Goal: Task Accomplishment & Management: Use online tool/utility

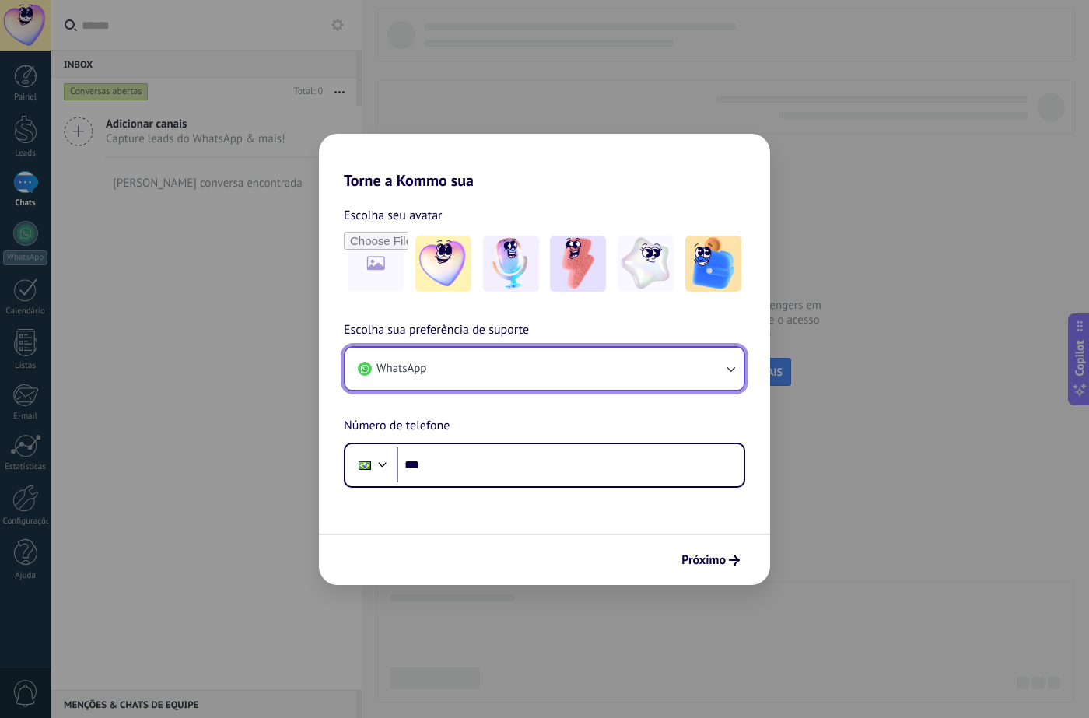
click at [489, 376] on button "WhatsApp" at bounding box center [544, 369] width 398 height 42
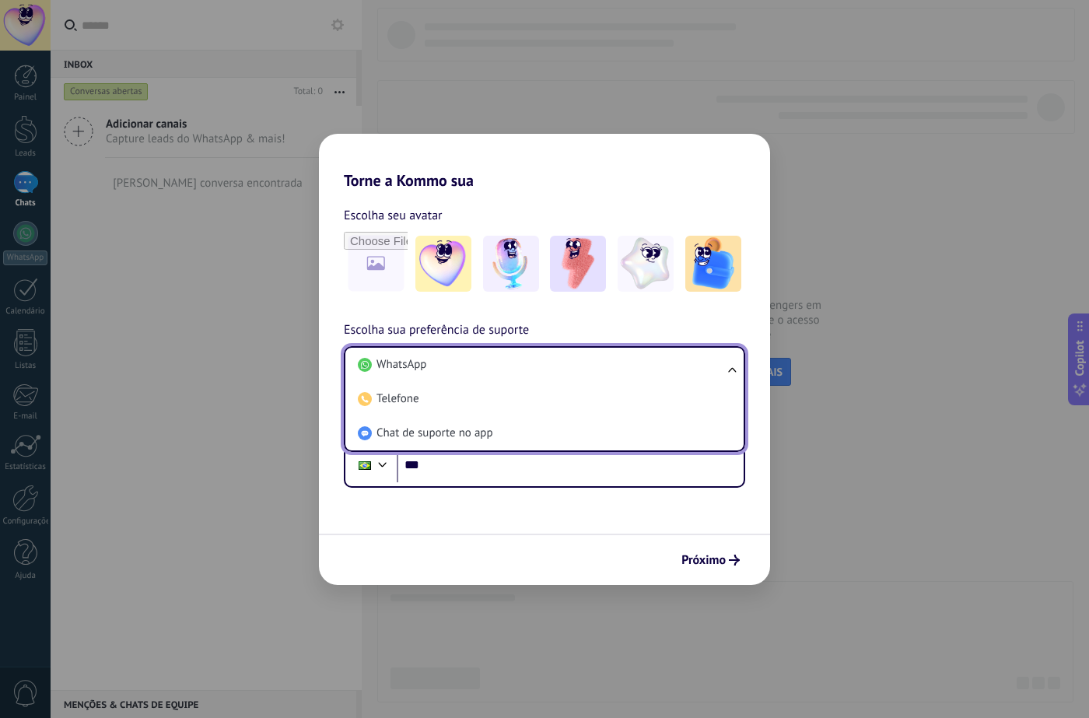
click at [490, 373] on li "WhatsApp" at bounding box center [542, 365] width 380 height 34
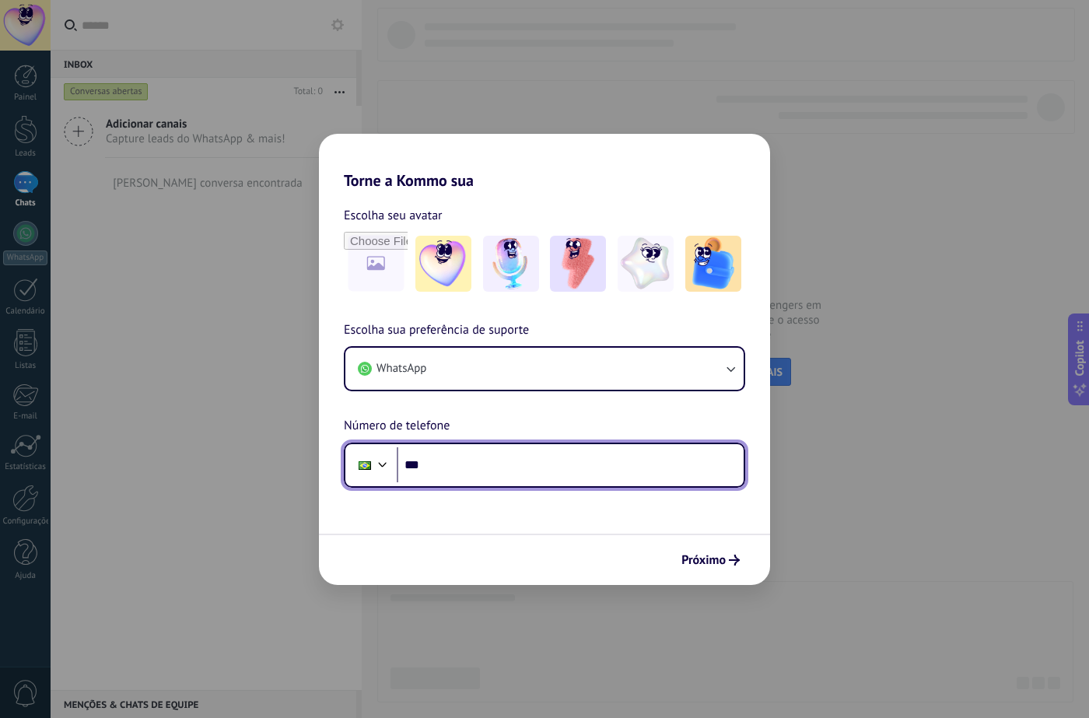
click at [474, 470] on input "***" at bounding box center [570, 465] width 347 height 36
click at [465, 468] on input "***" at bounding box center [570, 465] width 347 height 36
type input "**"
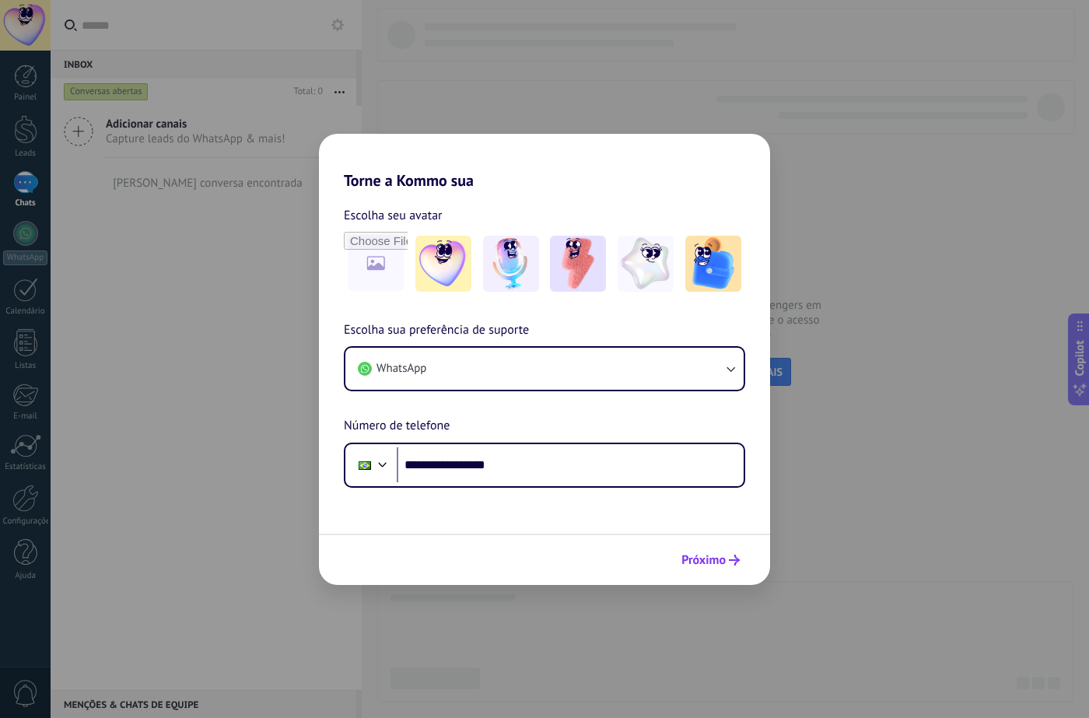
drag, startPoint x: 712, startPoint y: 534, endPoint x: 706, endPoint y: 548, distance: 14.6
click at [711, 535] on div "Próximo" at bounding box center [544, 559] width 451 height 51
click at [706, 548] on button "Próximo" at bounding box center [710, 560] width 72 height 26
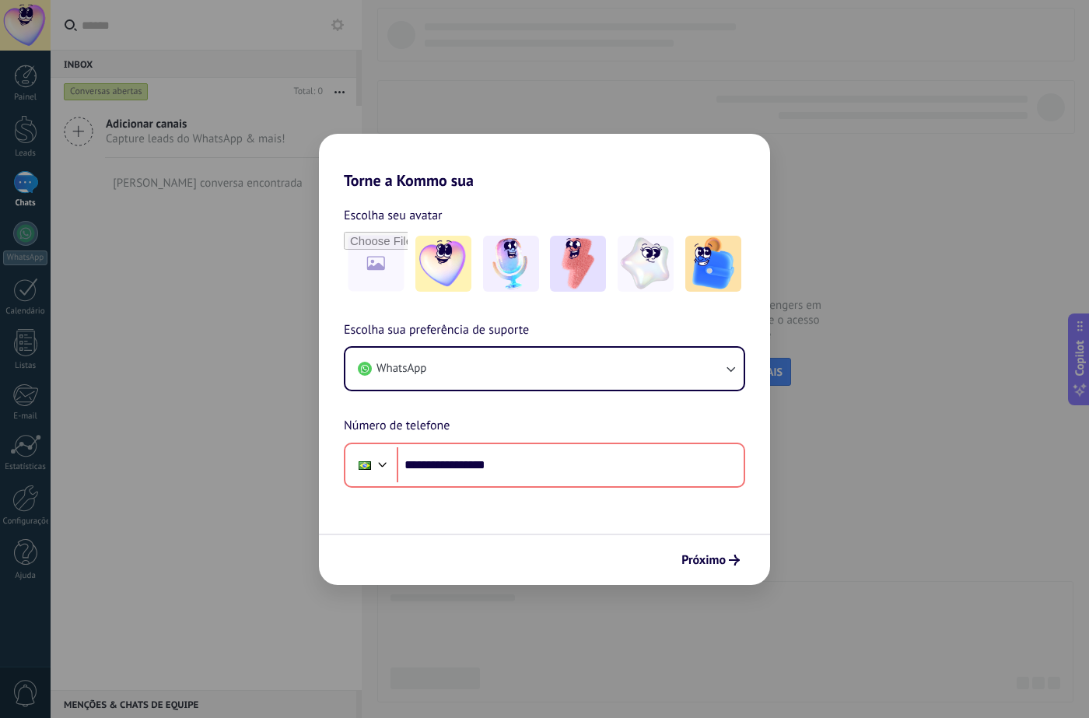
click at [712, 545] on div "Próximo" at bounding box center [544, 559] width 451 height 51
click at [721, 559] on span "Próximo" at bounding box center [703, 560] width 44 height 11
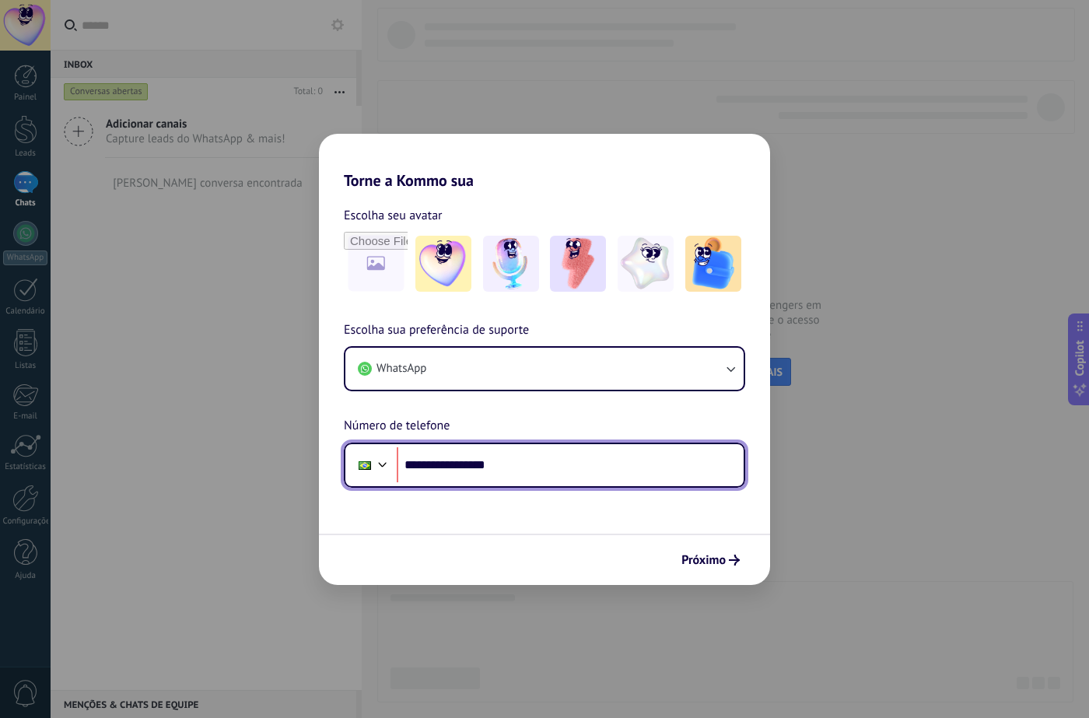
click at [458, 464] on input "**********" at bounding box center [570, 465] width 347 height 36
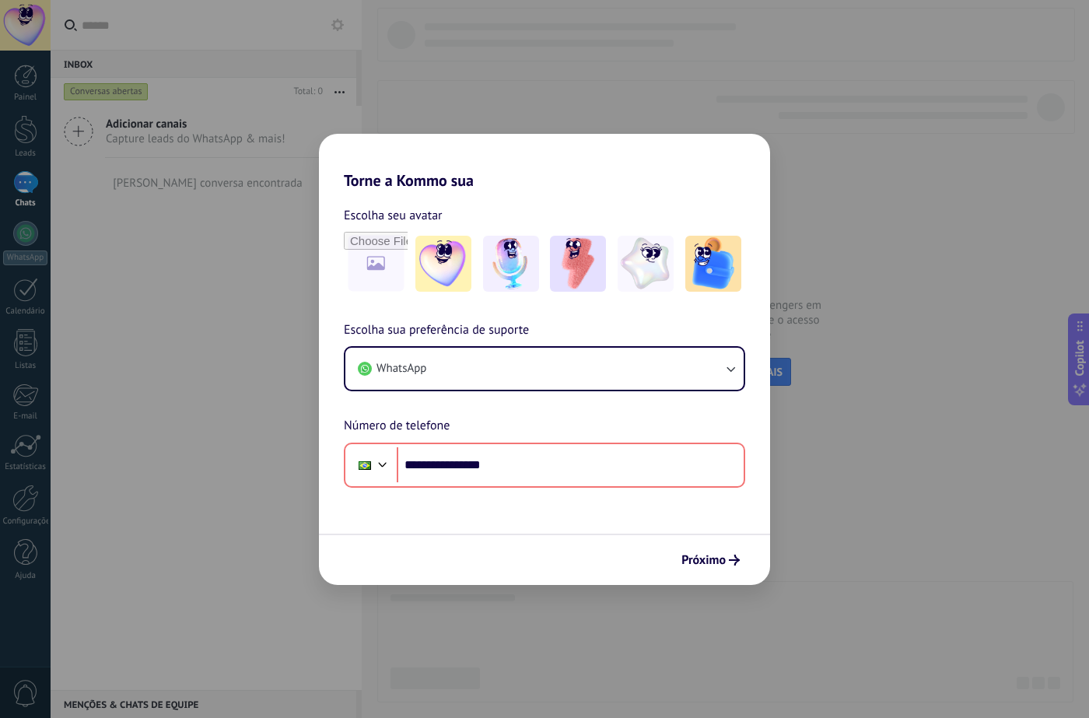
click at [717, 531] on form "**********" at bounding box center [544, 387] width 451 height 395
click at [697, 555] on span "Próximo" at bounding box center [703, 560] width 44 height 11
click at [695, 555] on span "Próximo" at bounding box center [703, 560] width 44 height 11
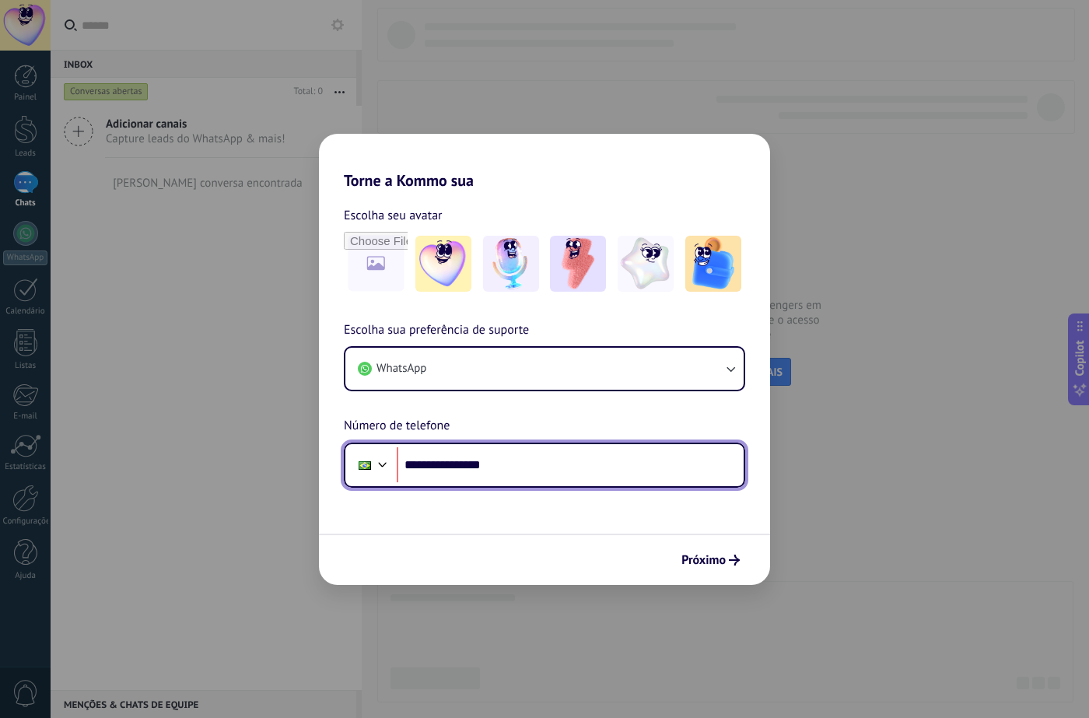
click at [451, 460] on input "**********" at bounding box center [570, 465] width 347 height 36
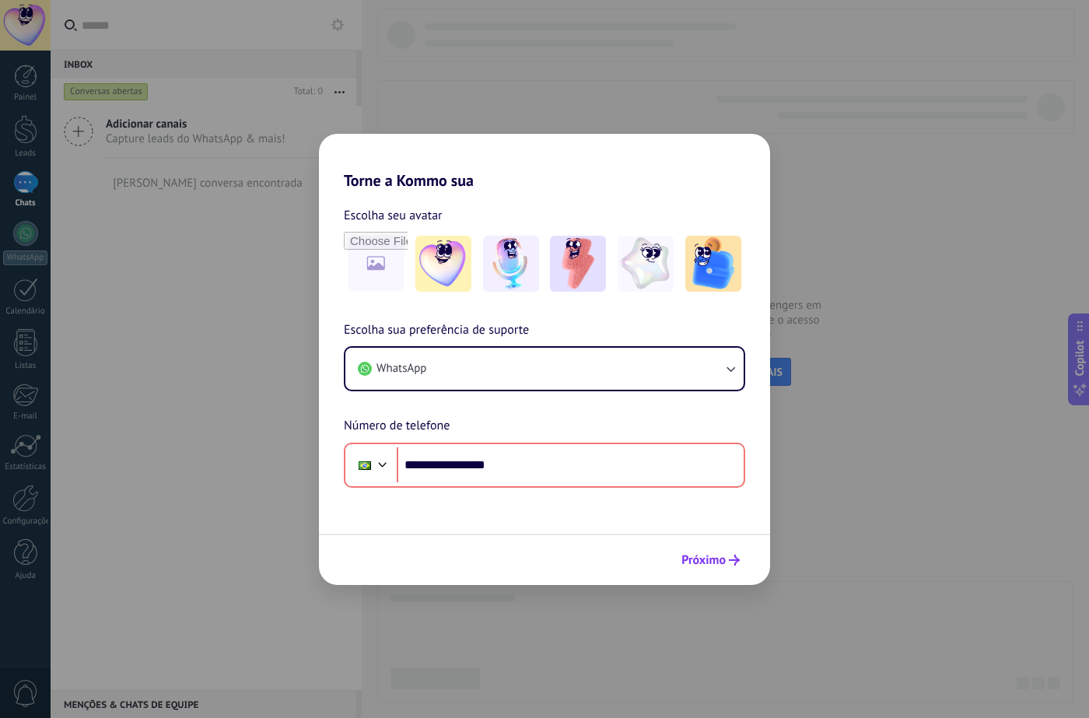
click at [718, 566] on span "Próximo" at bounding box center [703, 560] width 44 height 11
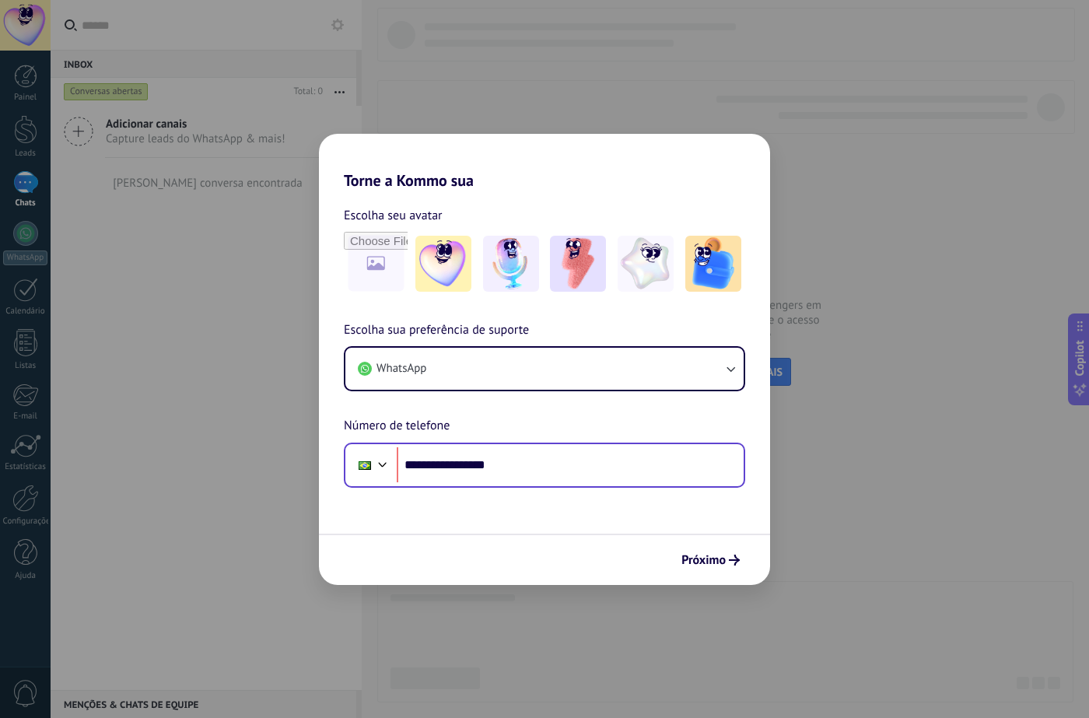
click at [392, 470] on div "**********" at bounding box center [544, 465] width 401 height 45
click at [396, 467] on div "**********" at bounding box center [544, 465] width 401 height 45
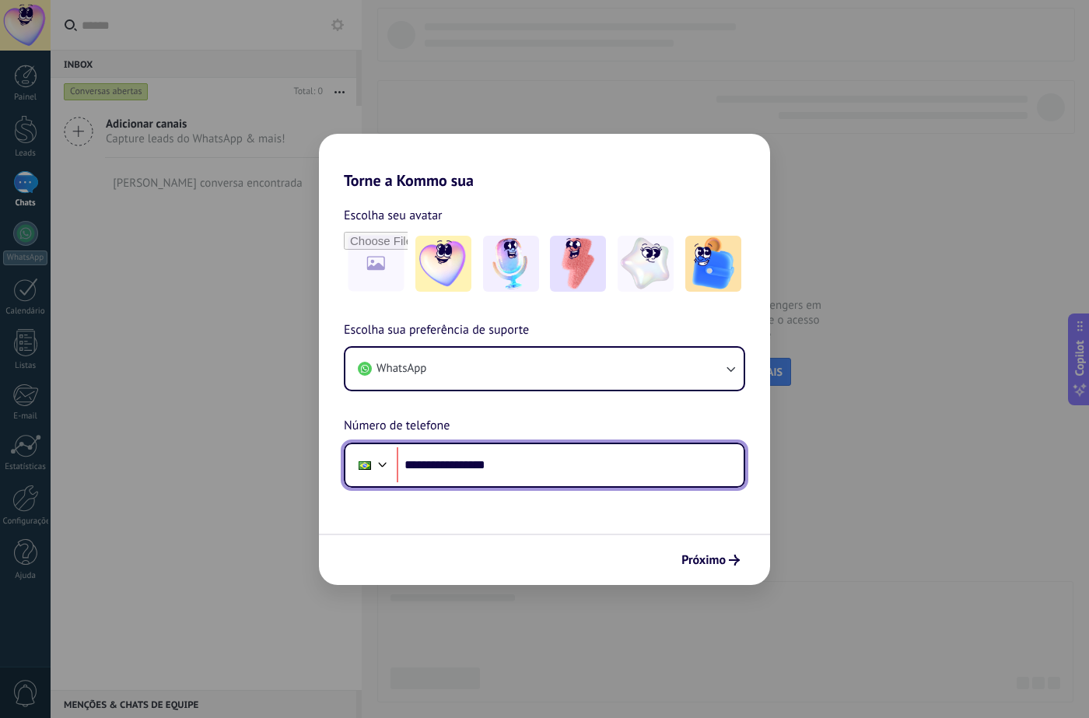
click at [399, 465] on input "**********" at bounding box center [570, 465] width 347 height 36
click at [380, 465] on div at bounding box center [382, 462] width 19 height 19
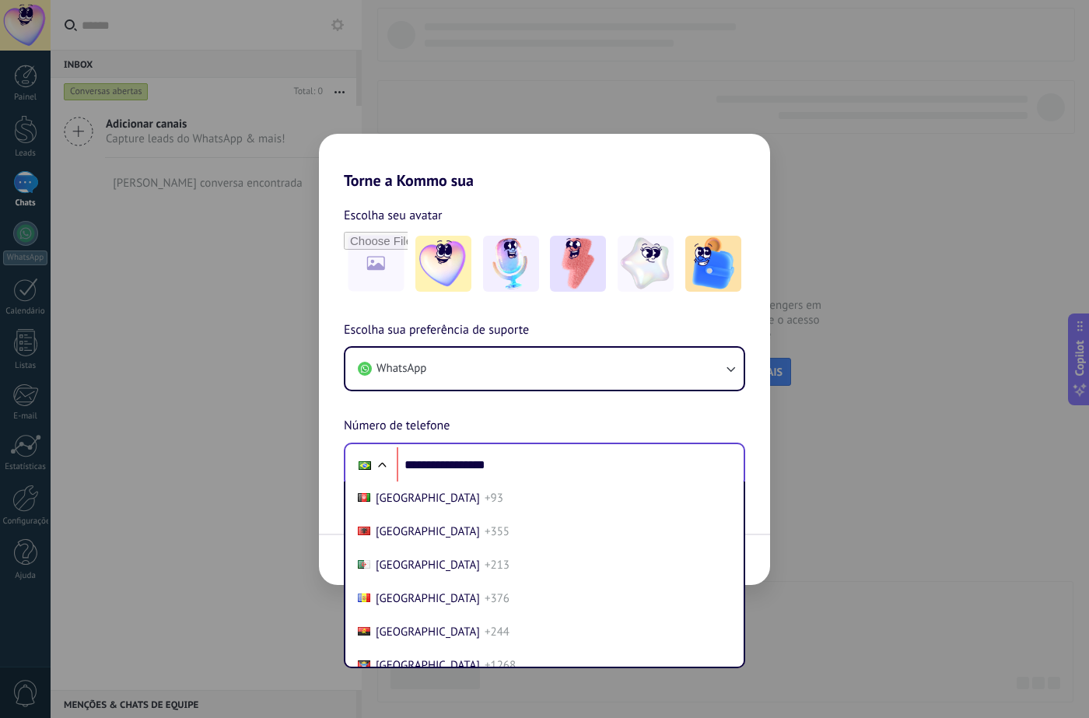
scroll to position [650, 0]
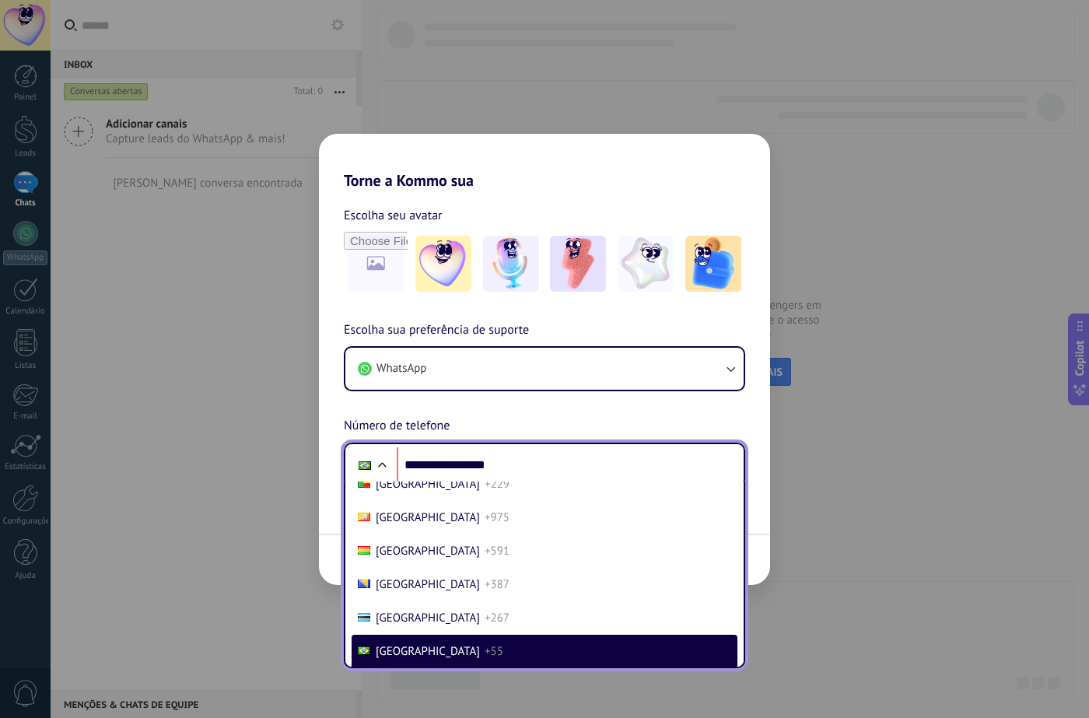
click at [485, 650] on span "+55" at bounding box center [494, 651] width 19 height 15
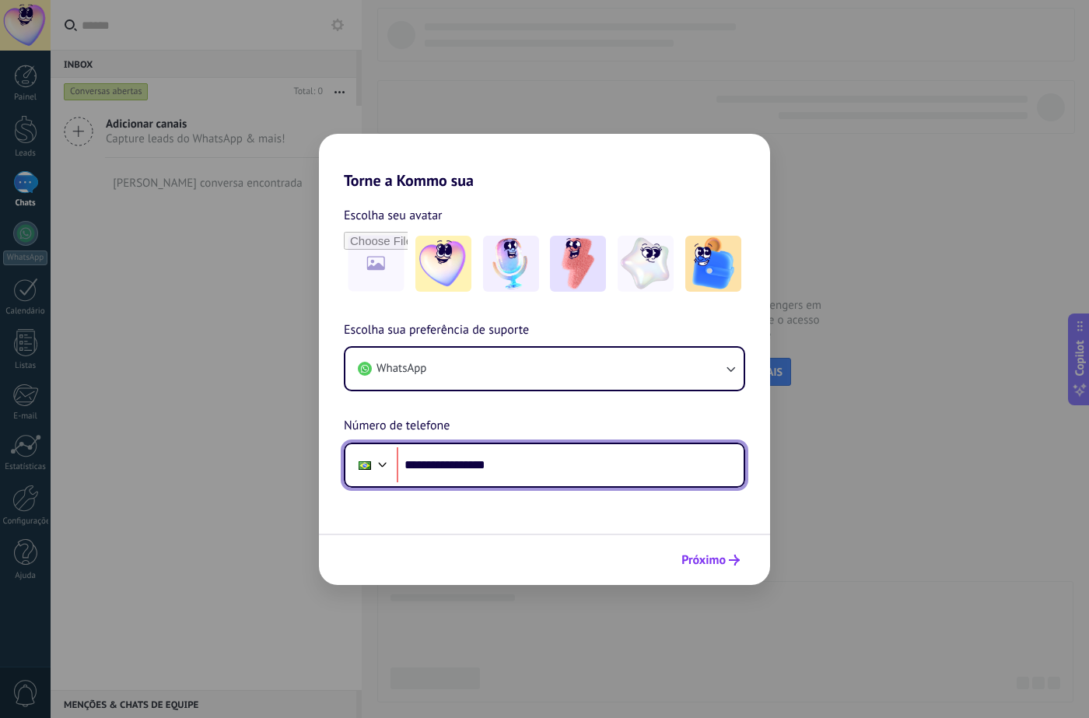
click at [723, 561] on span "Próximo" at bounding box center [703, 560] width 44 height 11
click at [573, 493] on form "**********" at bounding box center [544, 387] width 451 height 395
click at [713, 264] on img at bounding box center [713, 264] width 56 height 56
click at [623, 326] on div "**********" at bounding box center [544, 403] width 451 height 167
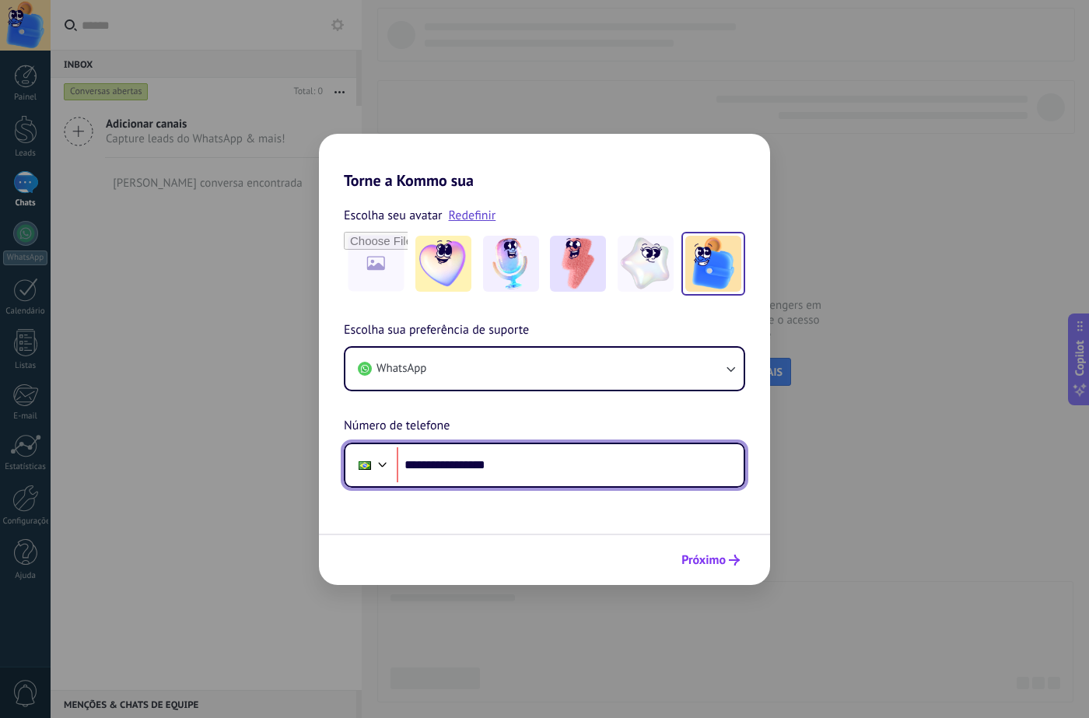
click at [736, 567] on button "Próximo" at bounding box center [710, 560] width 72 height 26
click at [576, 471] on input "**********" at bounding box center [570, 465] width 347 height 36
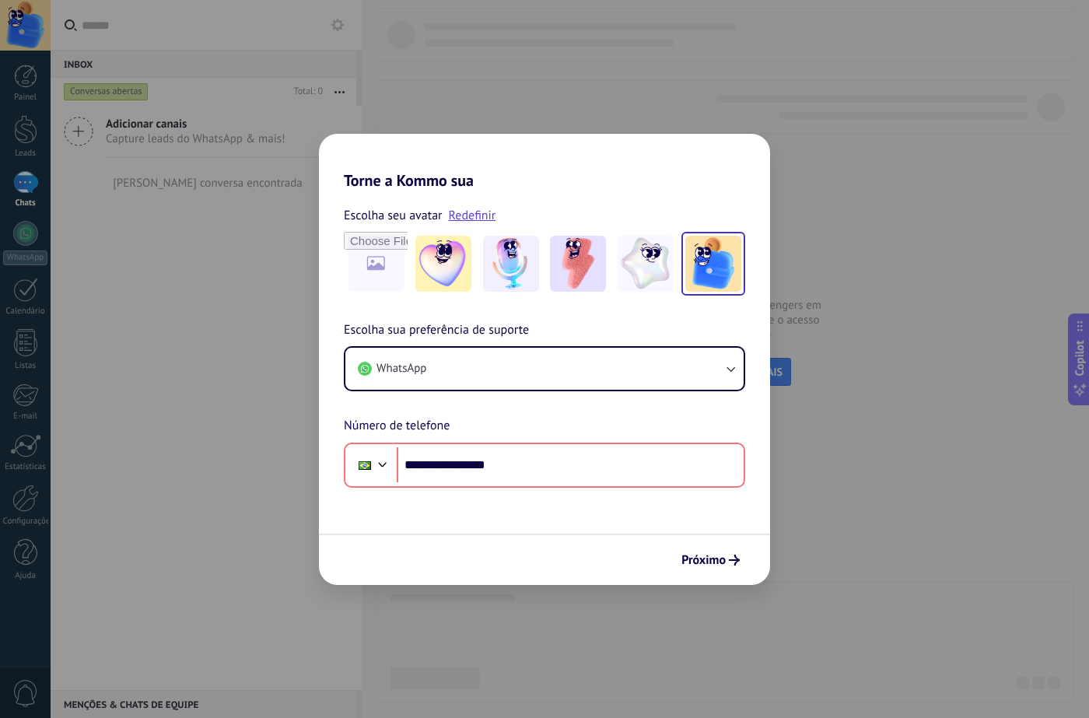
click at [354, 472] on div at bounding box center [365, 465] width 30 height 33
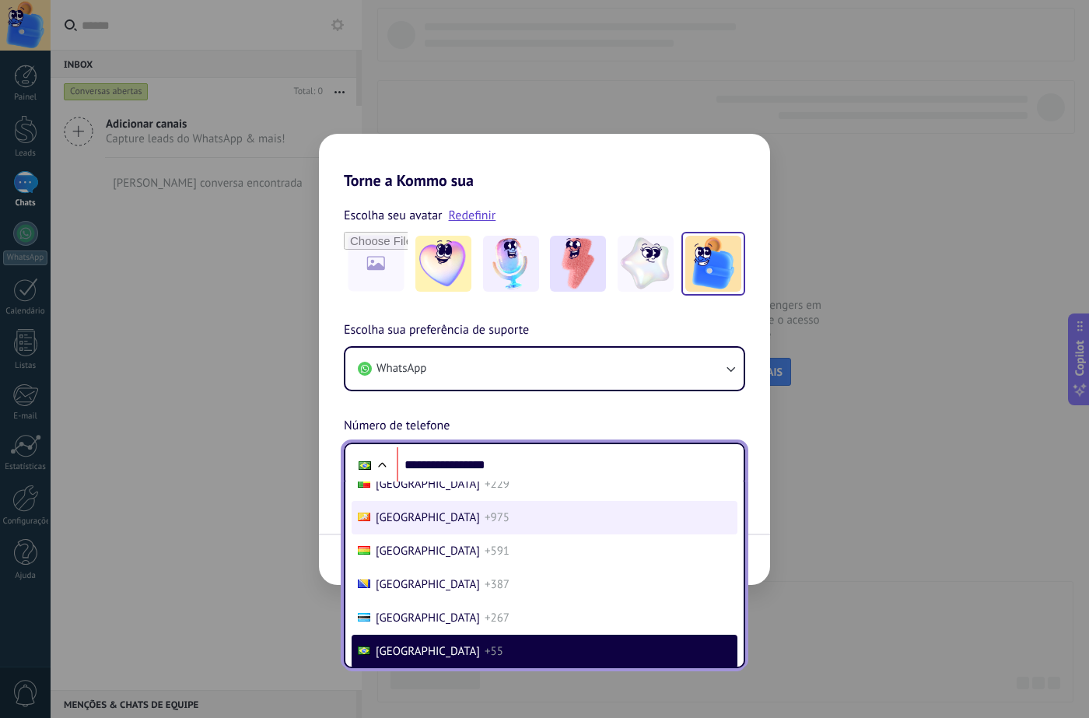
click at [401, 513] on span "[GEOGRAPHIC_DATA]" at bounding box center [428, 517] width 104 height 15
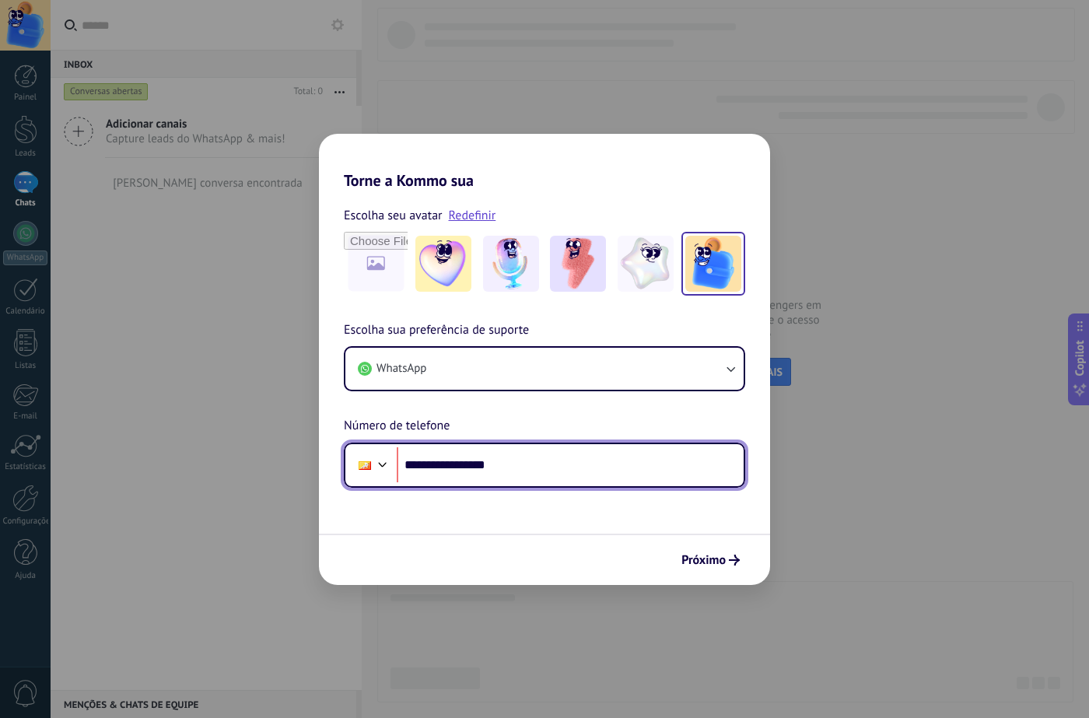
click at [385, 475] on div at bounding box center [371, 465] width 42 height 33
click at [382, 471] on div at bounding box center [382, 462] width 19 height 19
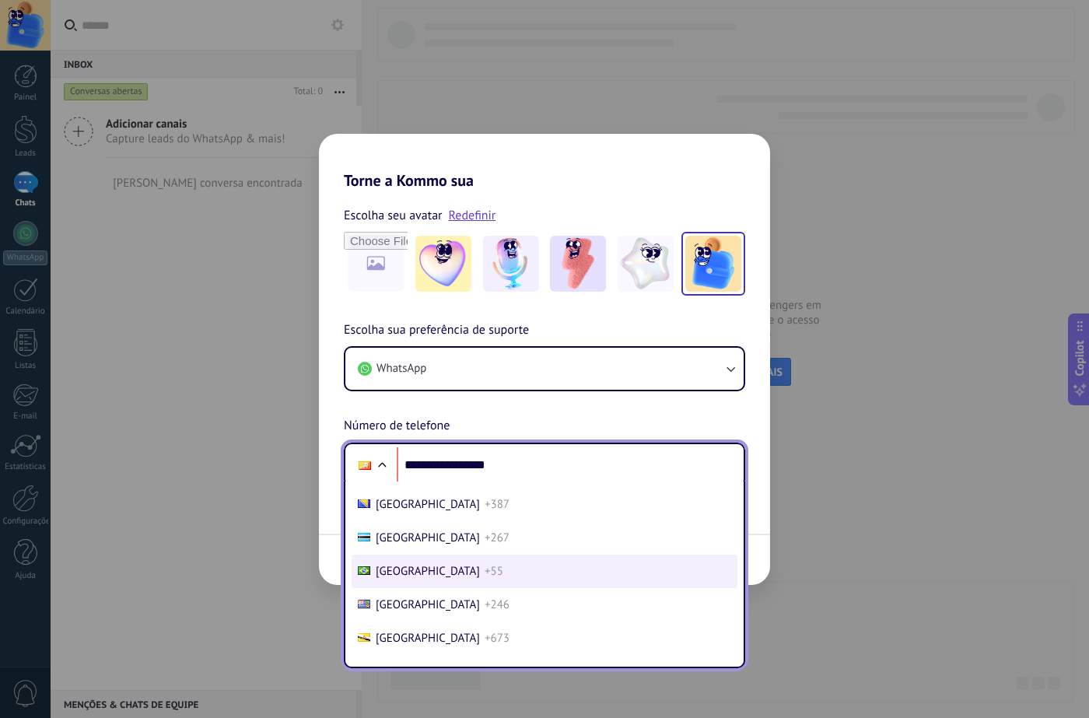
scroll to position [749, 0]
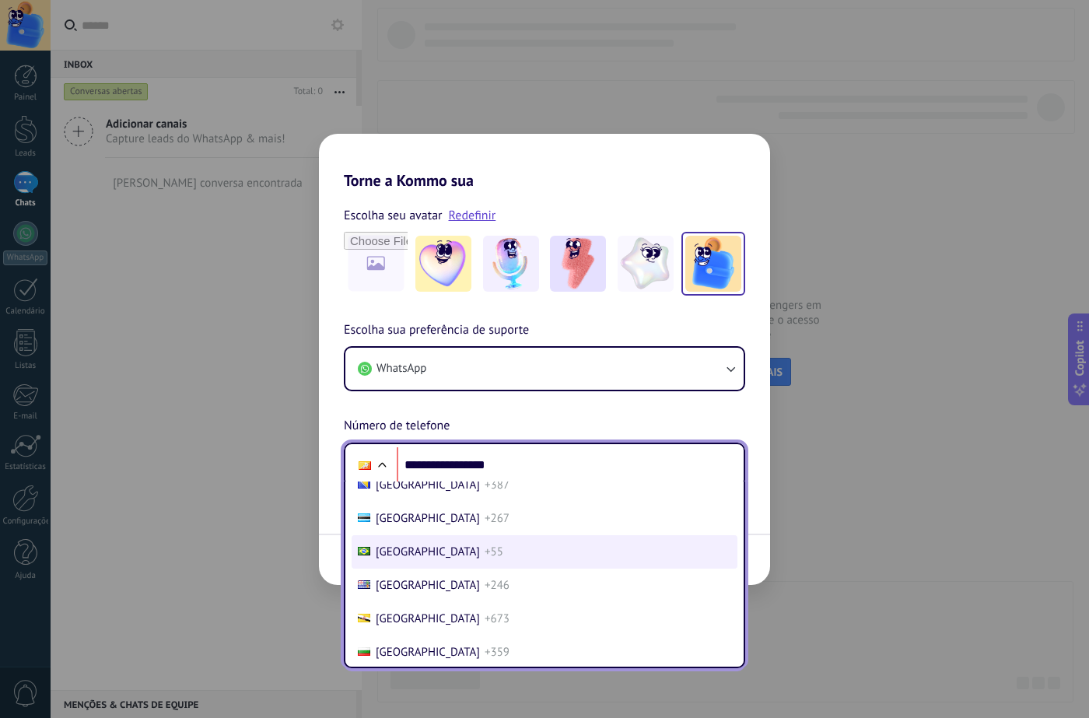
click at [485, 551] on span "+55" at bounding box center [494, 552] width 19 height 15
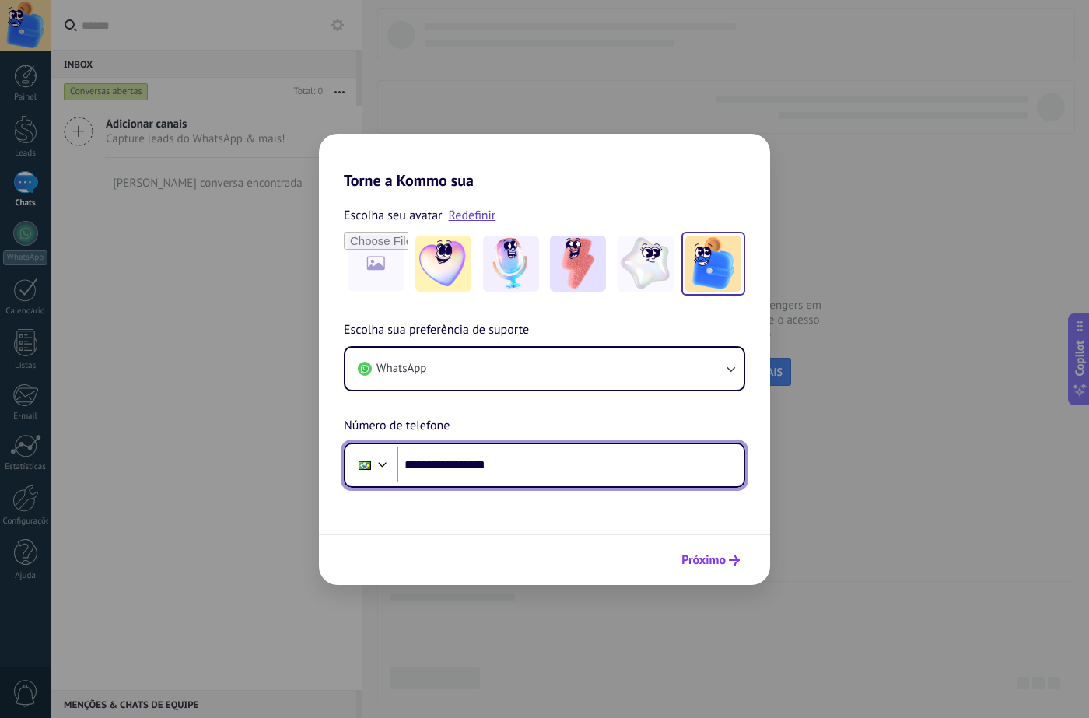
click at [699, 556] on span "Próximo" at bounding box center [703, 560] width 44 height 11
drag, startPoint x: 428, startPoint y: 467, endPoint x: 620, endPoint y: 480, distance: 192.5
click at [620, 480] on input "**********" at bounding box center [570, 465] width 347 height 36
type input "**********"
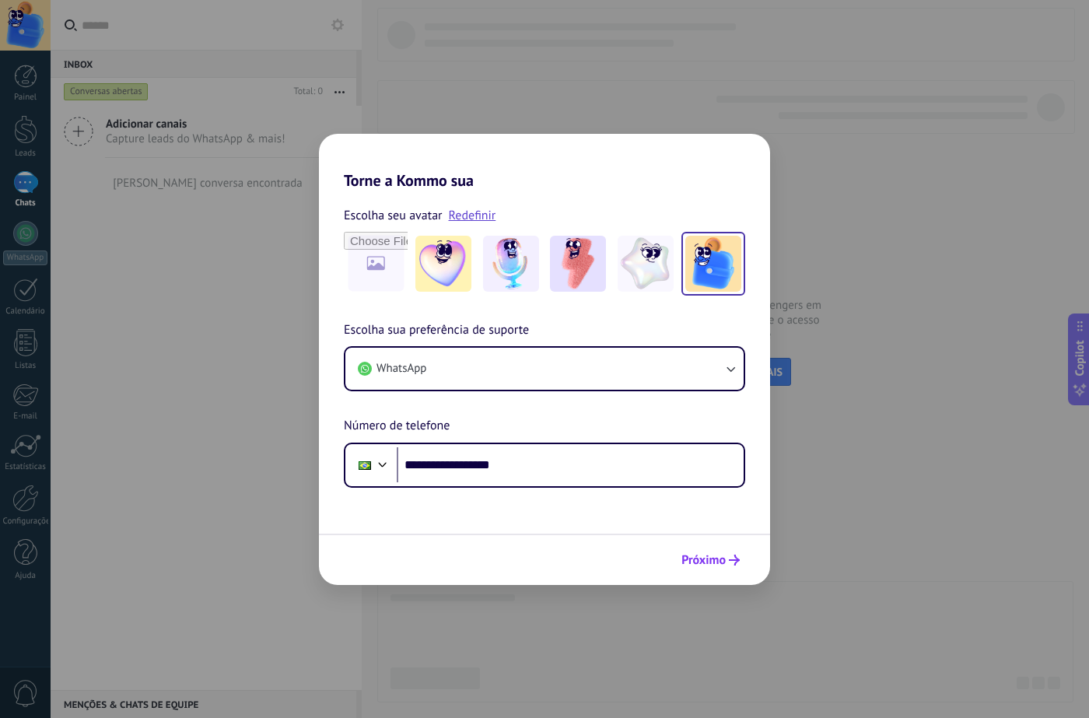
click at [713, 555] on span "Próximo" at bounding box center [703, 560] width 44 height 11
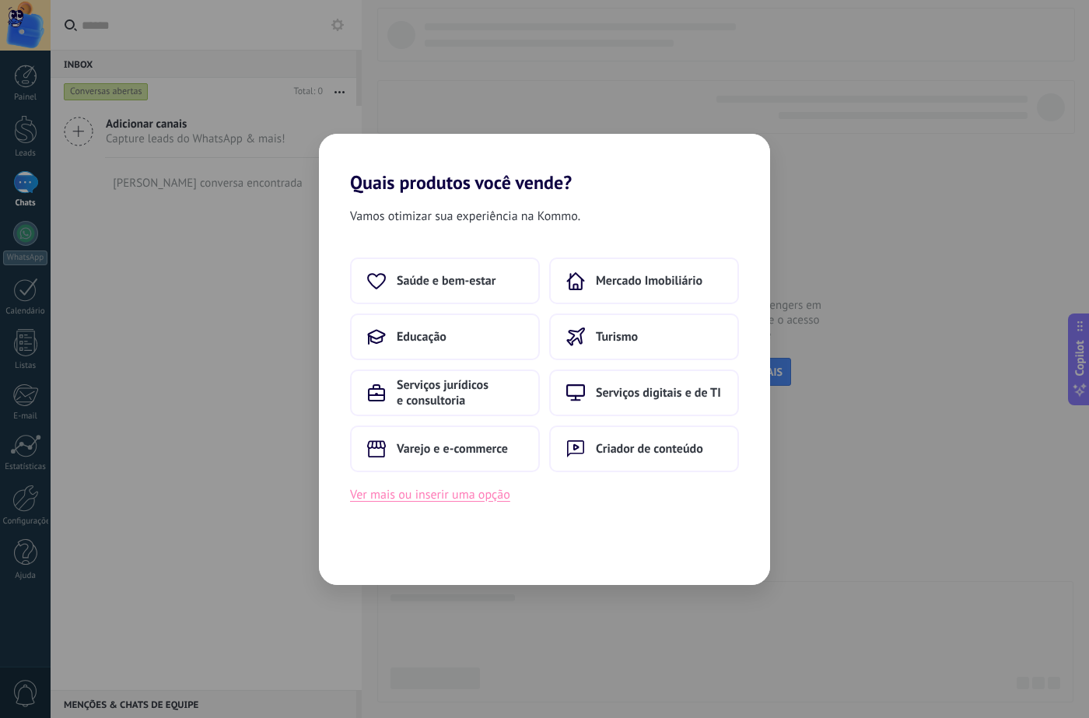
click at [440, 503] on button "Ver mais ou inserir uma opção" at bounding box center [430, 495] width 160 height 20
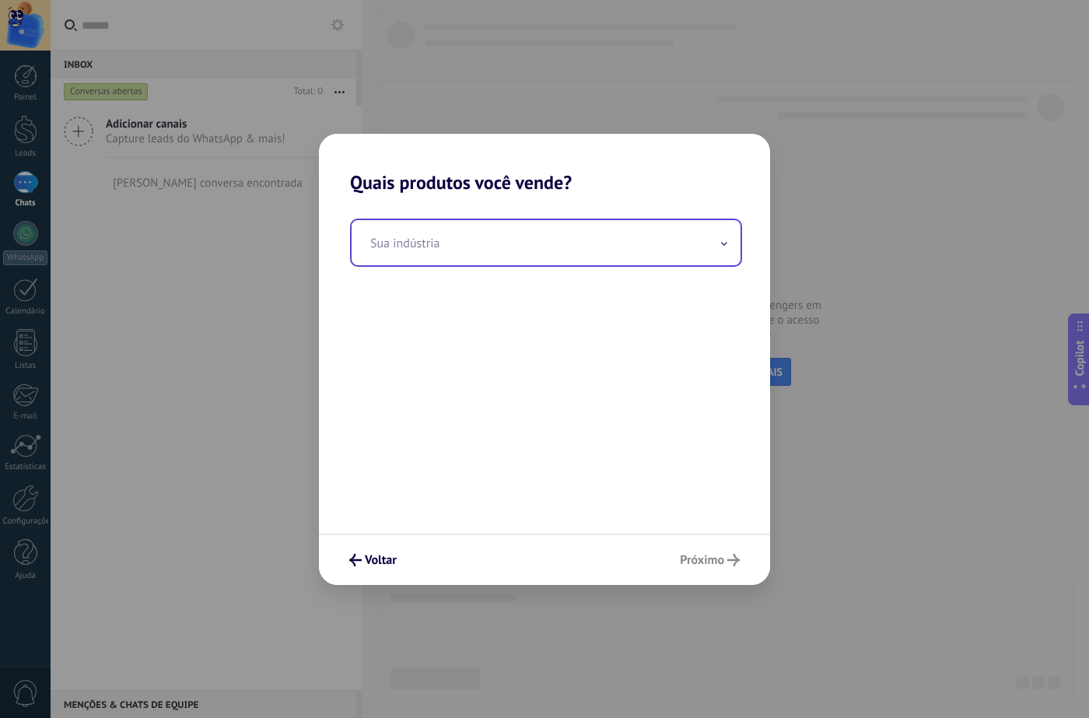
click at [493, 237] on input "text" at bounding box center [546, 242] width 389 height 45
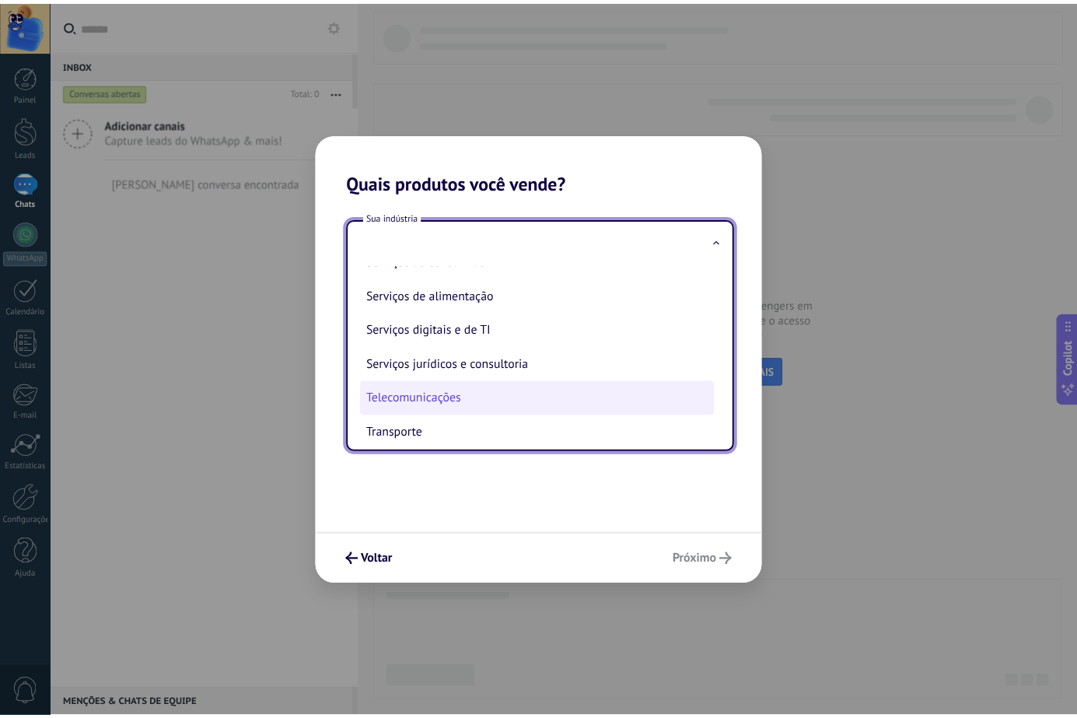
scroll to position [311, 0]
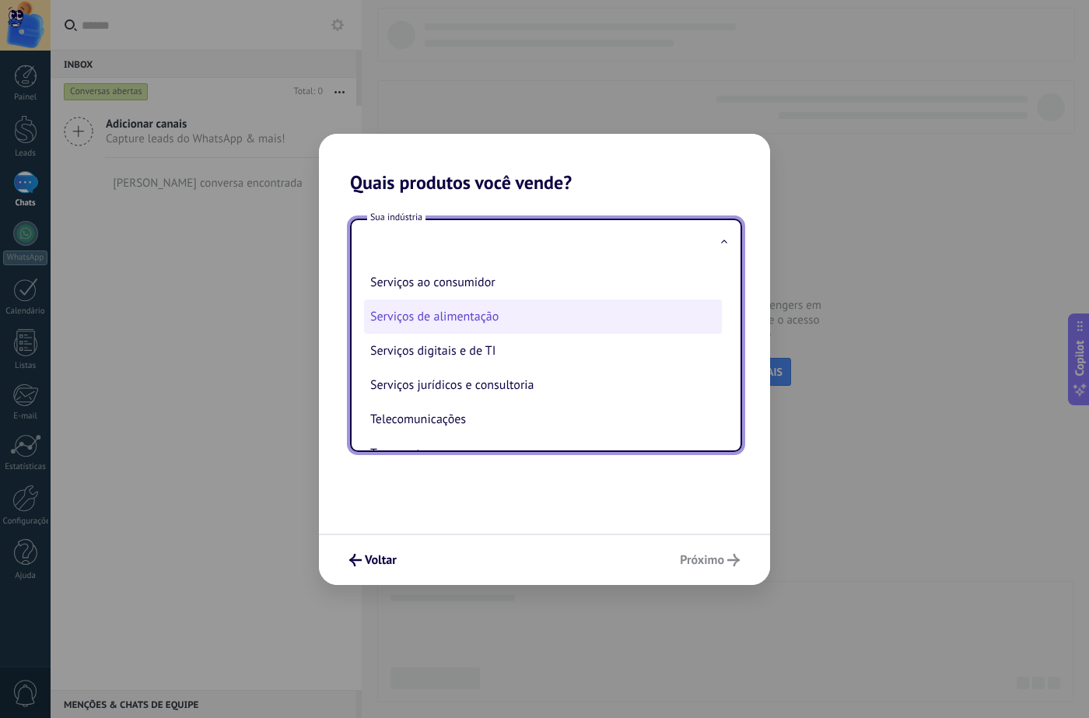
click at [512, 332] on li "Serviços de alimentação" at bounding box center [543, 316] width 358 height 34
type input "**********"
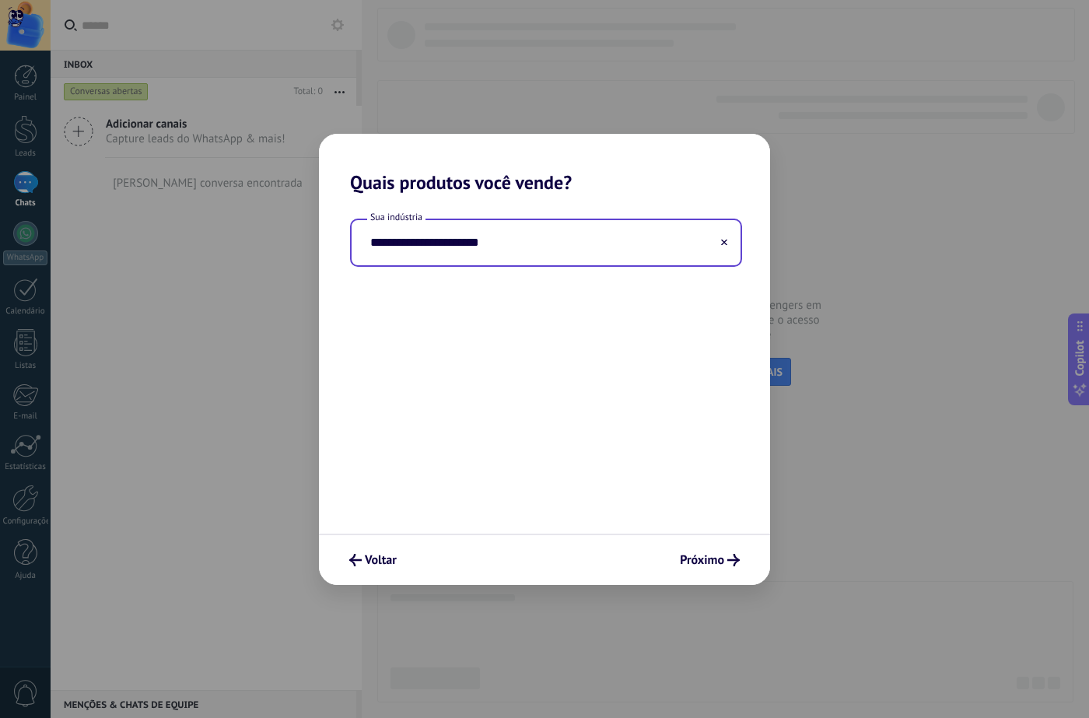
click at [694, 528] on div "**********" at bounding box center [544, 364] width 451 height 340
click at [706, 545] on div "Voltar Próximo" at bounding box center [544, 559] width 451 height 51
click at [707, 555] on span "Próximo" at bounding box center [702, 560] width 44 height 11
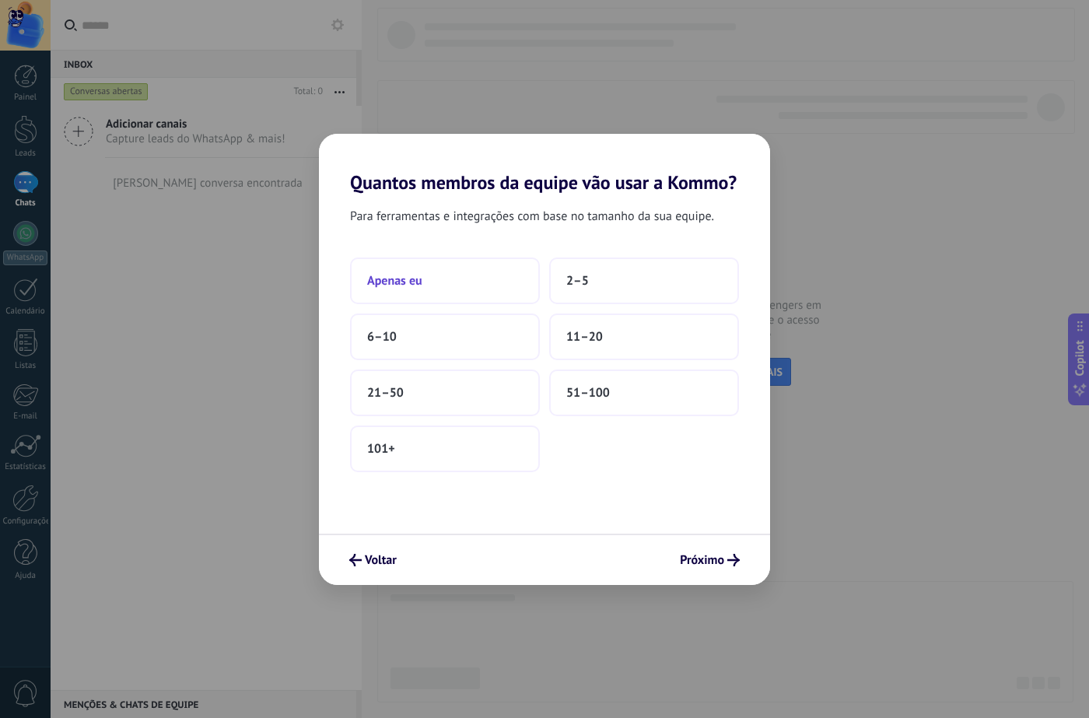
click at [488, 281] on button "Apenas eu" at bounding box center [445, 280] width 190 height 47
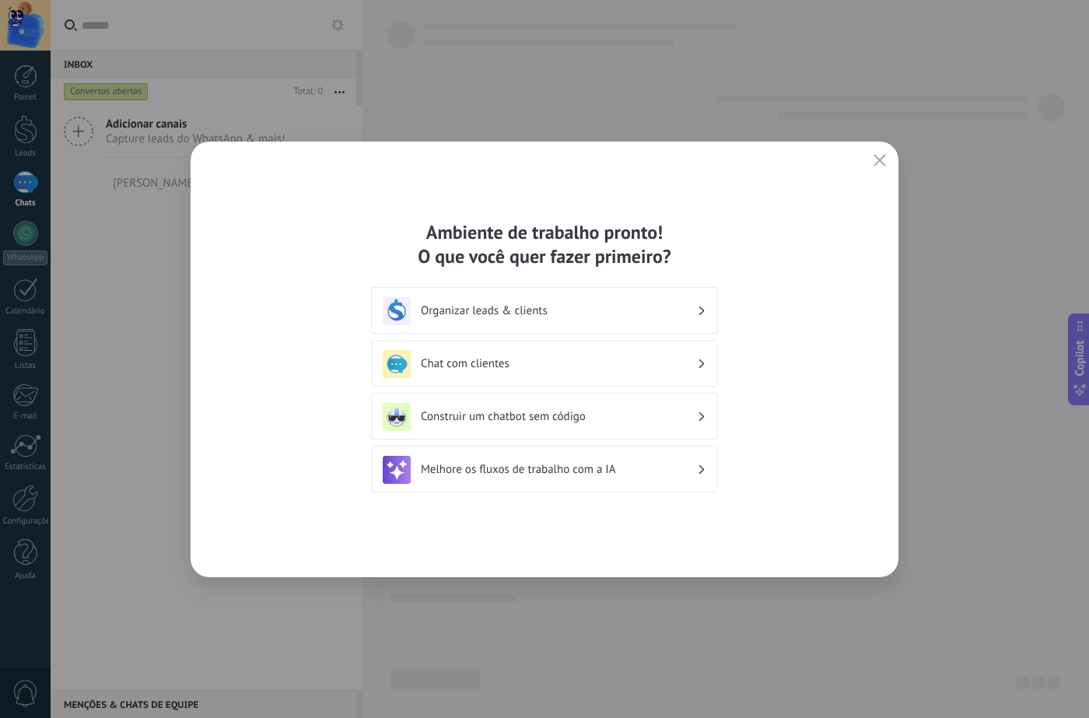
click at [562, 374] on div "Chat com clientes" at bounding box center [545, 364] width 324 height 28
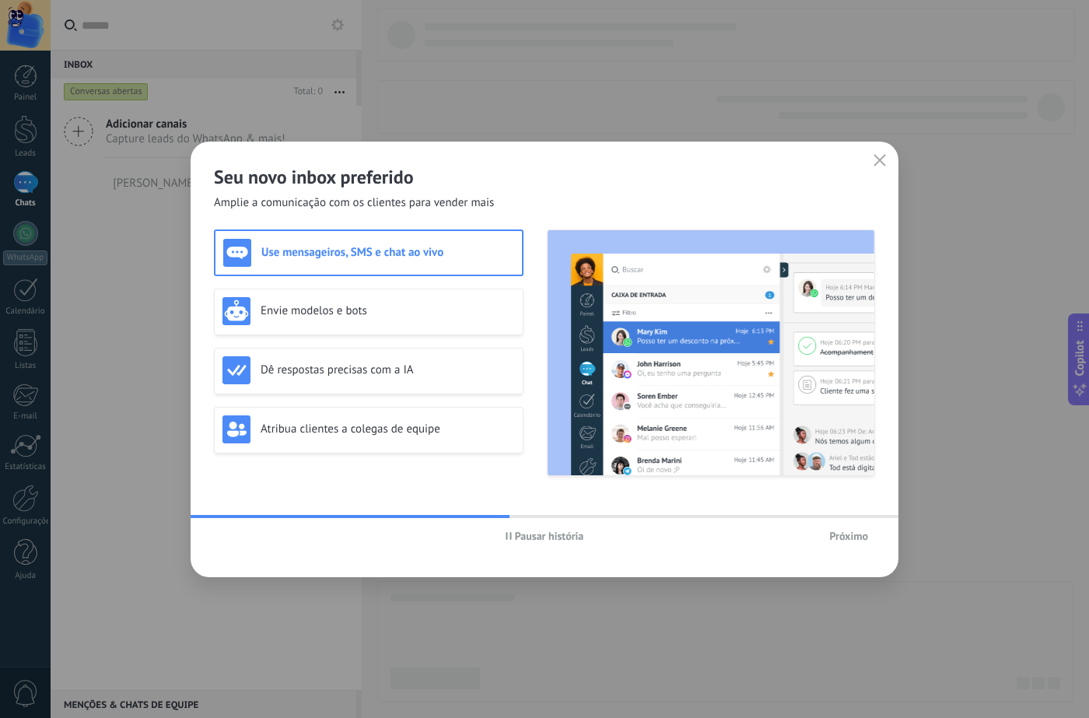
click at [829, 527] on button "Próximo" at bounding box center [848, 535] width 53 height 23
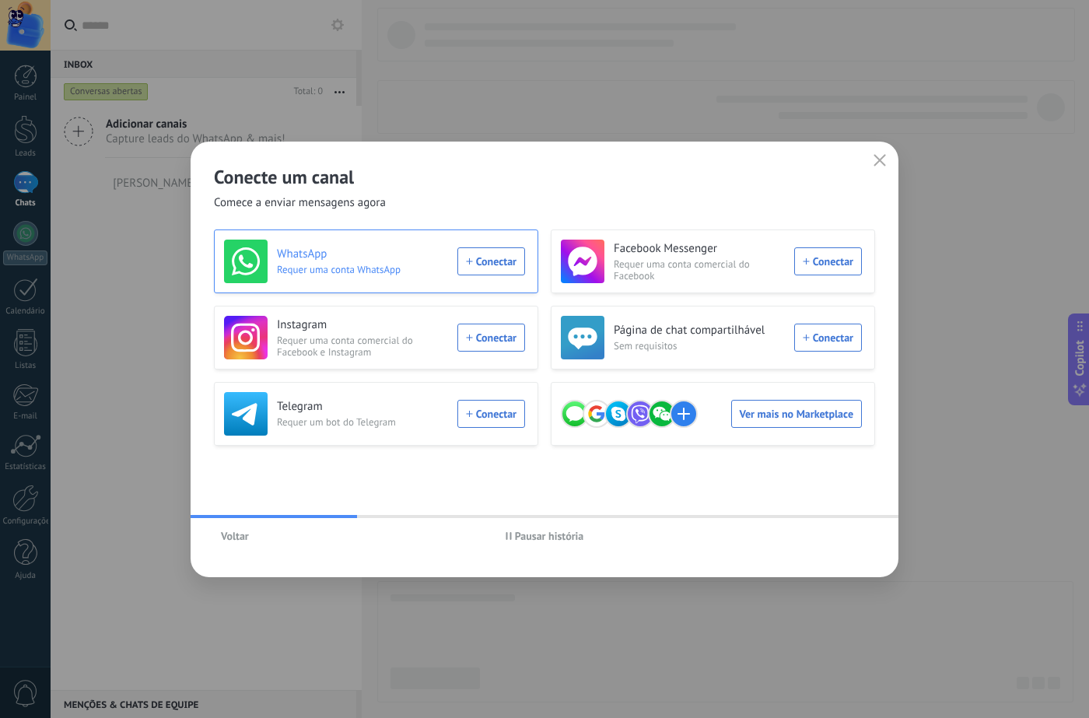
click at [497, 264] on div "WhatsApp Requer uma conta WhatsApp Conectar" at bounding box center [374, 262] width 301 height 44
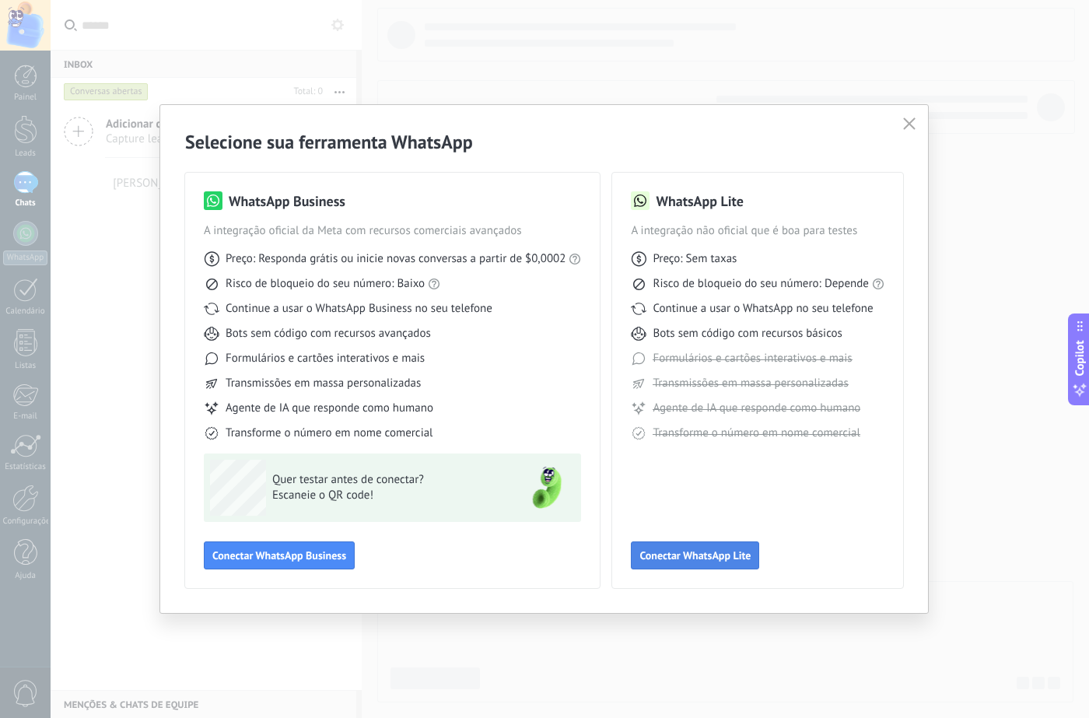
click at [720, 568] on button "Conectar WhatsApp Lite" at bounding box center [695, 555] width 128 height 28
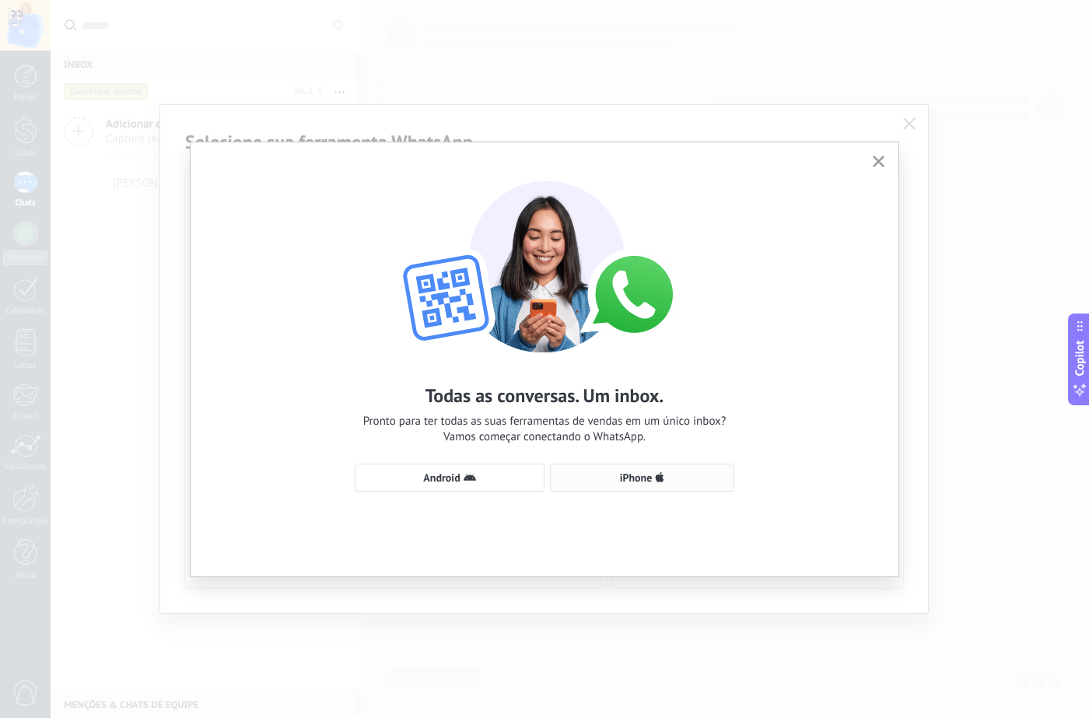
click at [647, 470] on button "iPhone" at bounding box center [642, 478] width 184 height 28
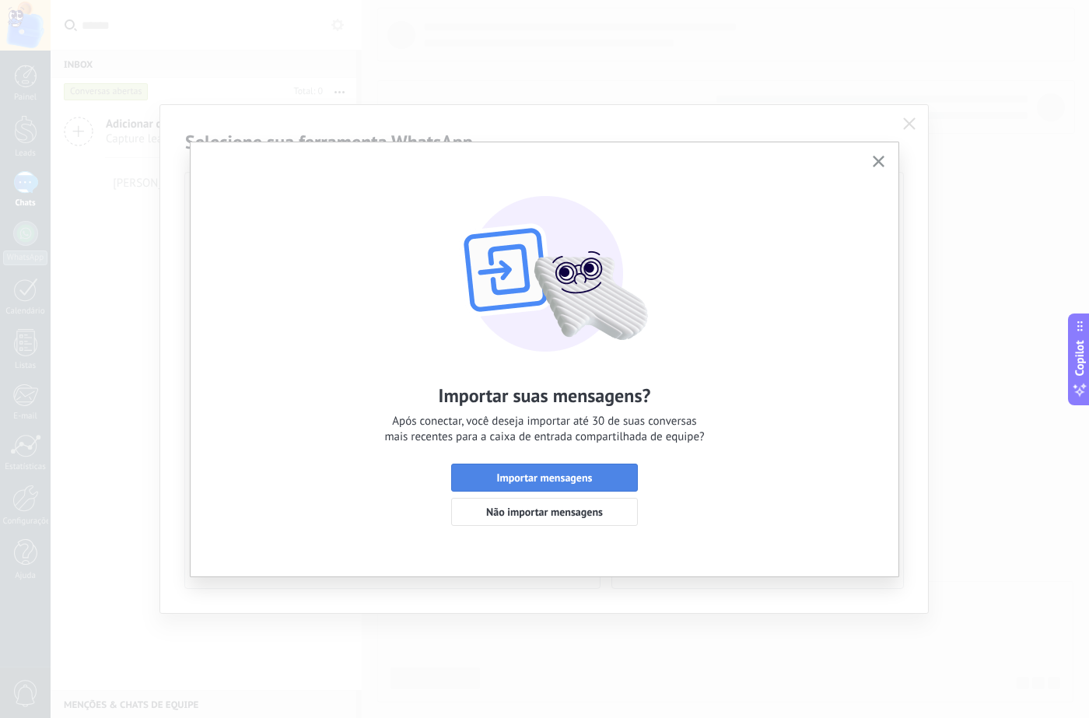
click at [541, 483] on span "Importar mensagens" at bounding box center [545, 477] width 96 height 11
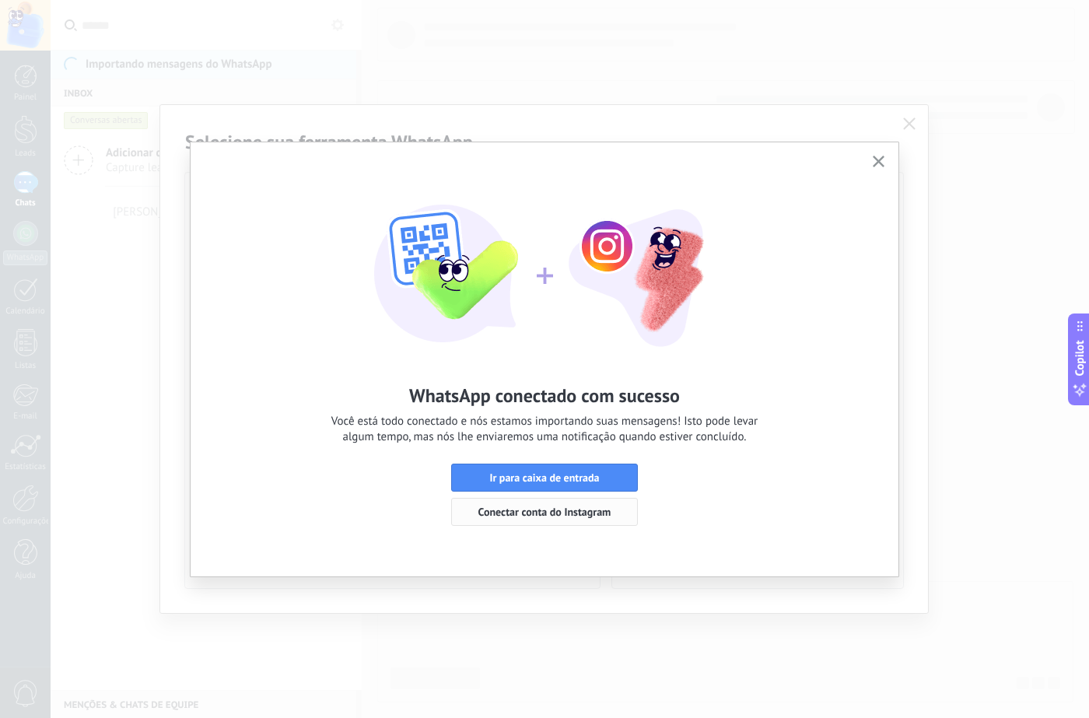
click at [550, 519] on button "Conectar conta do Instagram" at bounding box center [544, 512] width 187 height 28
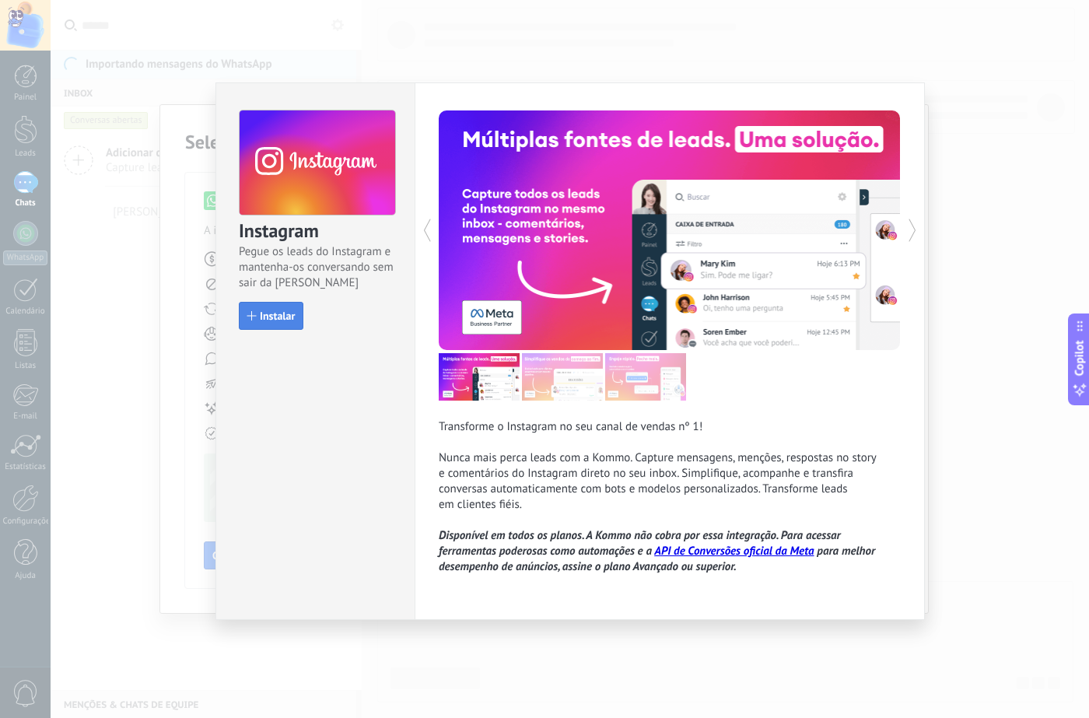
click at [292, 325] on button "Instalar" at bounding box center [271, 316] width 65 height 28
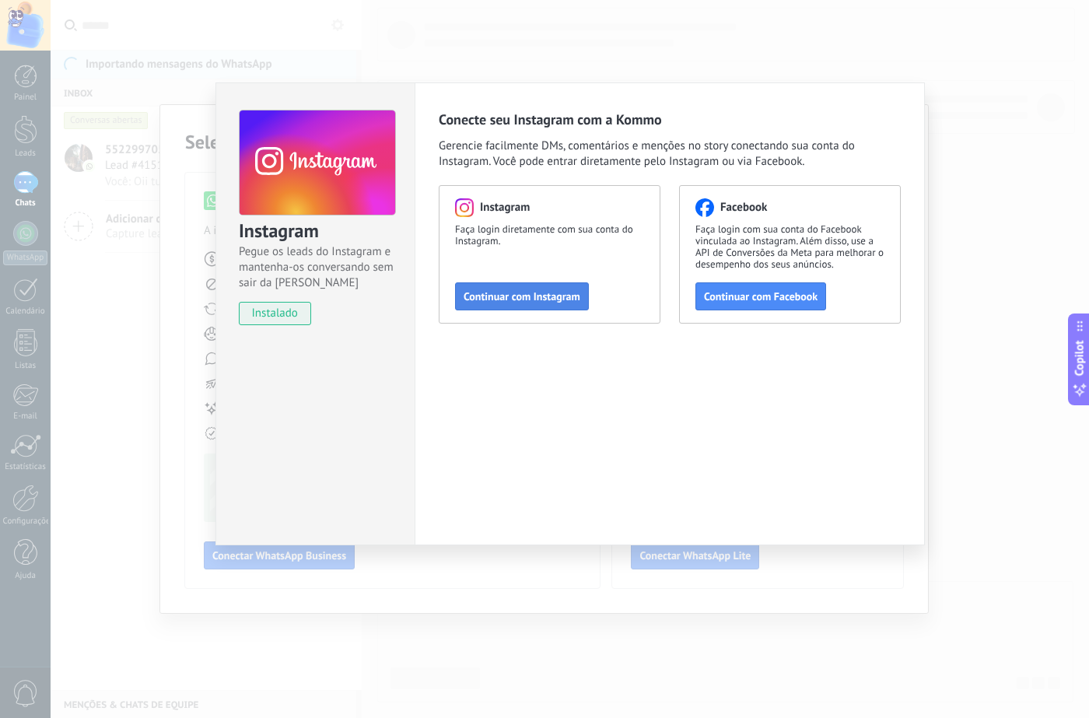
click at [542, 305] on button "Continuar com Instagram" at bounding box center [522, 296] width 134 height 28
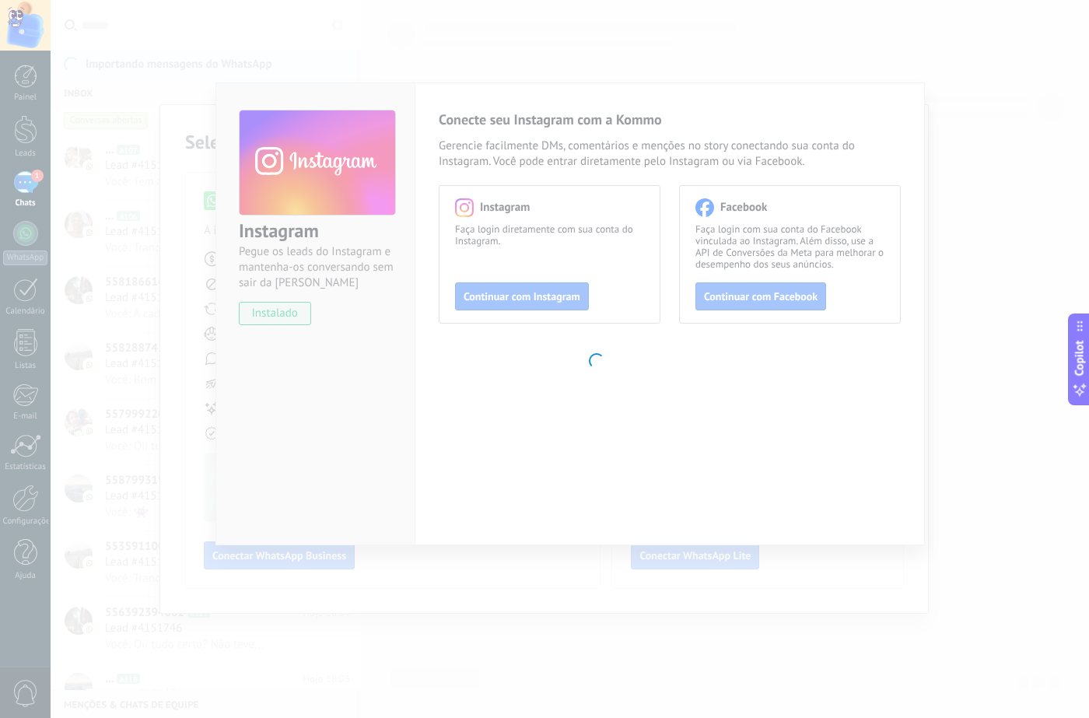
click at [394, 122] on body ".abccls-1,.abccls-2{fill-rule:evenodd}.abccls-2{fill:#fff} .abfcls-1{fill:none}…" at bounding box center [544, 359] width 1089 height 718
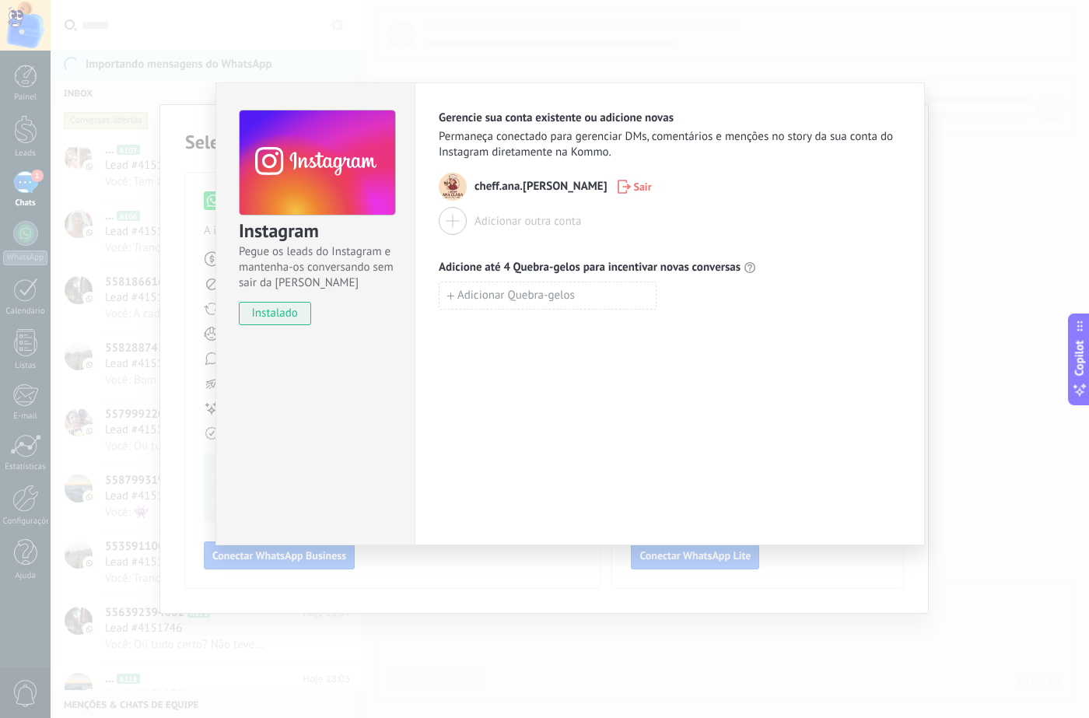
click at [991, 260] on div "Instagram Pegue os leads do Instagram e mantenha-os conversando sem sair da Kom…" at bounding box center [570, 359] width 1038 height 718
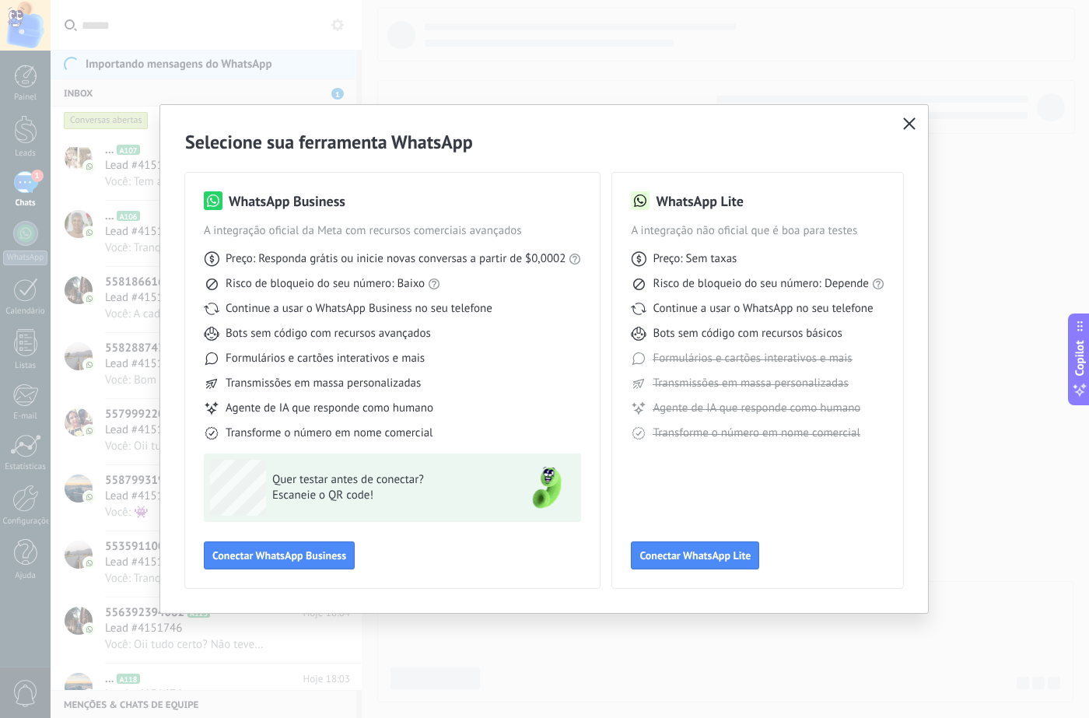
click at [917, 128] on button "button" at bounding box center [909, 125] width 20 height 22
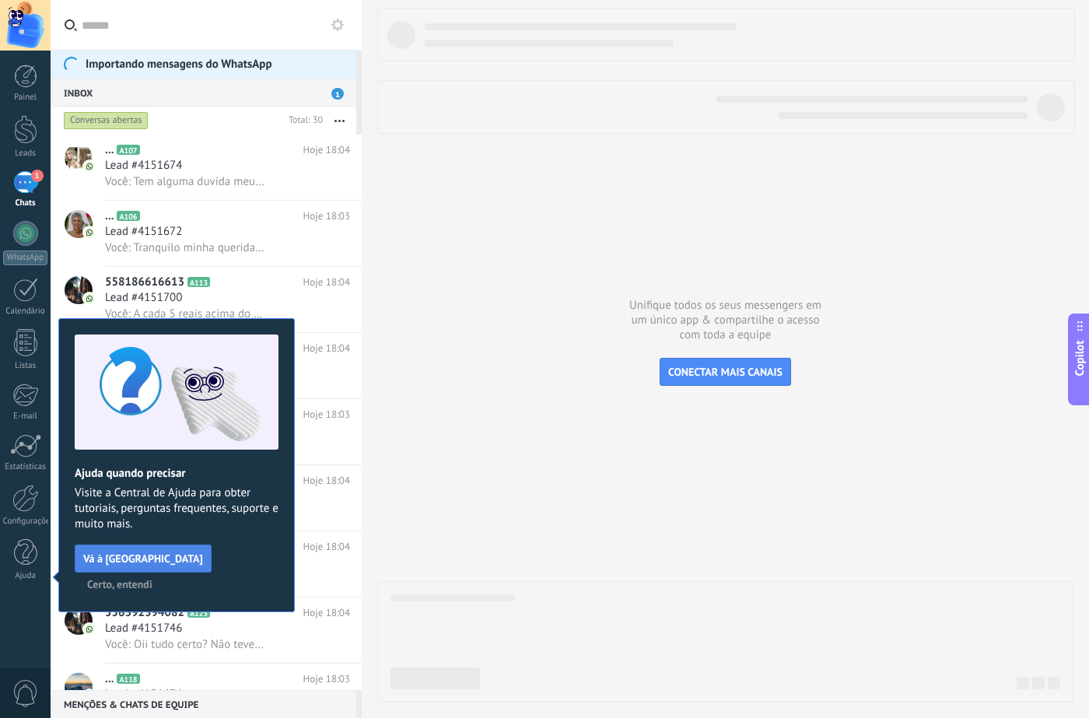
click at [169, 557] on span "Vá à [GEOGRAPHIC_DATA]" at bounding box center [143, 558] width 120 height 11
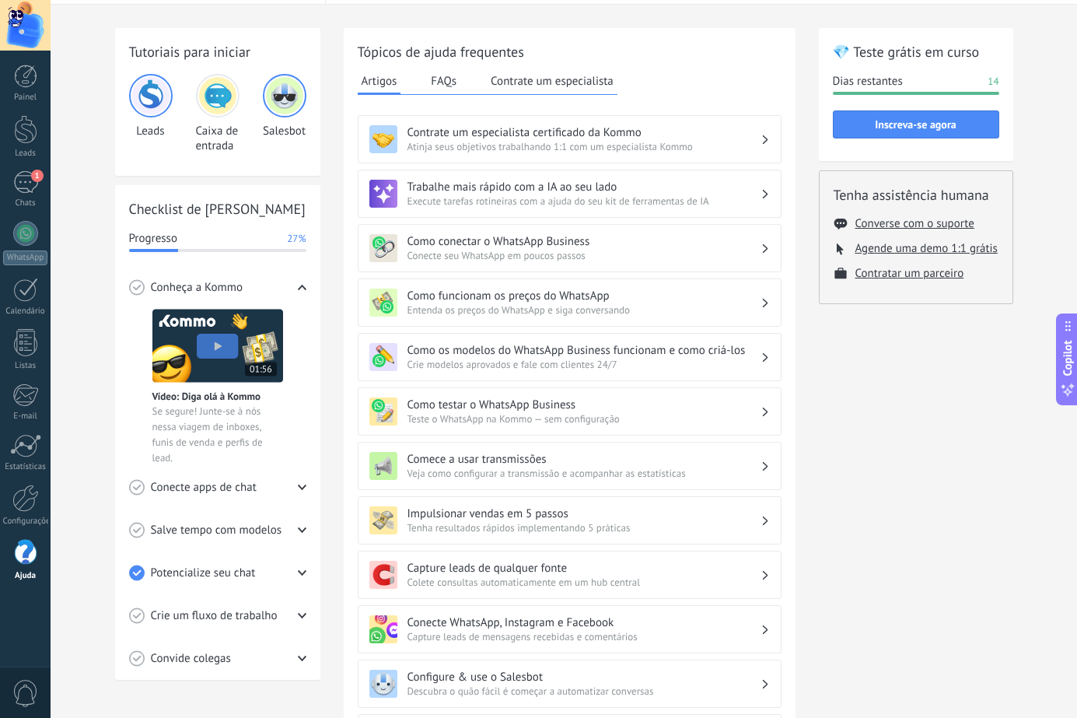
scroll to position [78, 0]
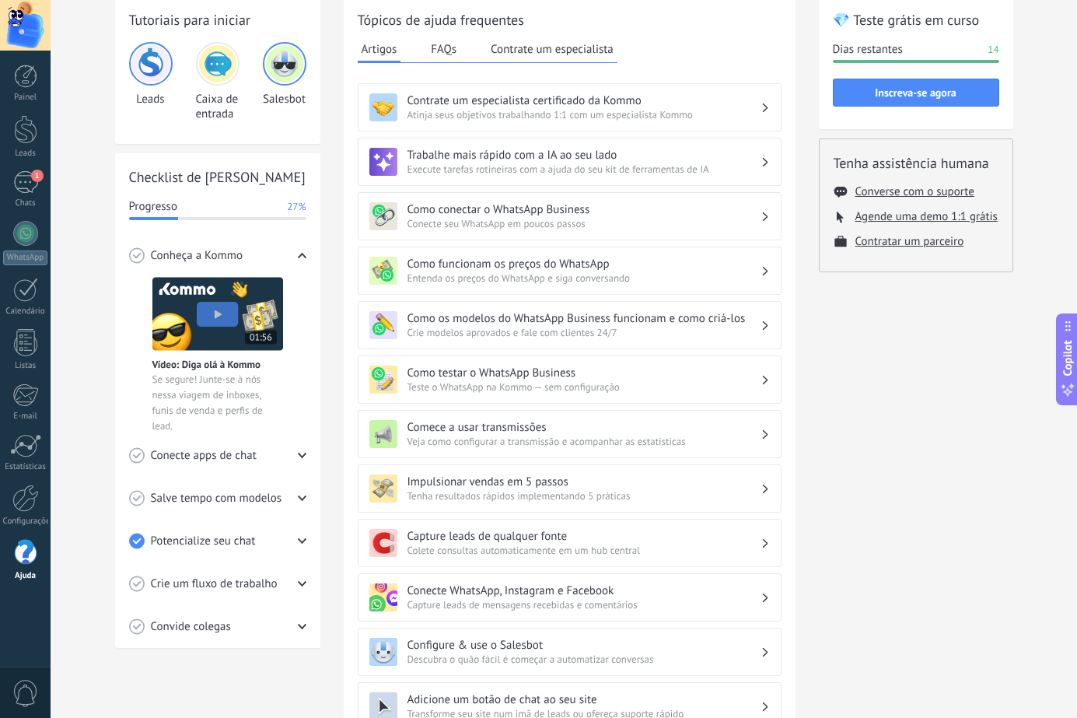
click at [310, 251] on div "Checklist de Início Rápido Progresso 27% Conheça a Kommo Vídeo: Diga olá à Komm…" at bounding box center [217, 400] width 205 height 495
click at [306, 253] on icon at bounding box center [302, 255] width 9 height 9
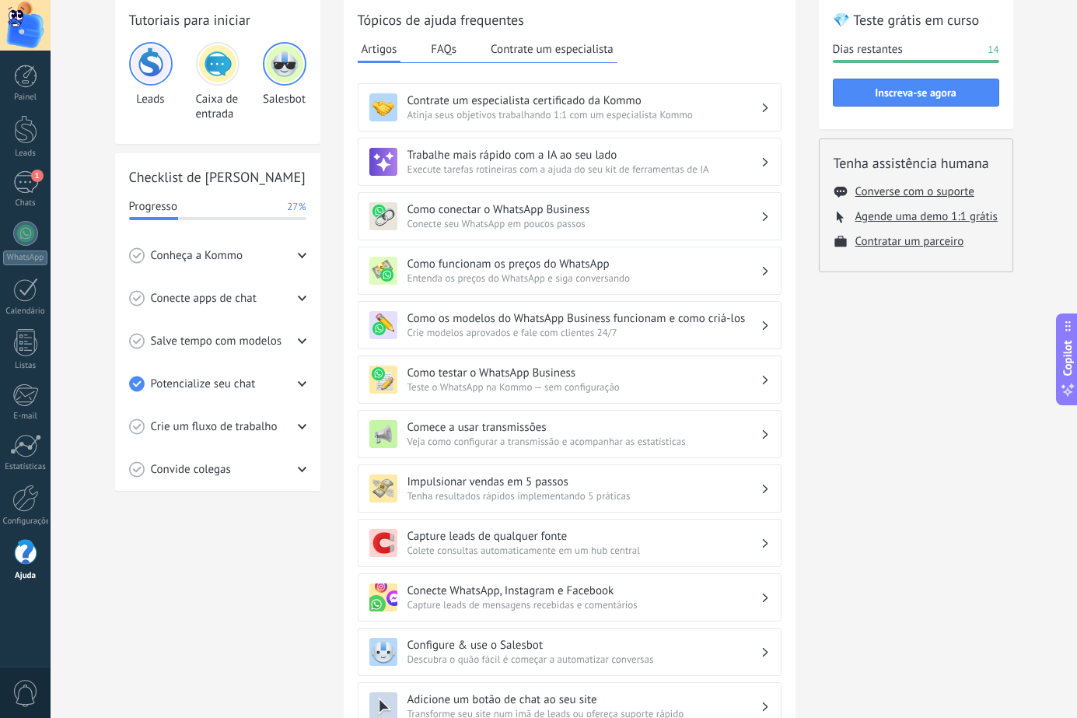
click at [295, 187] on div "Checklist de Início Rápido Progresso 27% Conheça a Kommo Vídeo: Diga olá à Komm…" at bounding box center [217, 322] width 205 height 338
click at [295, 297] on div "Conecte apps de chat" at bounding box center [217, 298] width 177 height 43
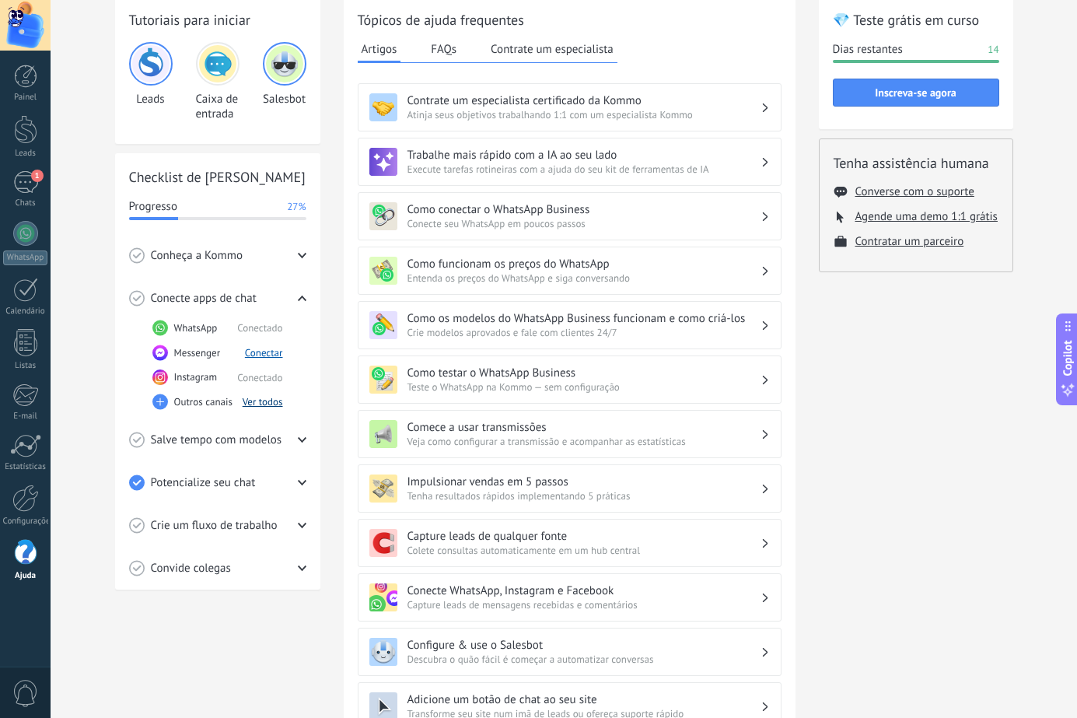
click at [268, 407] on button "Ver todos" at bounding box center [263, 401] width 40 height 13
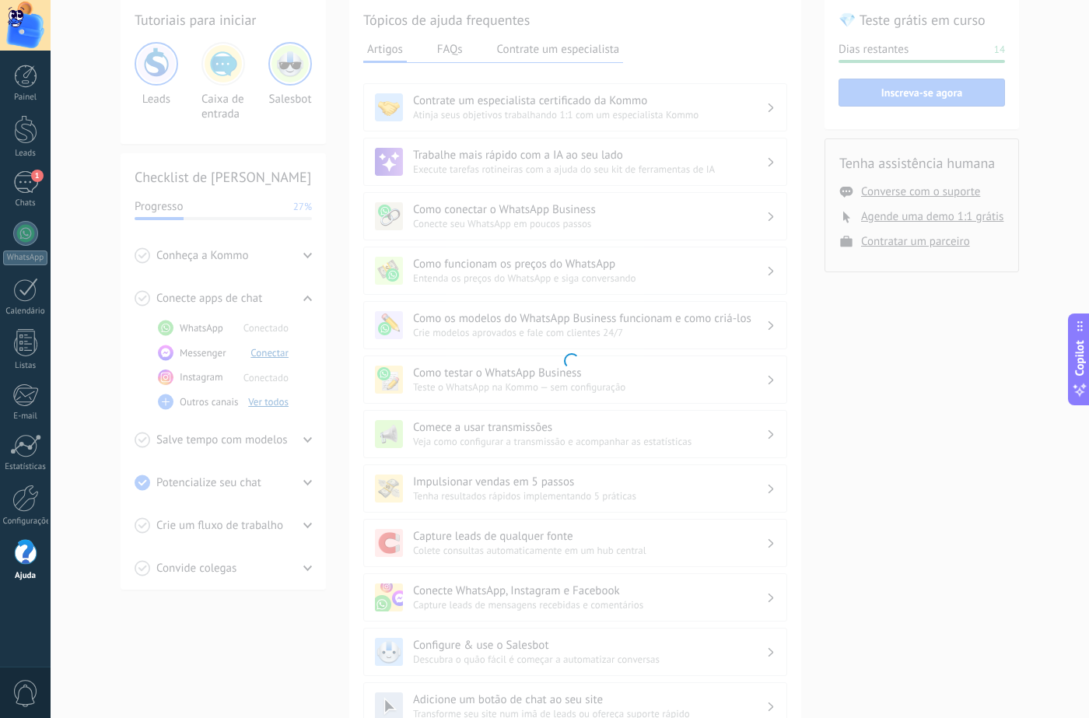
click at [835, 390] on div at bounding box center [570, 359] width 1038 height 718
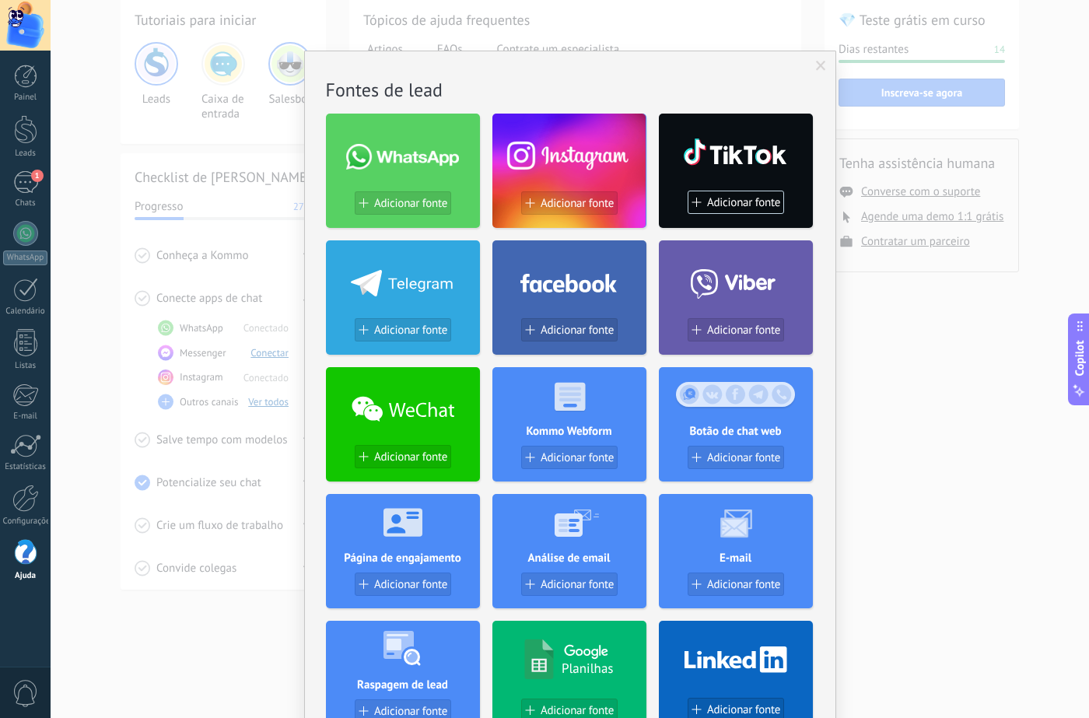
click at [114, 321] on div "Sem resultados. Fontes de lead Adicionar fonte Adicionar fonte Adicionar fonte …" at bounding box center [570, 359] width 1038 height 718
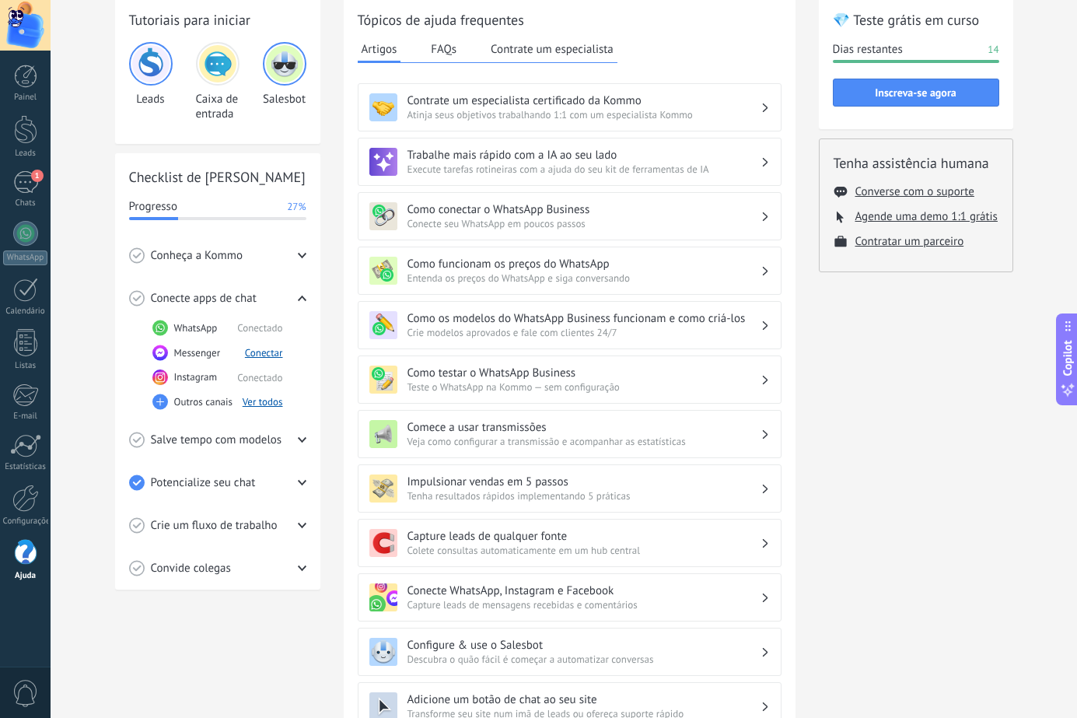
click at [306, 303] on div "Checklist de Início Rápido Progresso 27% Conheça a Kommo Vídeo: Diga olá à Komm…" at bounding box center [217, 371] width 205 height 436
click at [303, 302] on icon at bounding box center [302, 298] width 9 height 9
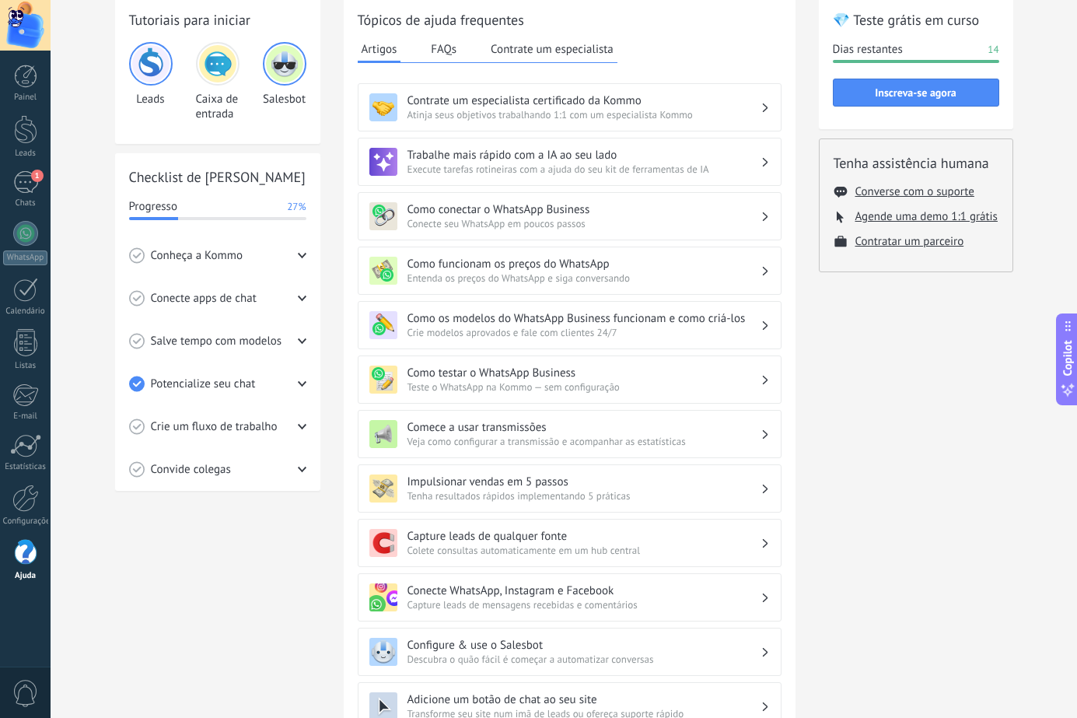
click at [297, 343] on div "Salve tempo com modelos" at bounding box center [217, 341] width 177 height 43
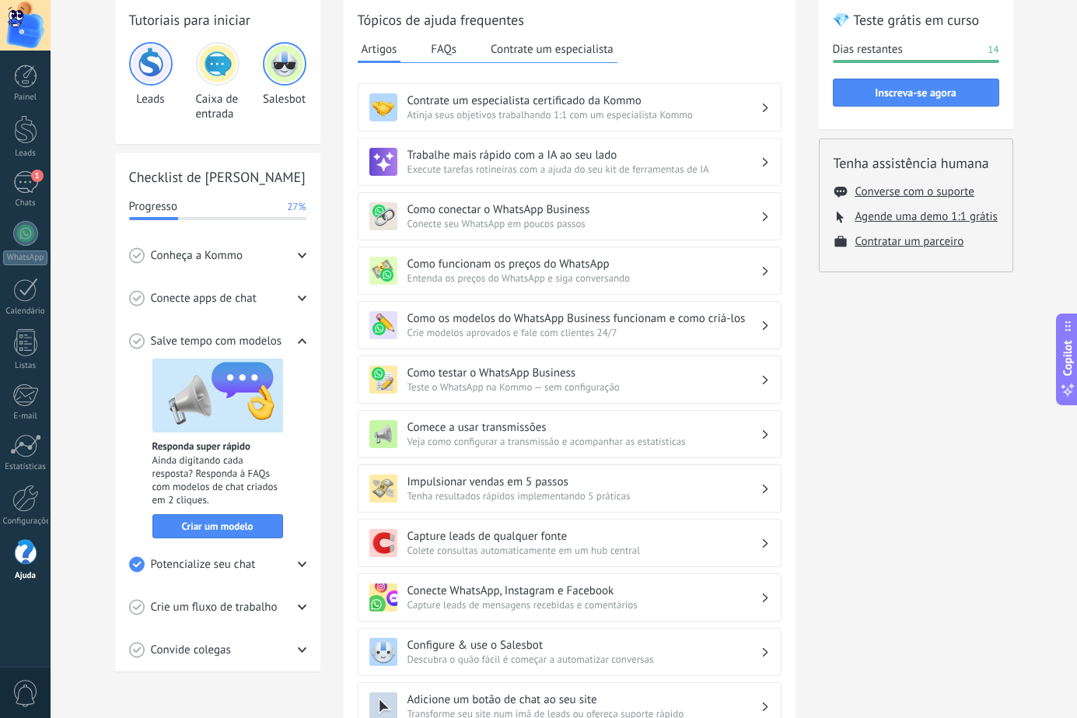
click at [297, 341] on div "Salve tempo com modelos" at bounding box center [217, 341] width 177 height 43
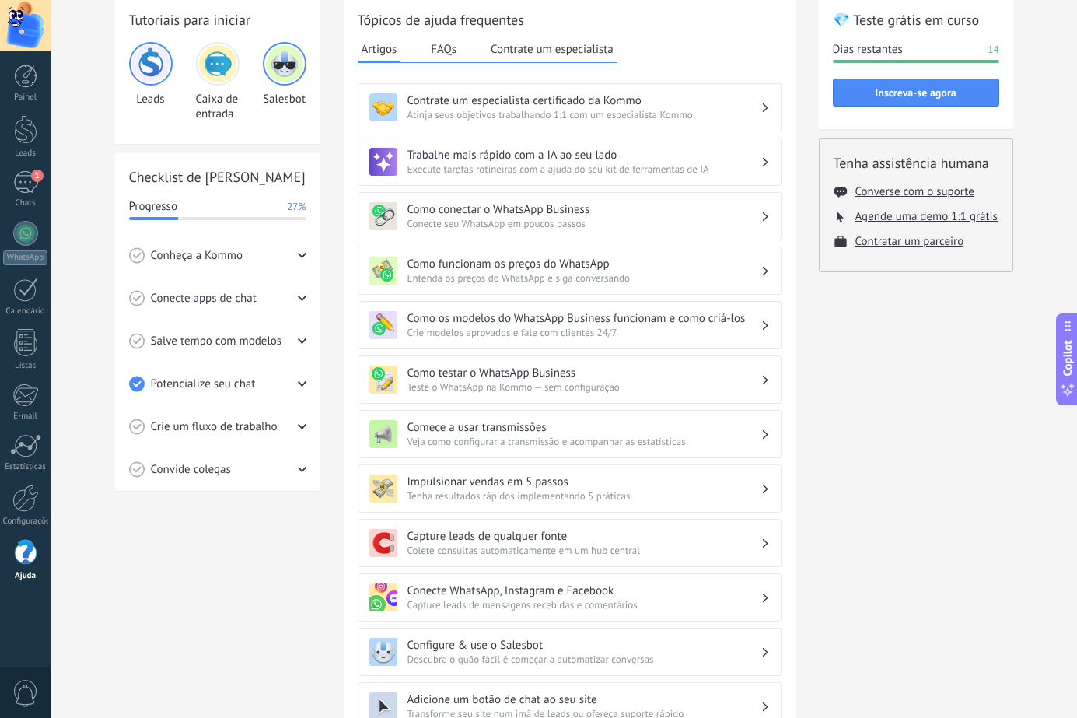
click at [299, 387] on icon at bounding box center [302, 384] width 9 height 9
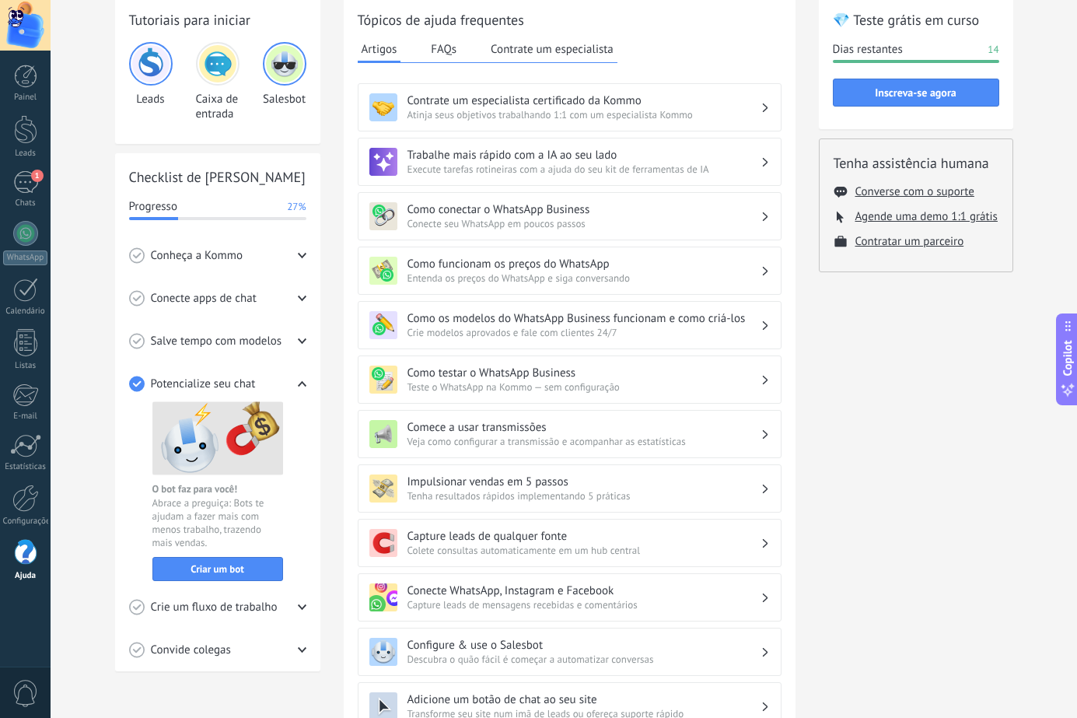
click at [298, 386] on icon at bounding box center [302, 384] width 9 height 9
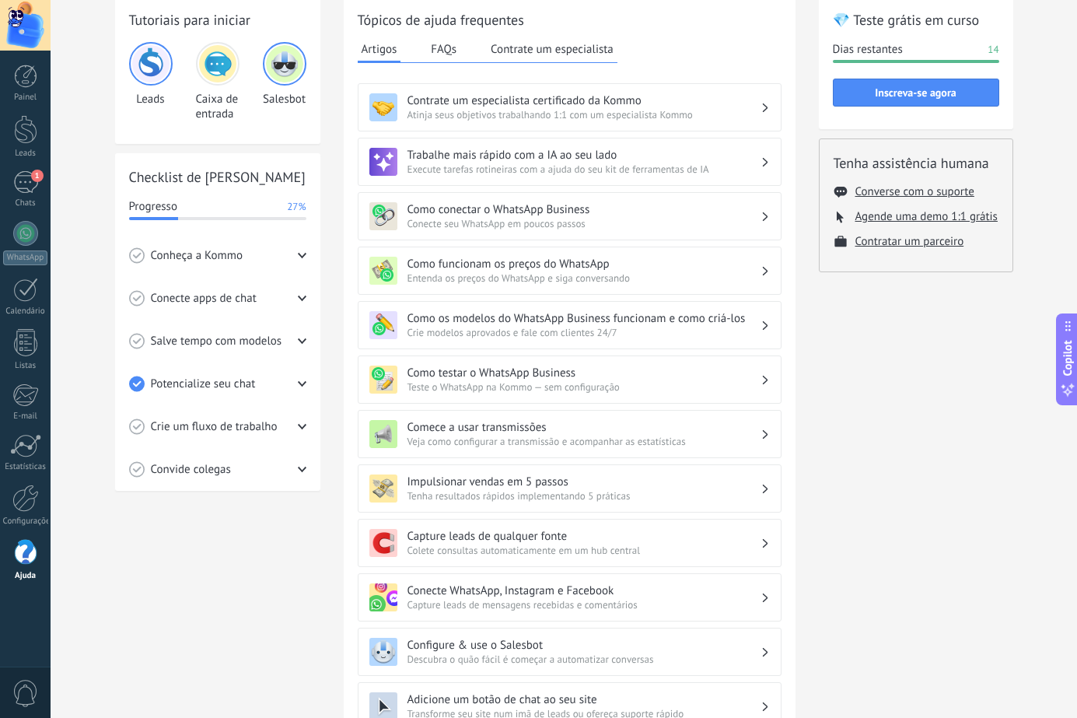
click at [293, 428] on div "Crie um fluxo de trabalho" at bounding box center [217, 426] width 177 height 43
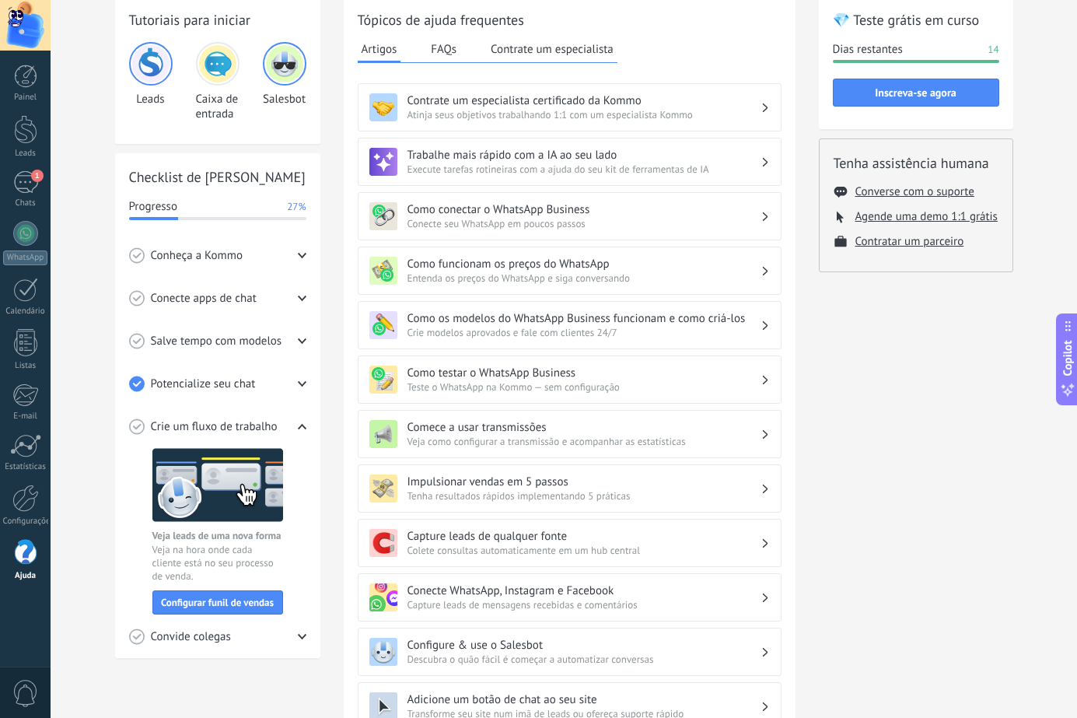
click at [293, 428] on div "Crie um fluxo de trabalho" at bounding box center [217, 426] width 177 height 43
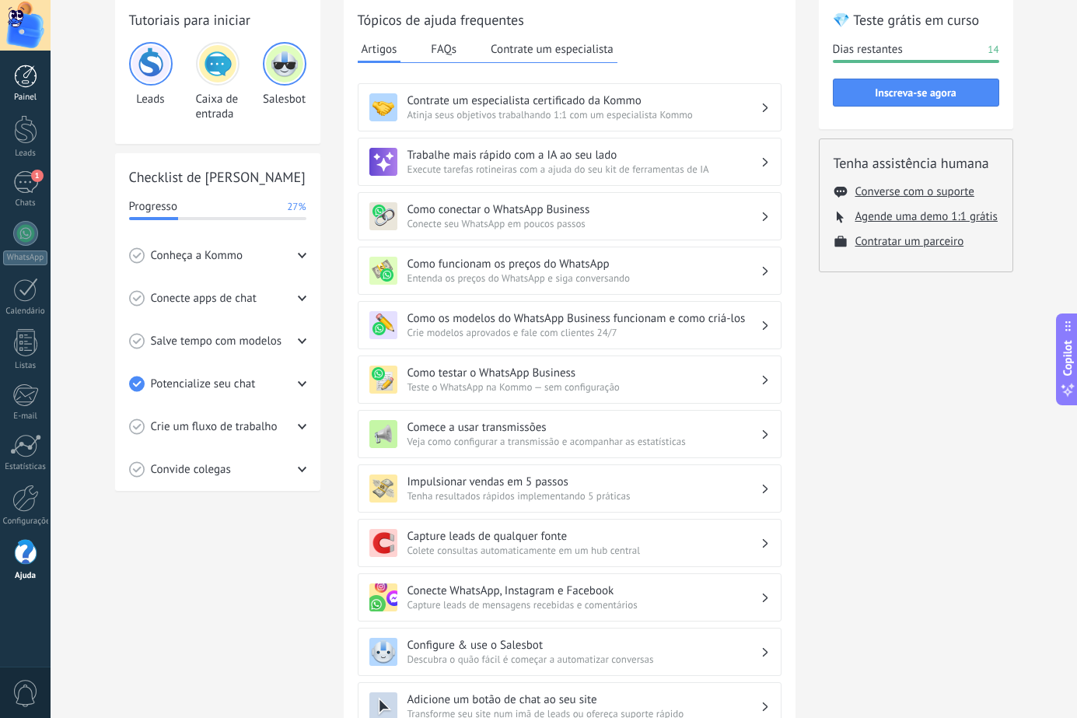
click at [14, 79] on div at bounding box center [25, 76] width 23 height 23
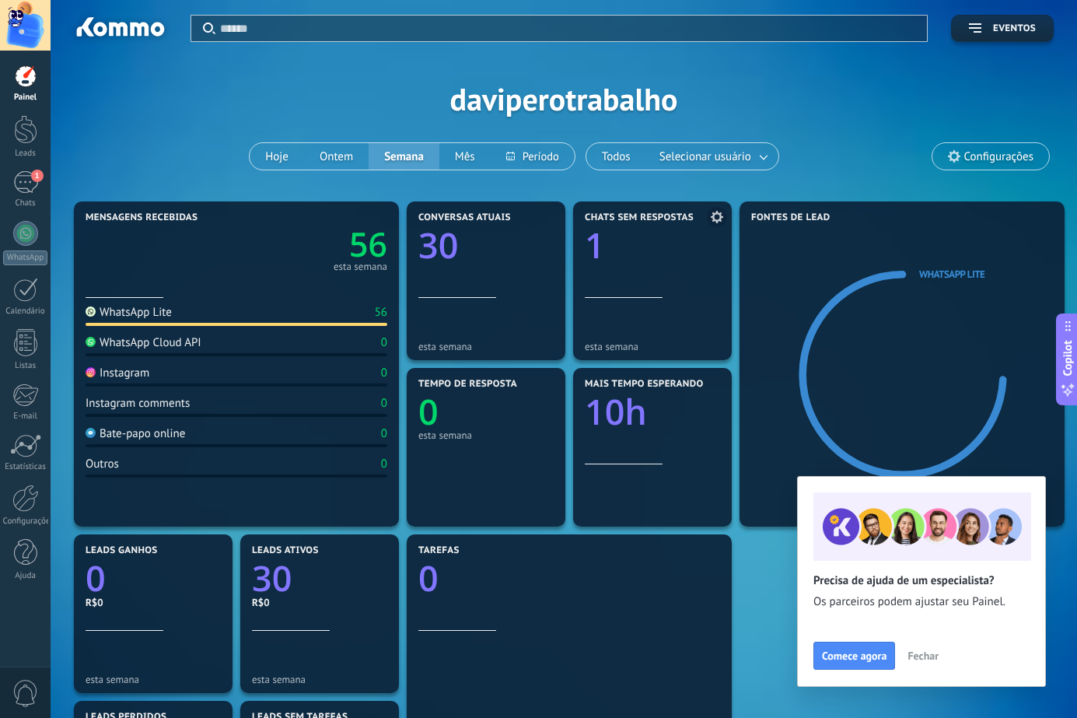
click at [669, 273] on div at bounding box center [652, 269] width 135 height 13
click at [926, 657] on span "Fechar" at bounding box center [923, 655] width 31 height 11
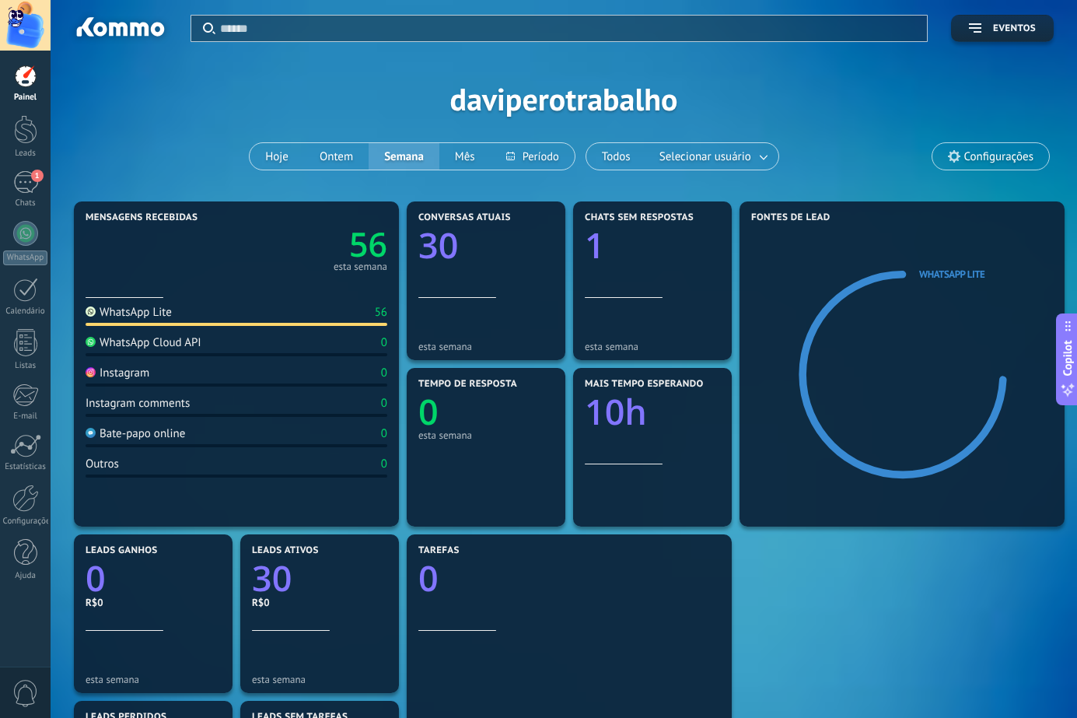
click at [995, 150] on span "Configurações" at bounding box center [999, 156] width 69 height 13
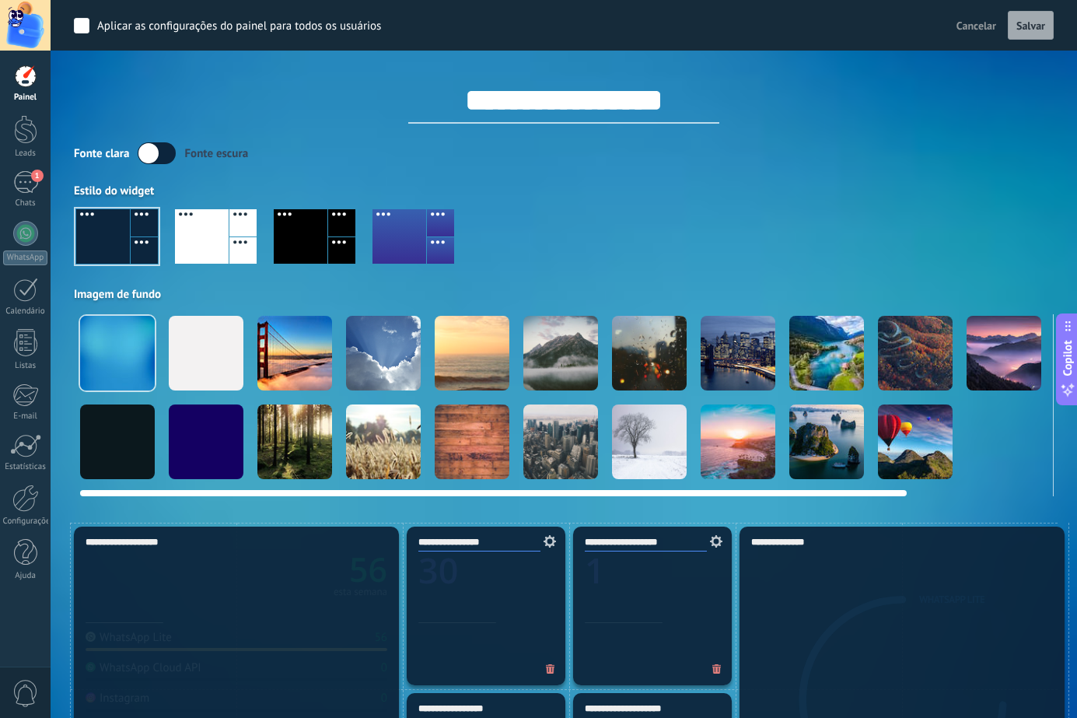
click at [189, 362] on div at bounding box center [206, 353] width 75 height 75
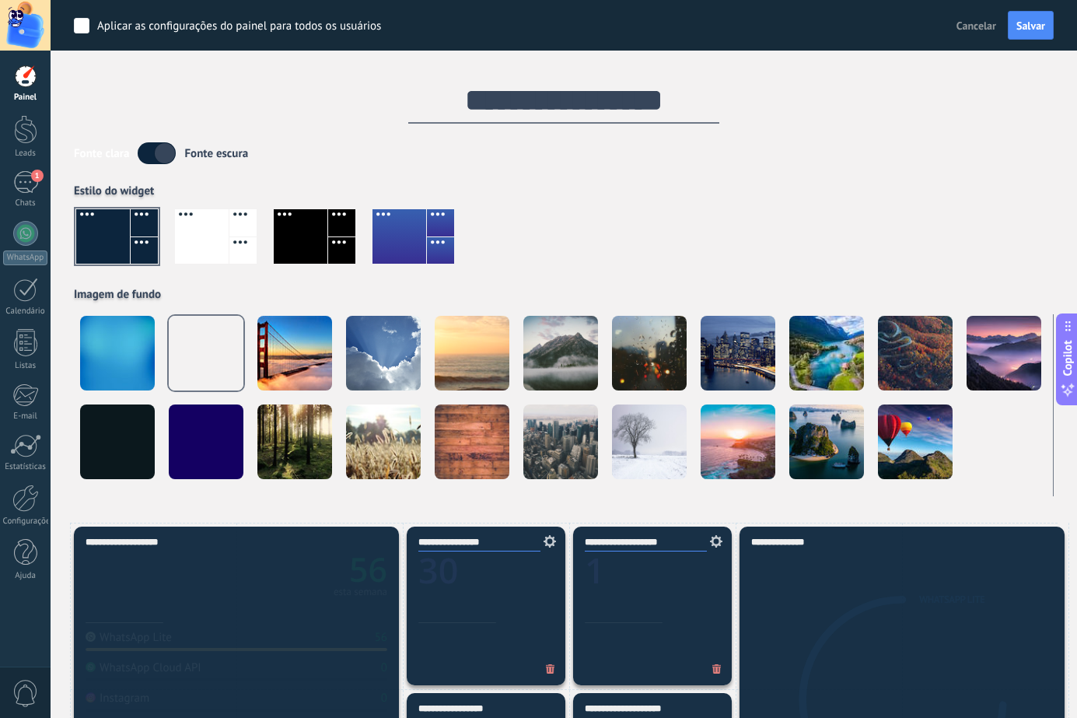
click at [692, 229] on div at bounding box center [564, 242] width 980 height 89
click at [157, 157] on label at bounding box center [157, 153] width 38 height 22
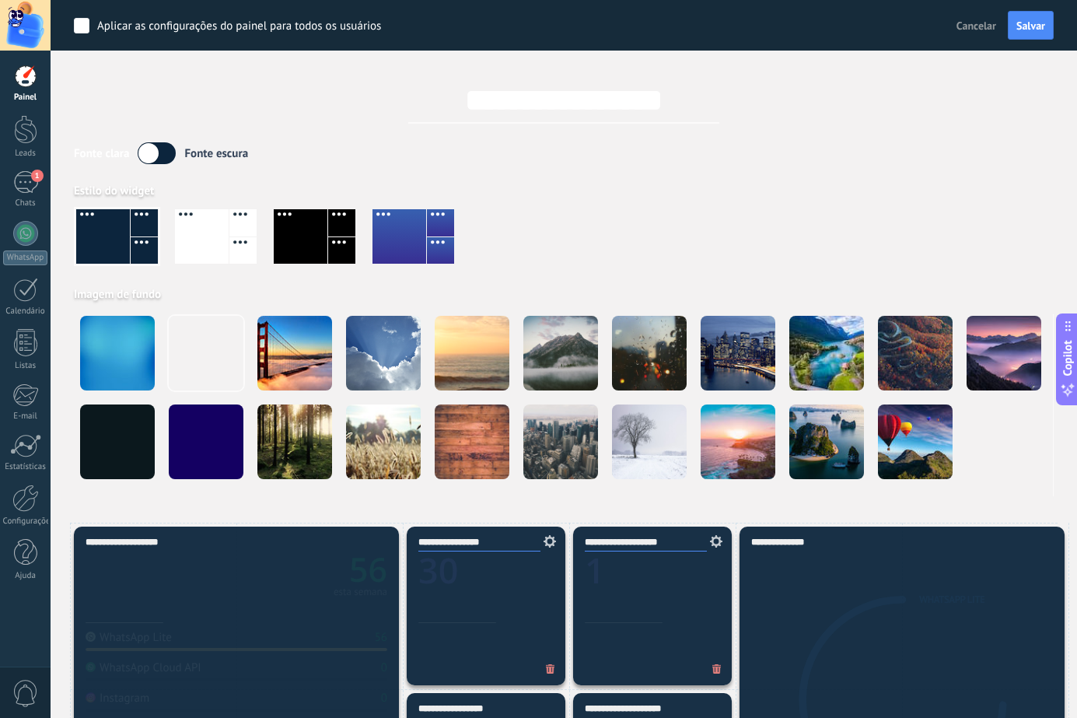
click at [158, 157] on label at bounding box center [157, 153] width 38 height 22
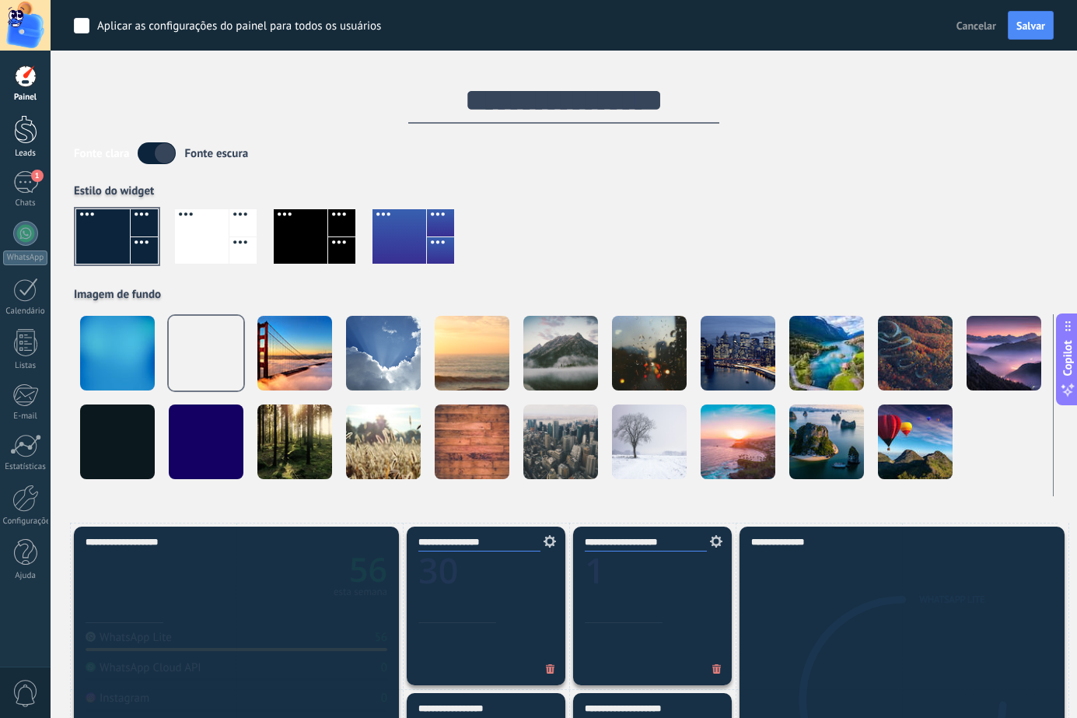
click at [43, 122] on link "Leads" at bounding box center [25, 137] width 51 height 44
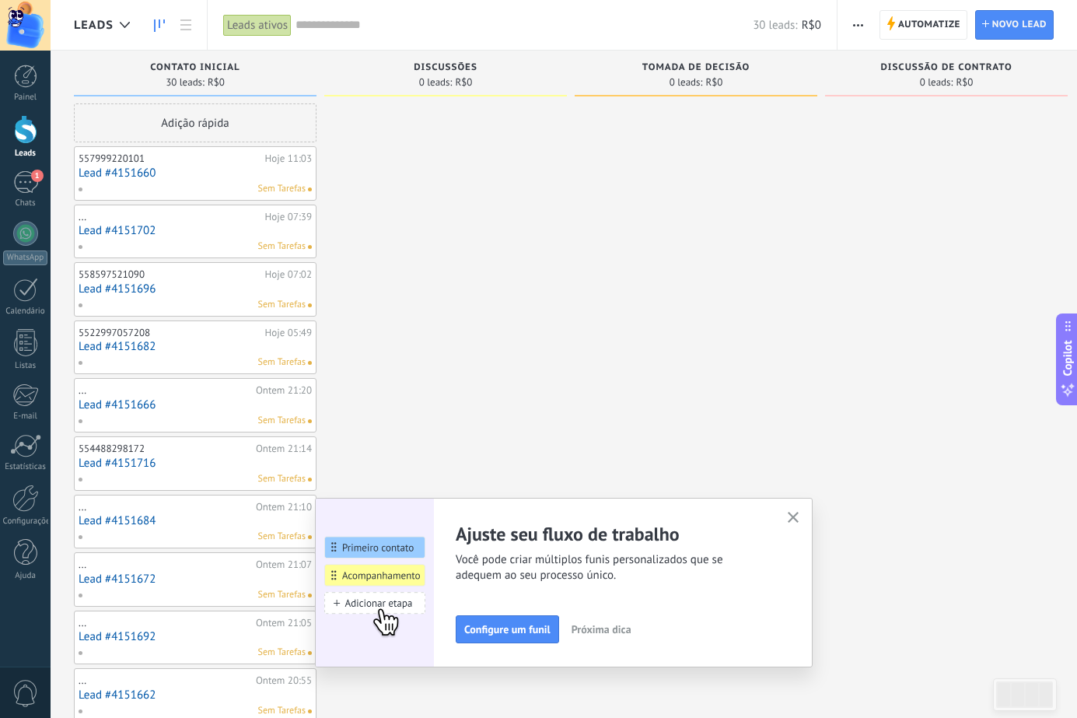
click at [797, 520] on use "button" at bounding box center [794, 518] width 12 height 12
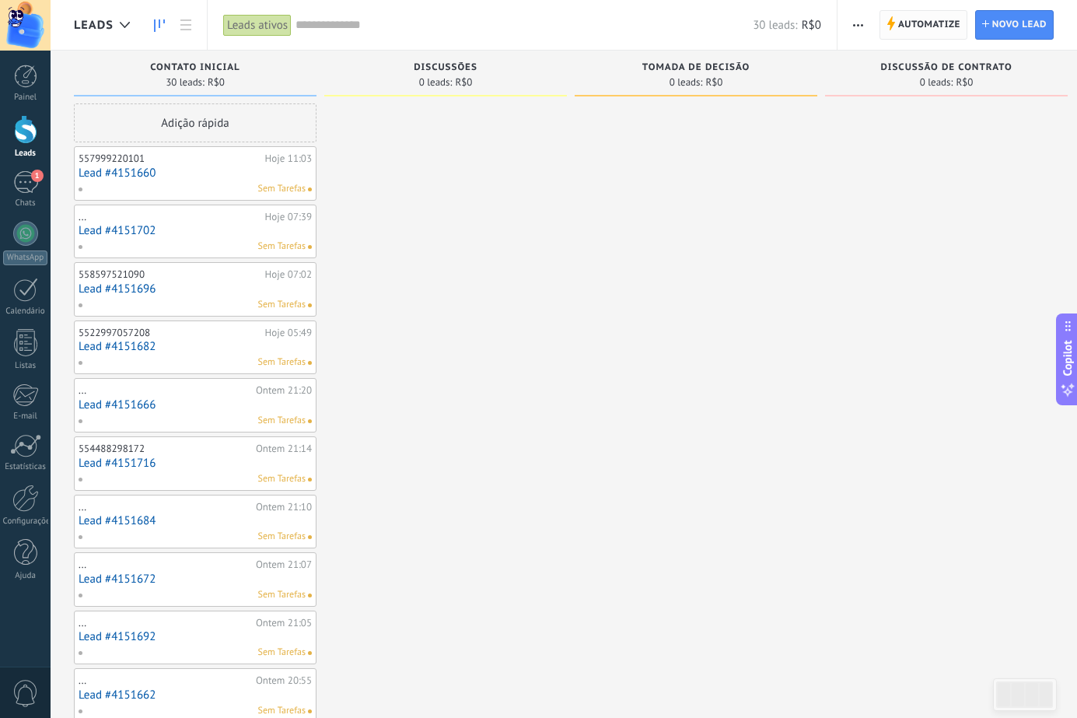
click at [919, 32] on span "Automatize" at bounding box center [929, 25] width 62 height 28
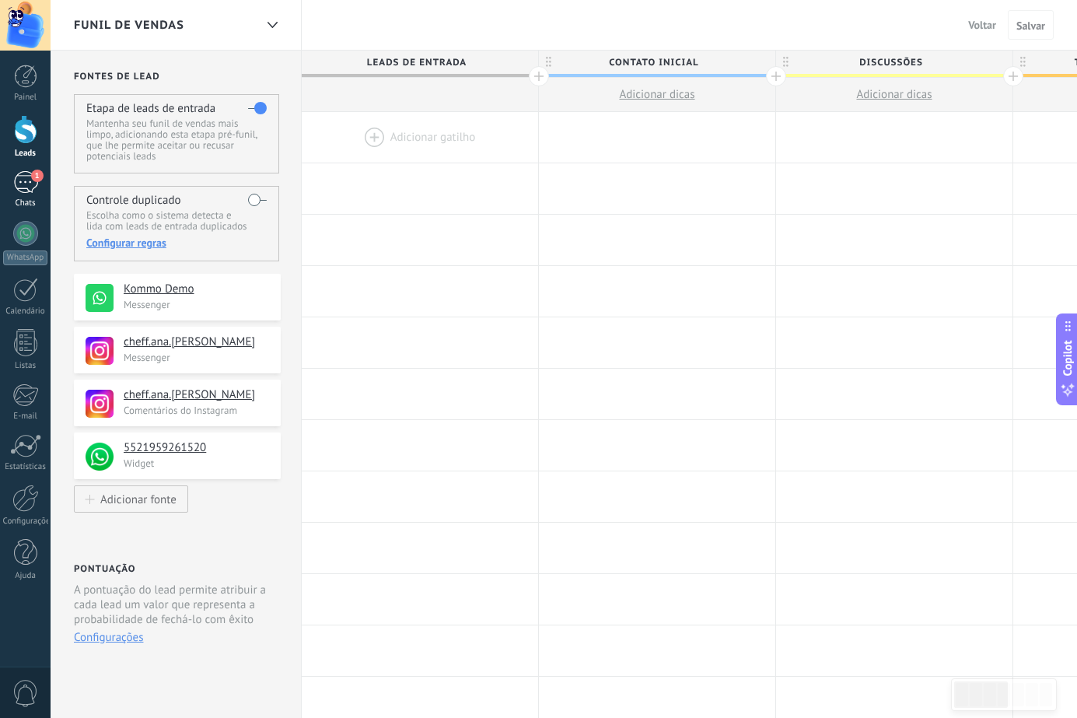
click at [14, 186] on div "1" at bounding box center [25, 182] width 25 height 23
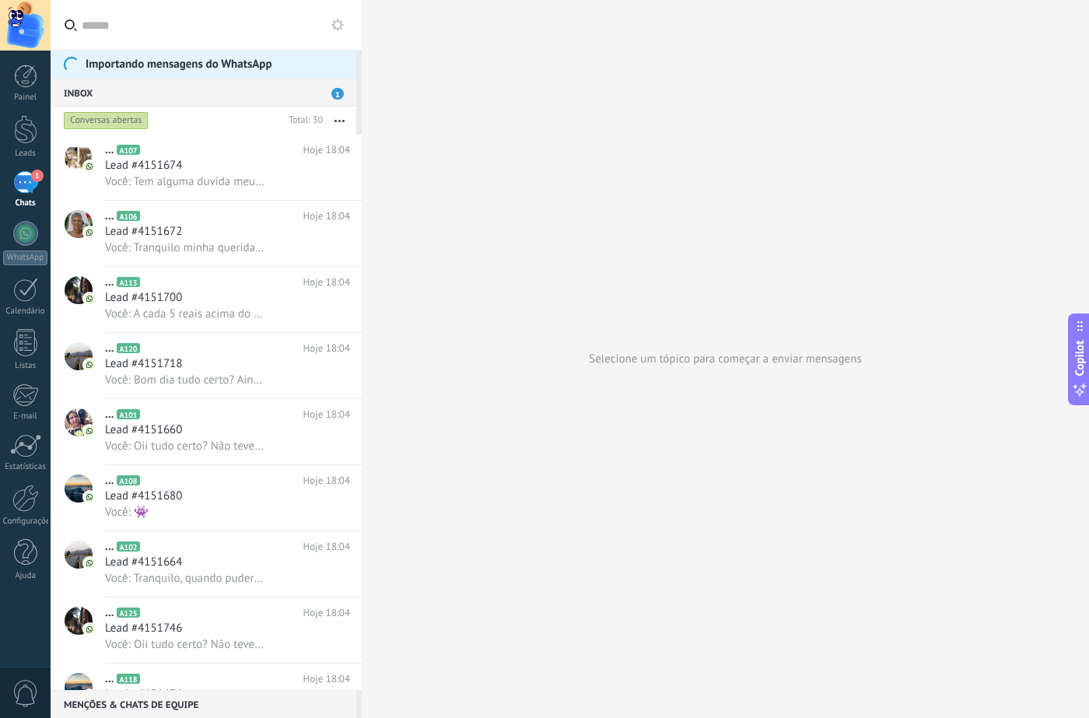
click at [220, 89] on div "Inbox 1" at bounding box center [204, 93] width 306 height 28
click at [254, 186] on span "Você: Tem alguma duvida meu bem? O que falta para concluirmos 🤍?" at bounding box center [184, 181] width 159 height 15
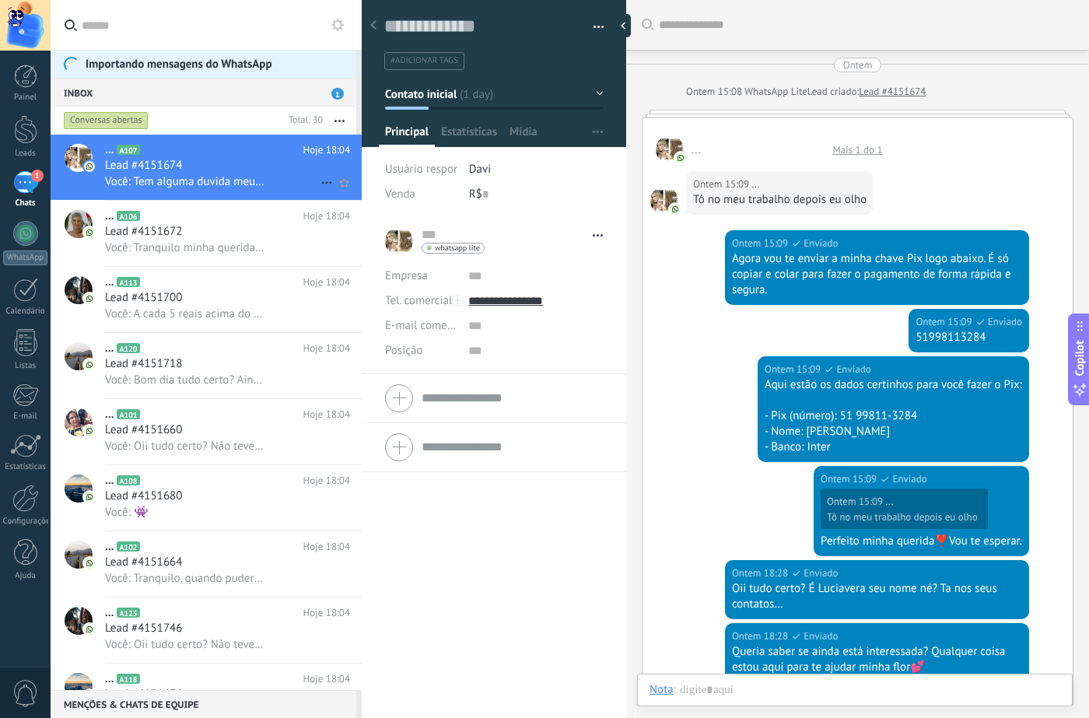
scroll to position [23, 0]
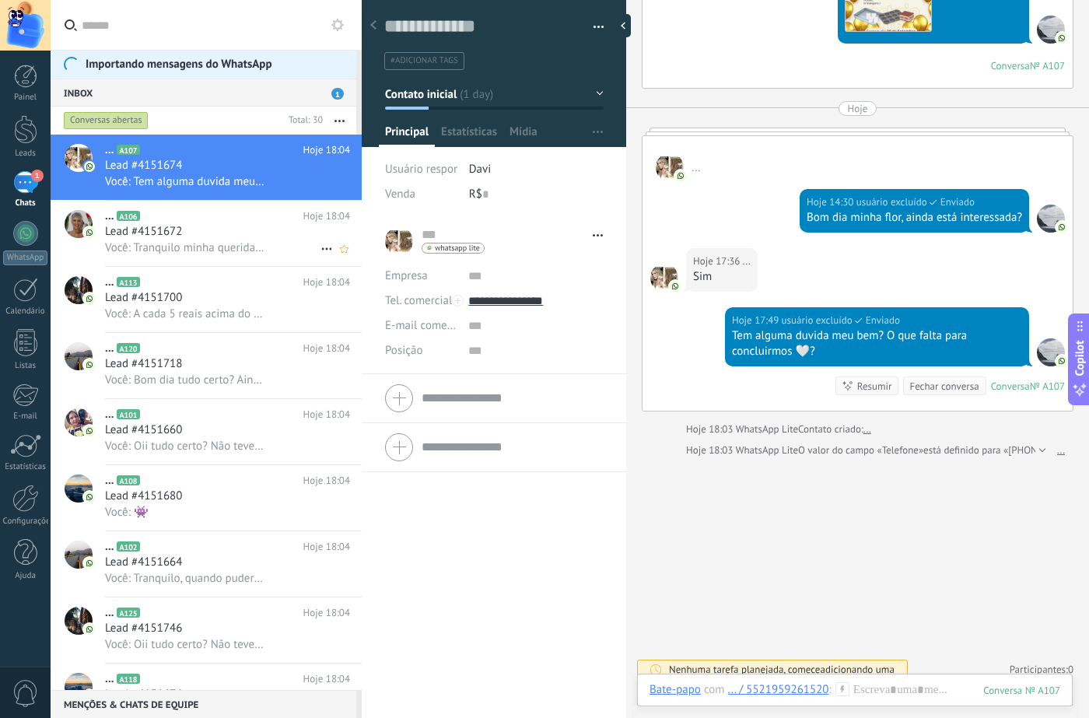
click at [226, 237] on div "Lead #4151672" at bounding box center [227, 232] width 245 height 16
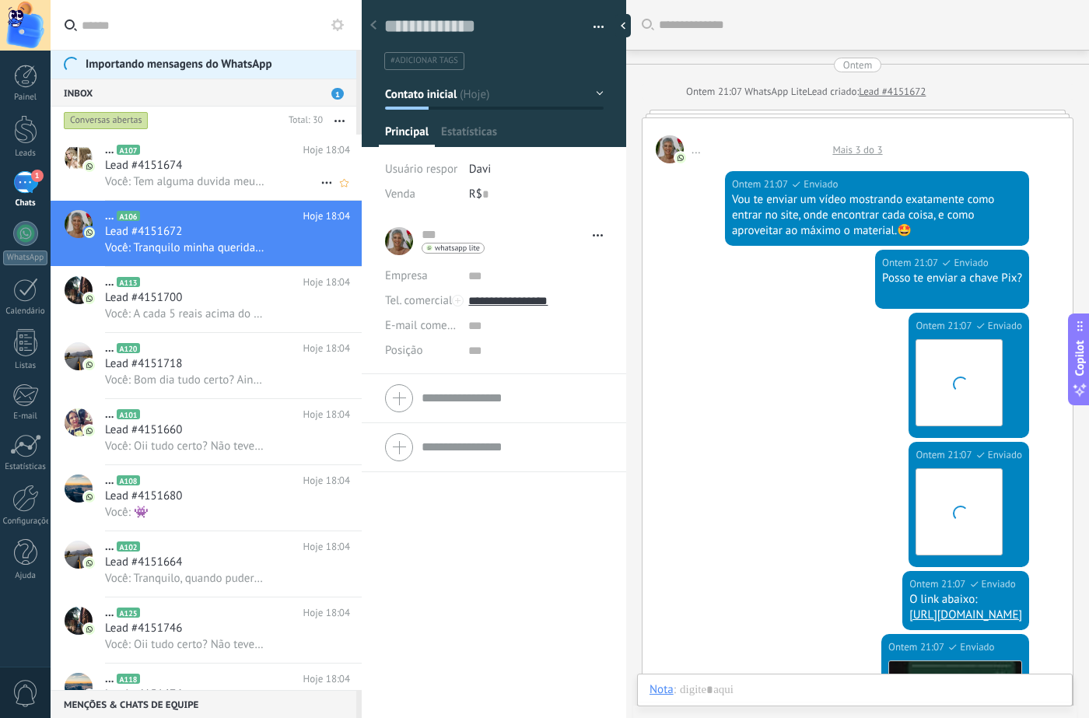
type textarea "**********"
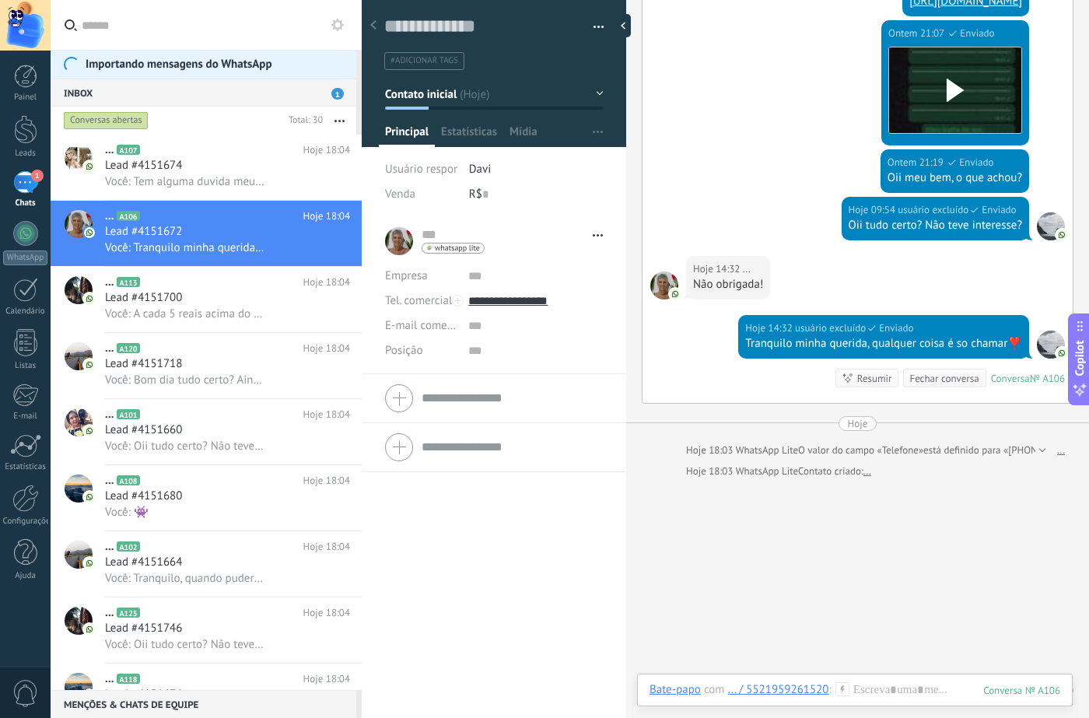
scroll to position [784, 0]
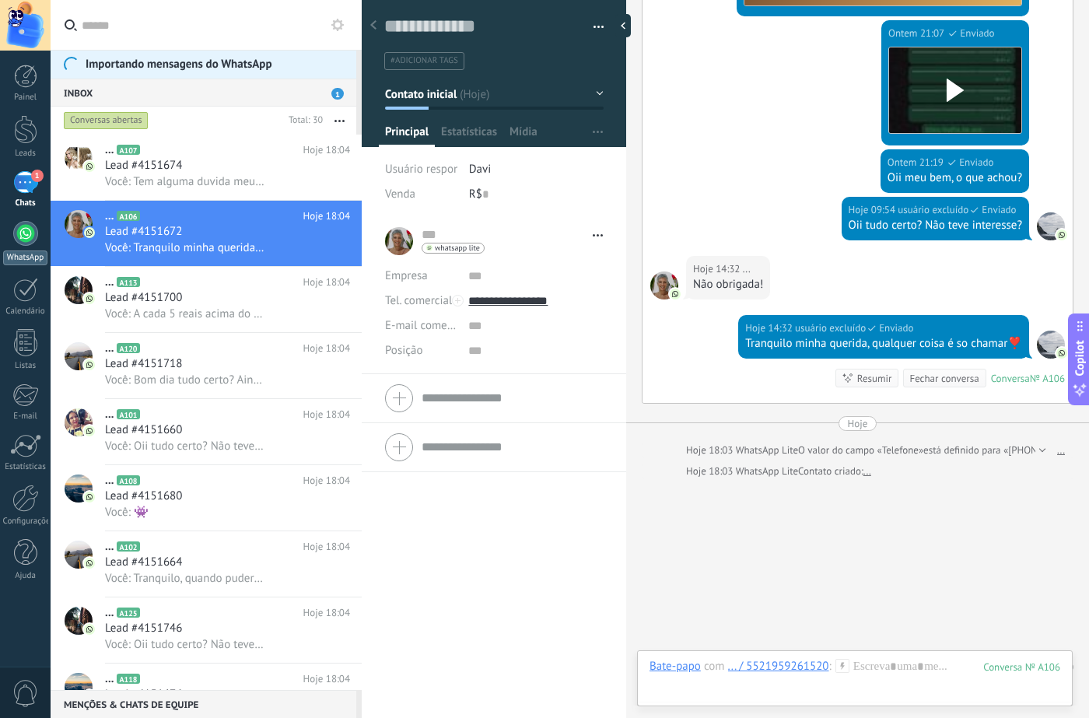
click at [28, 238] on div at bounding box center [25, 233] width 25 height 25
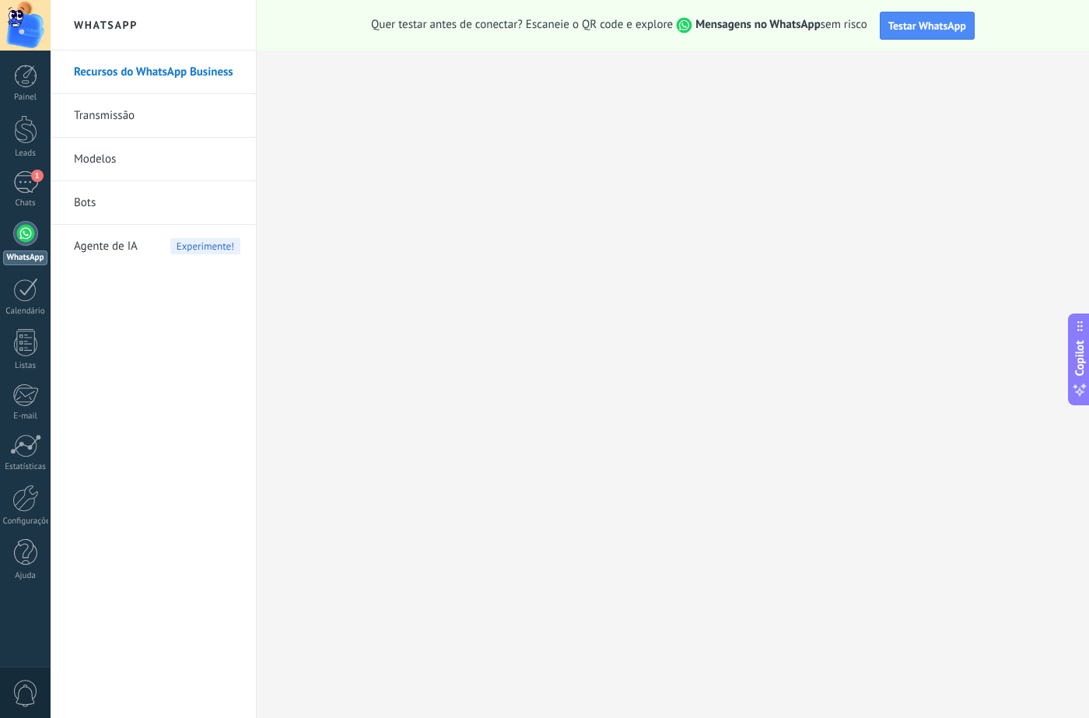
click at [30, 26] on div at bounding box center [25, 25] width 51 height 51
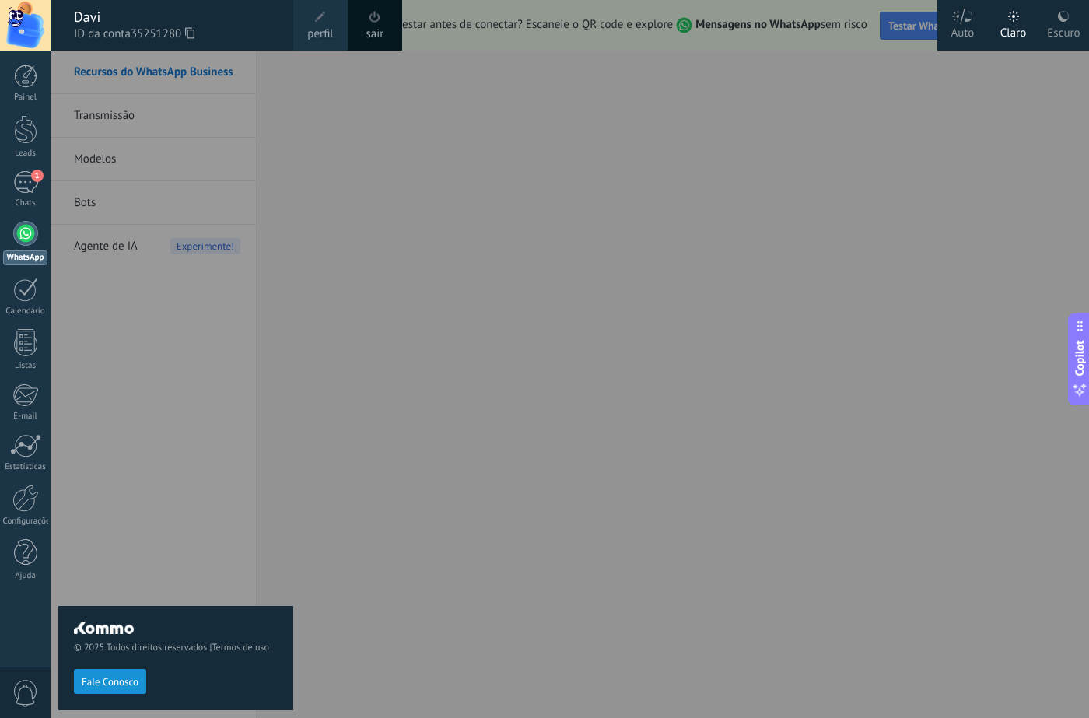
click at [30, 26] on div at bounding box center [25, 25] width 51 height 51
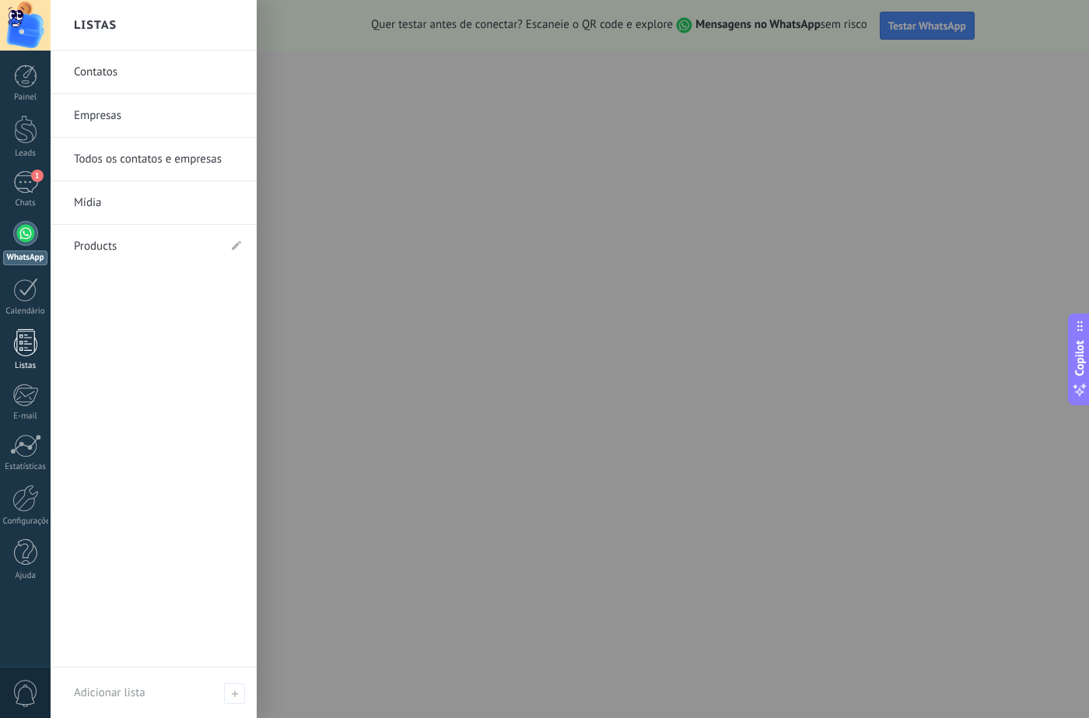
click at [31, 348] on div at bounding box center [25, 342] width 23 height 27
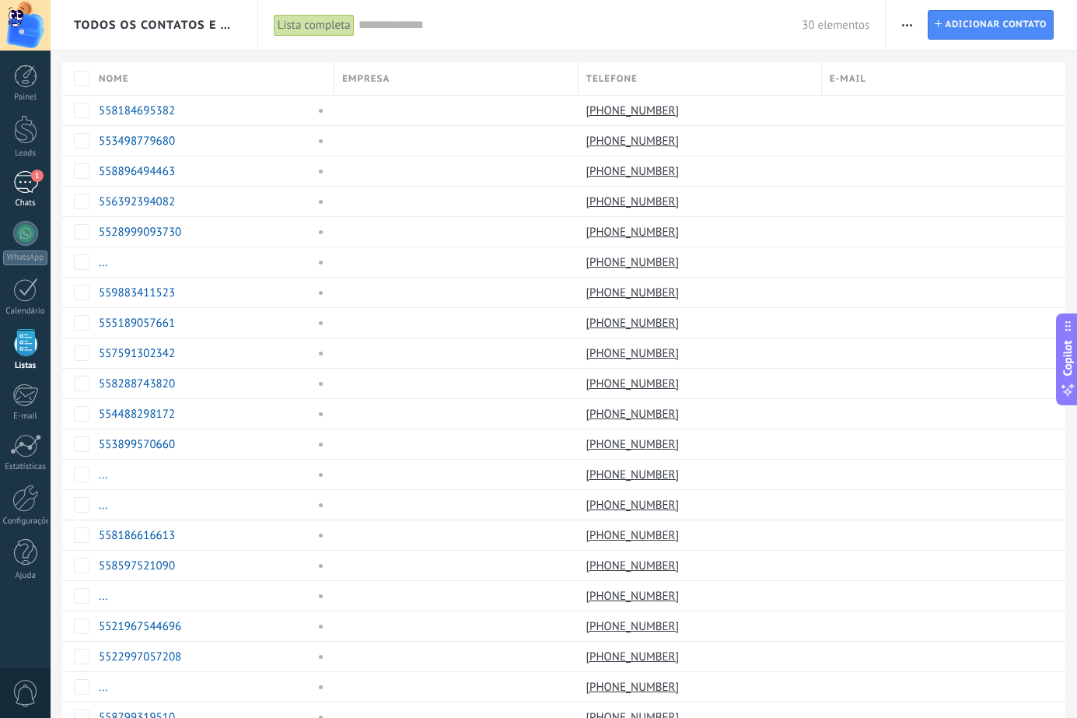
click at [29, 188] on div "1" at bounding box center [25, 182] width 25 height 23
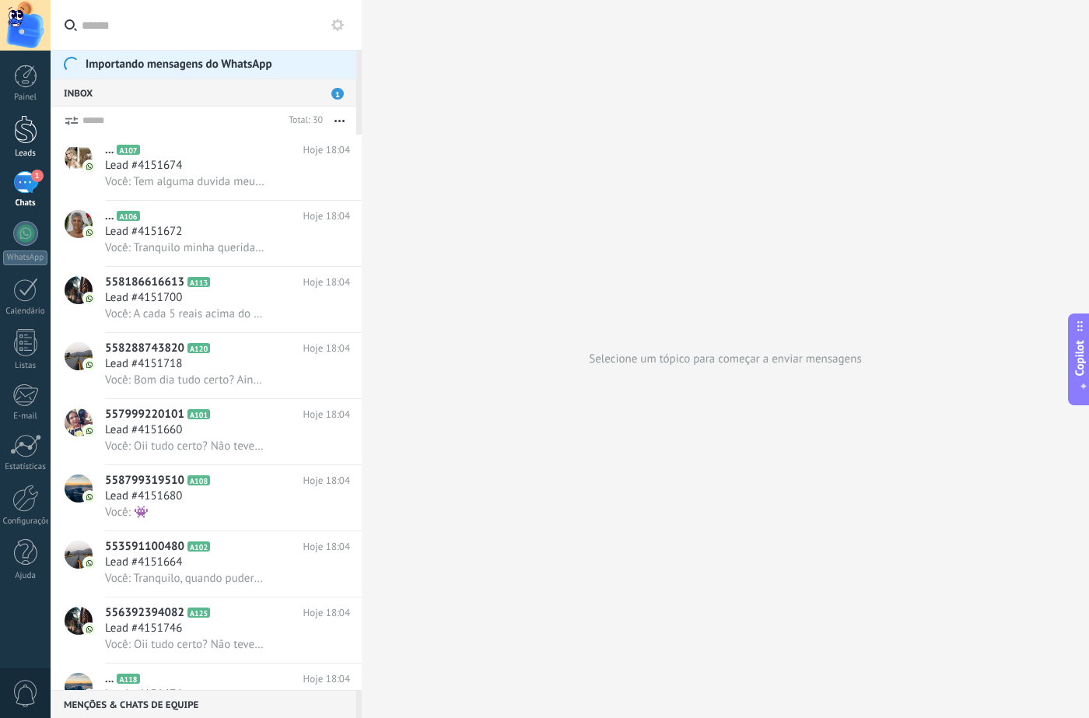
click at [31, 134] on div at bounding box center [25, 129] width 23 height 29
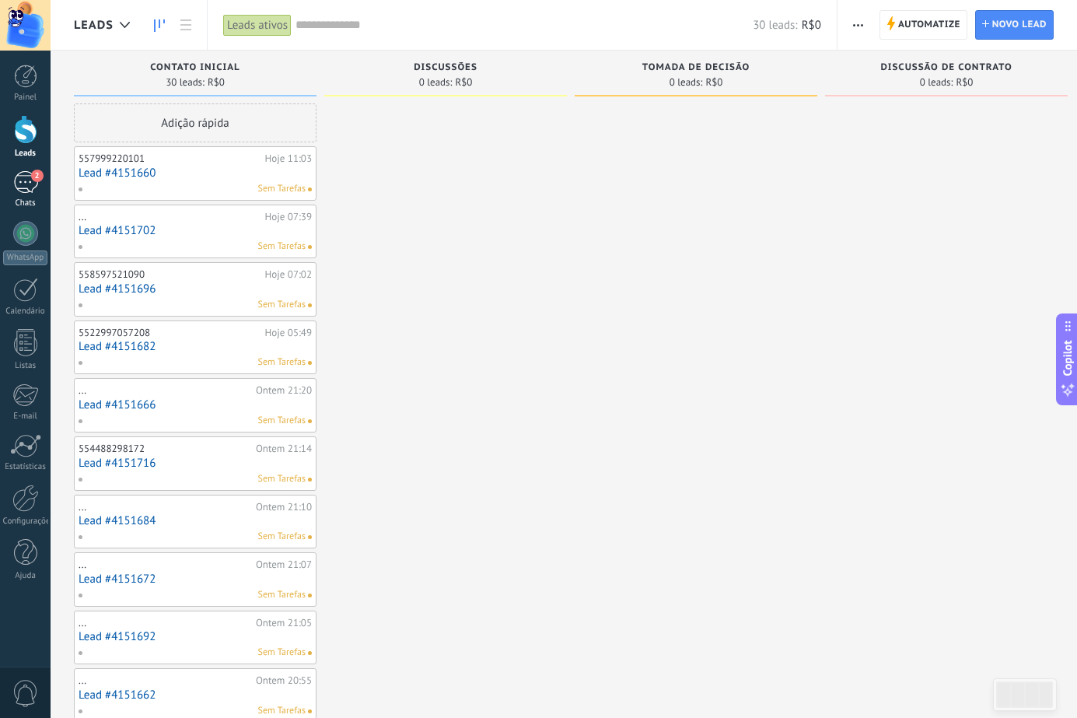
click at [26, 188] on div "2" at bounding box center [25, 182] width 25 height 23
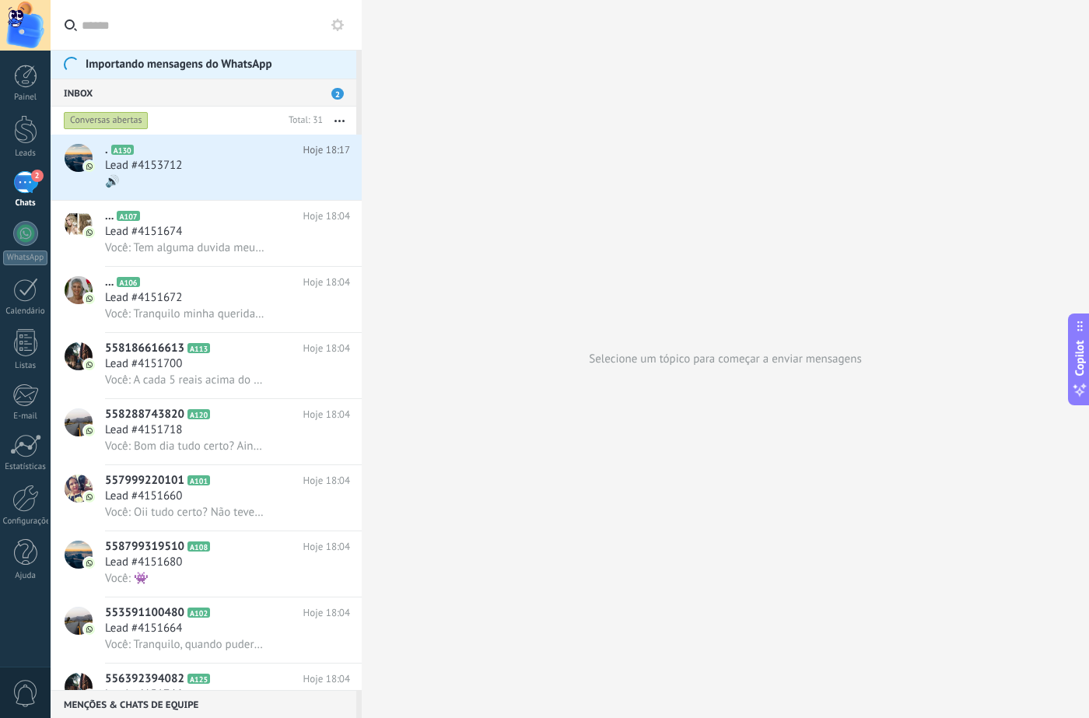
click at [299, 89] on div "Inbox 2" at bounding box center [204, 93] width 306 height 28
click at [296, 90] on div "Inbox 2" at bounding box center [204, 93] width 306 height 28
click at [346, 29] on button at bounding box center [337, 25] width 19 height 19
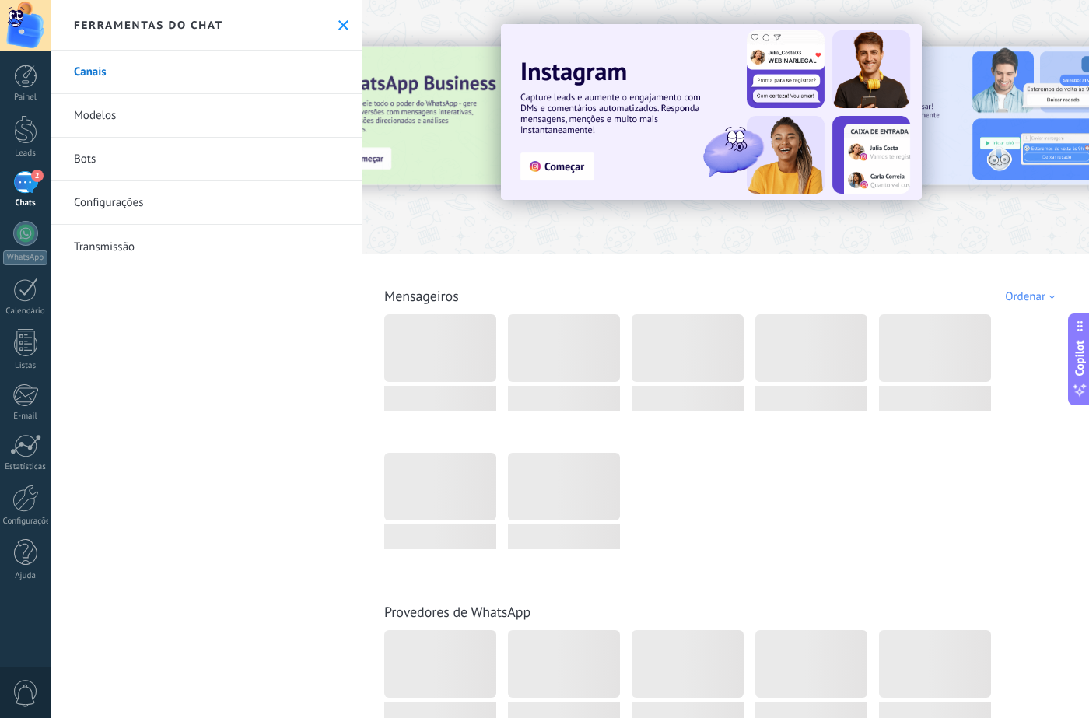
click at [125, 194] on link "Configurações" at bounding box center [206, 203] width 311 height 44
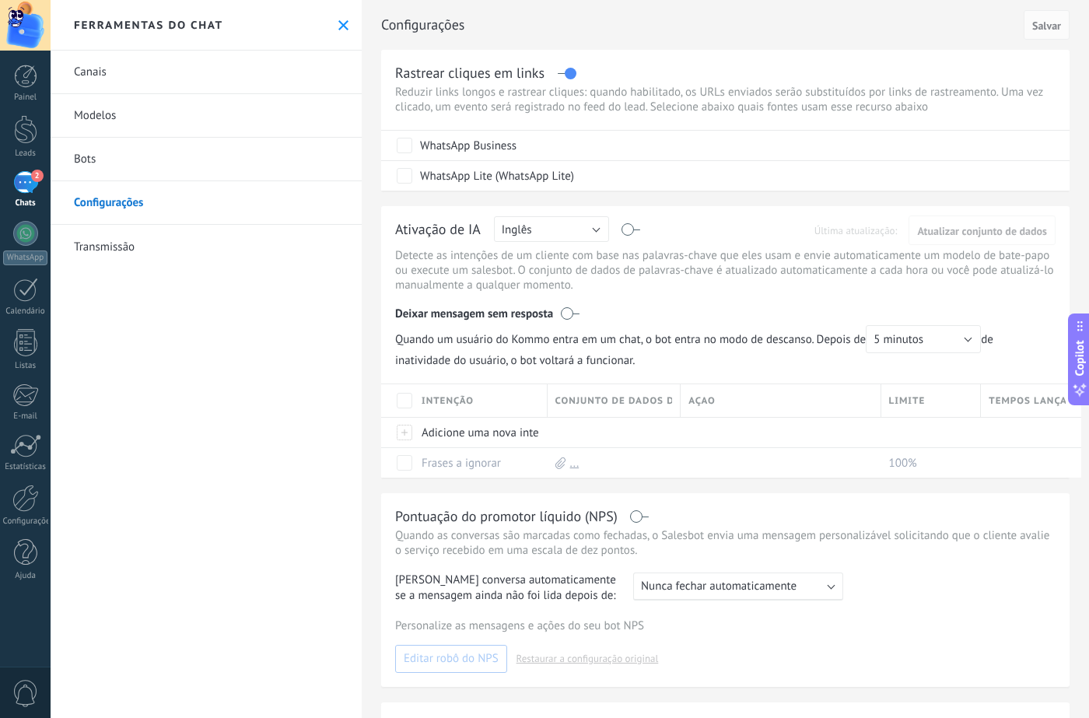
click at [104, 162] on link "Bots" at bounding box center [206, 160] width 311 height 44
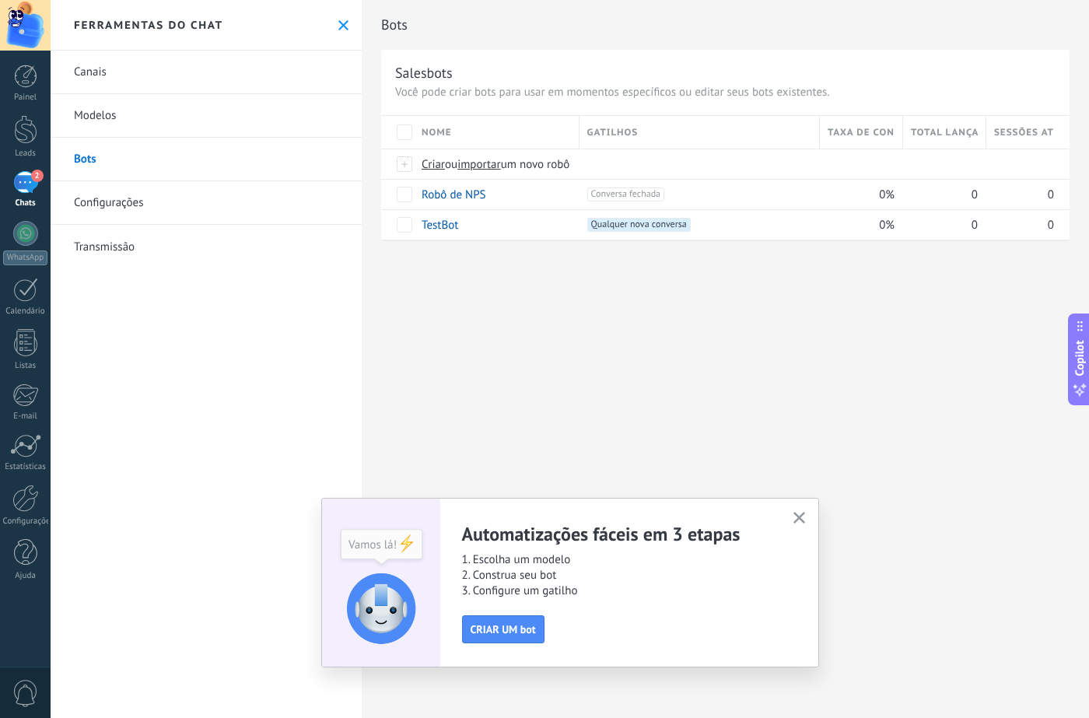
click at [123, 69] on link "Canais" at bounding box center [206, 73] width 311 height 44
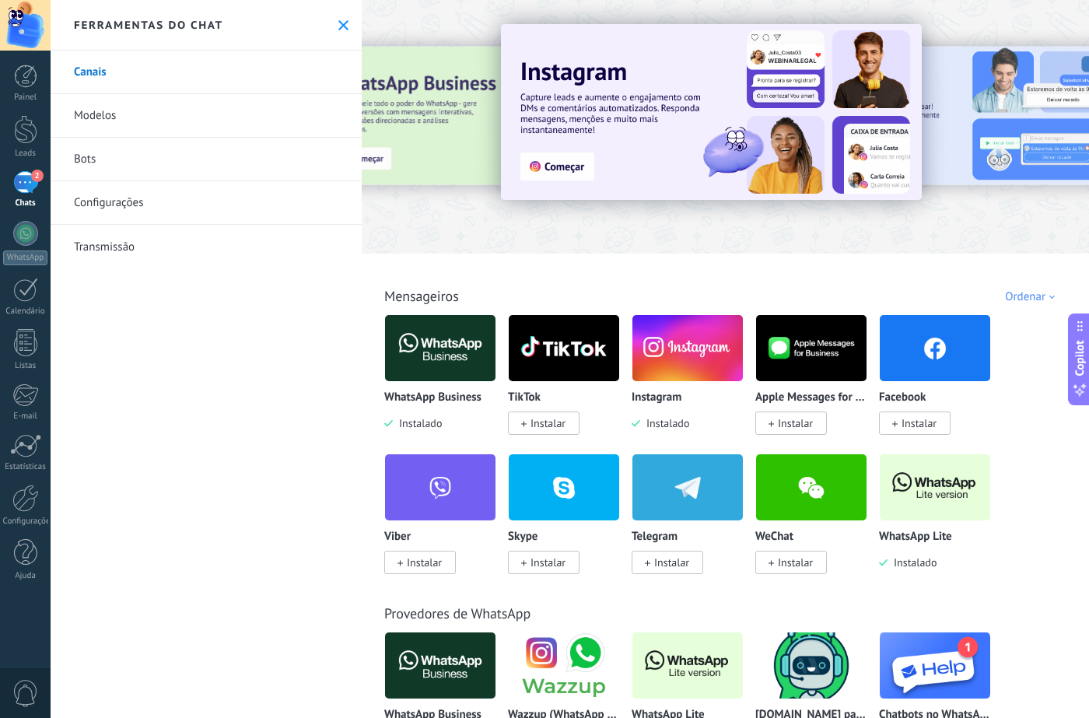
click at [100, 113] on link "Modelos" at bounding box center [206, 116] width 311 height 44
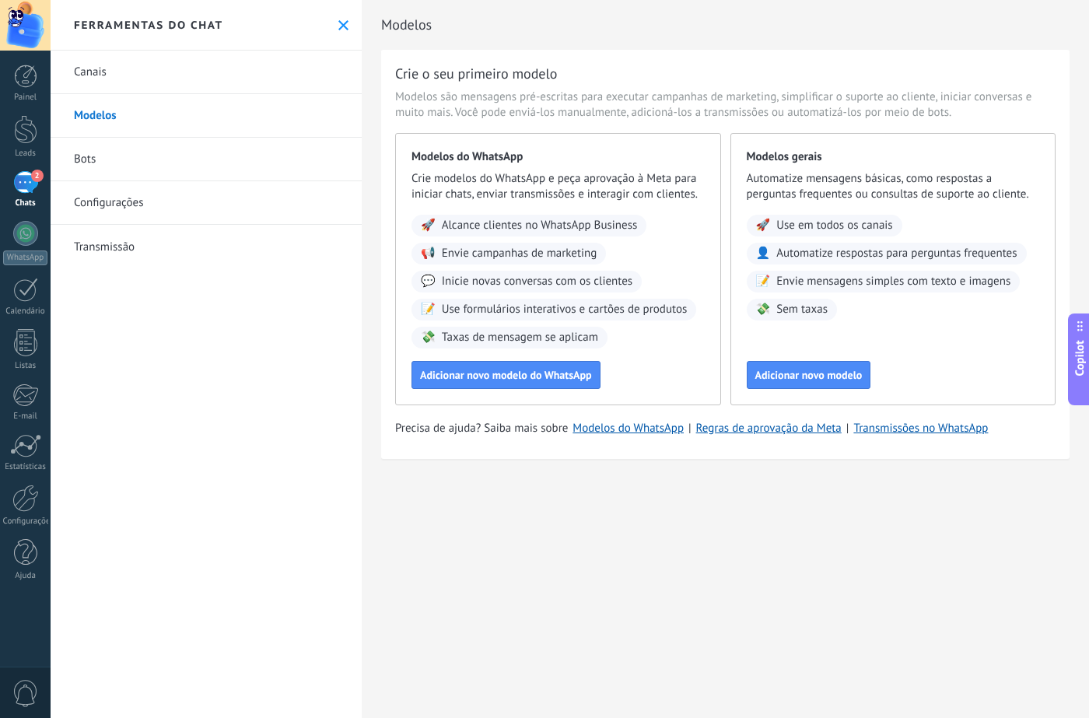
click at [125, 170] on link "Bots" at bounding box center [206, 160] width 311 height 44
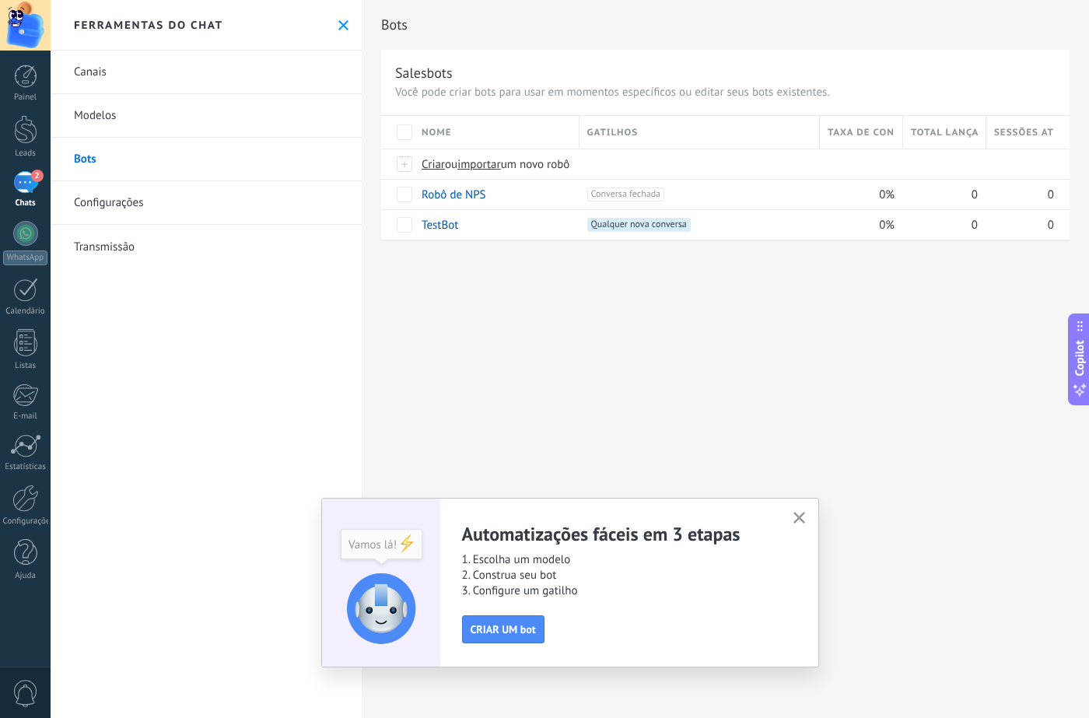
click at [803, 514] on use "button" at bounding box center [799, 518] width 12 height 12
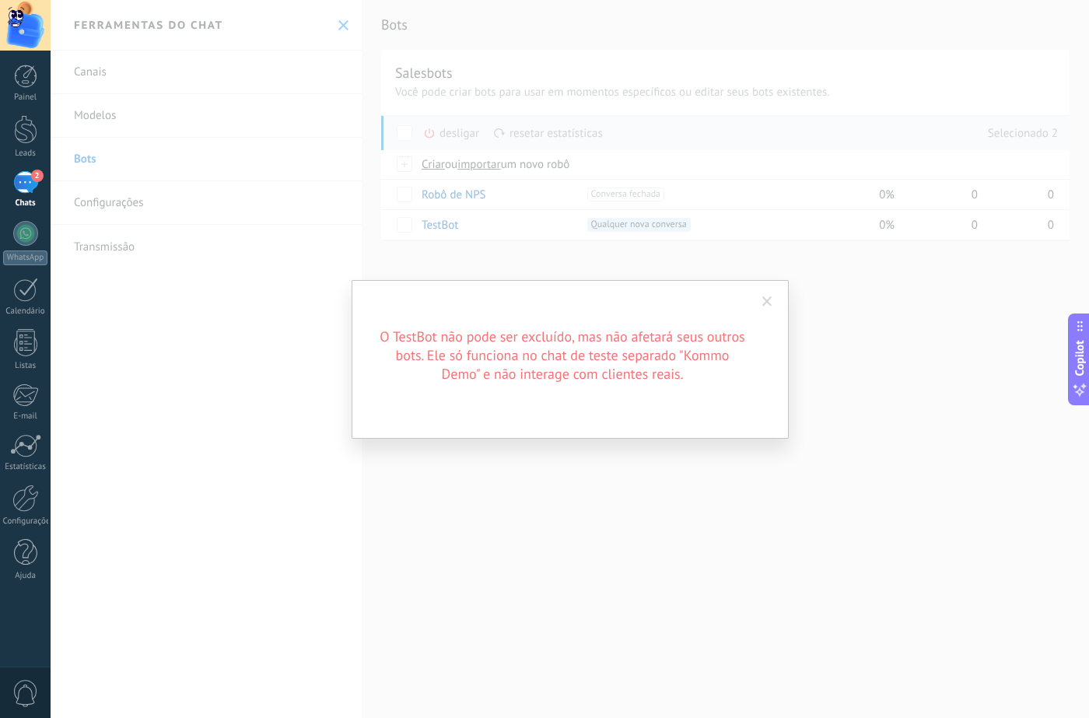
click at [779, 308] on span at bounding box center [768, 302] width 26 height 26
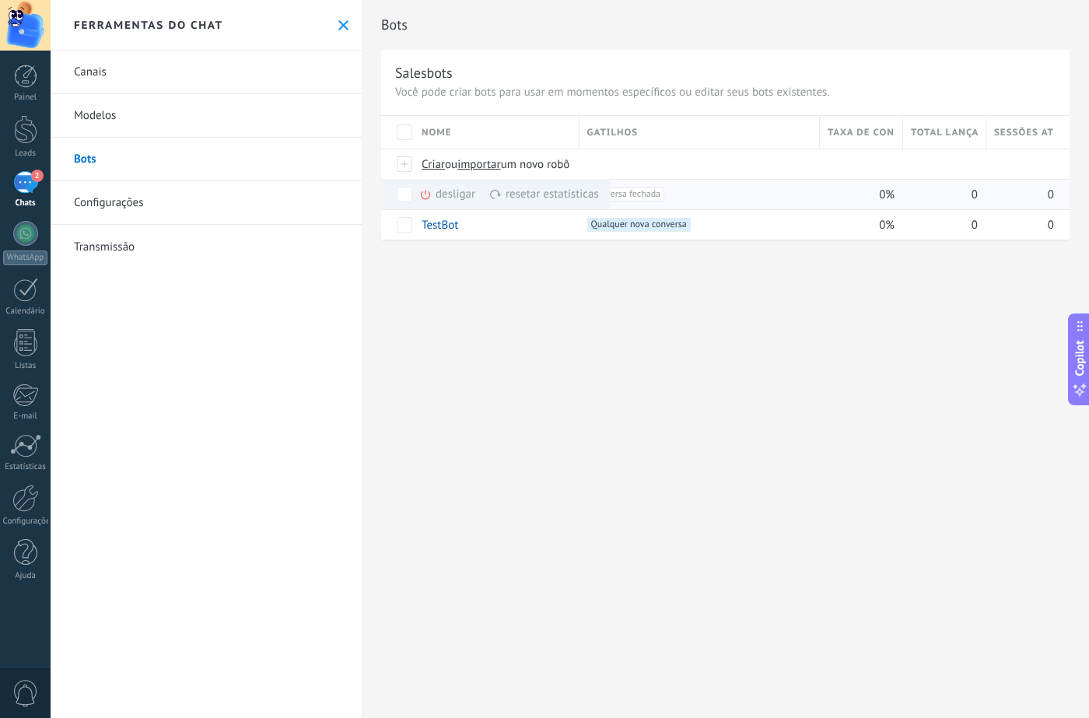
click at [442, 196] on div "desligar mais" at bounding box center [475, 194] width 112 height 30
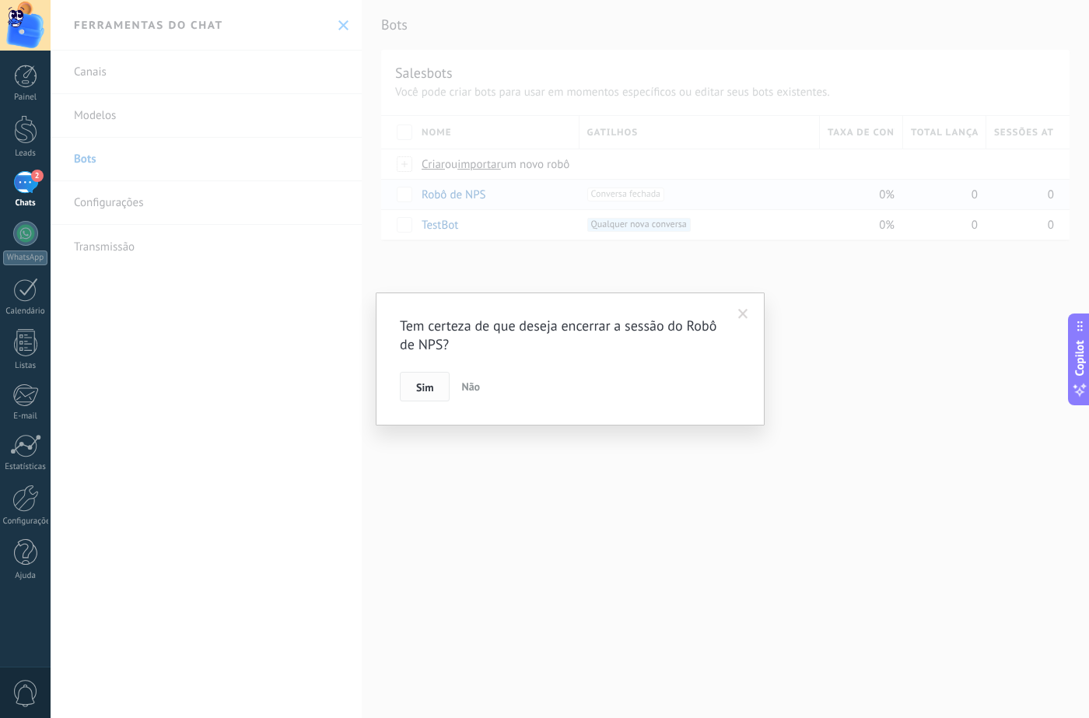
click at [429, 398] on button "Sim" at bounding box center [425, 387] width 50 height 30
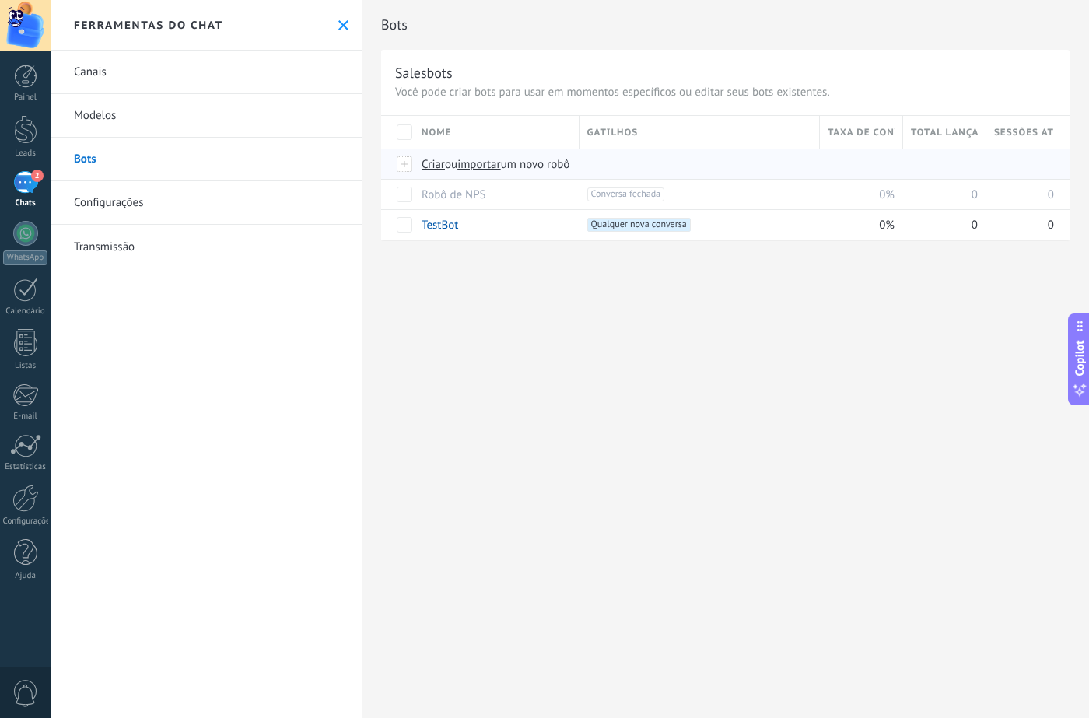
click at [429, 164] on span "Criar" at bounding box center [433, 164] width 23 height 15
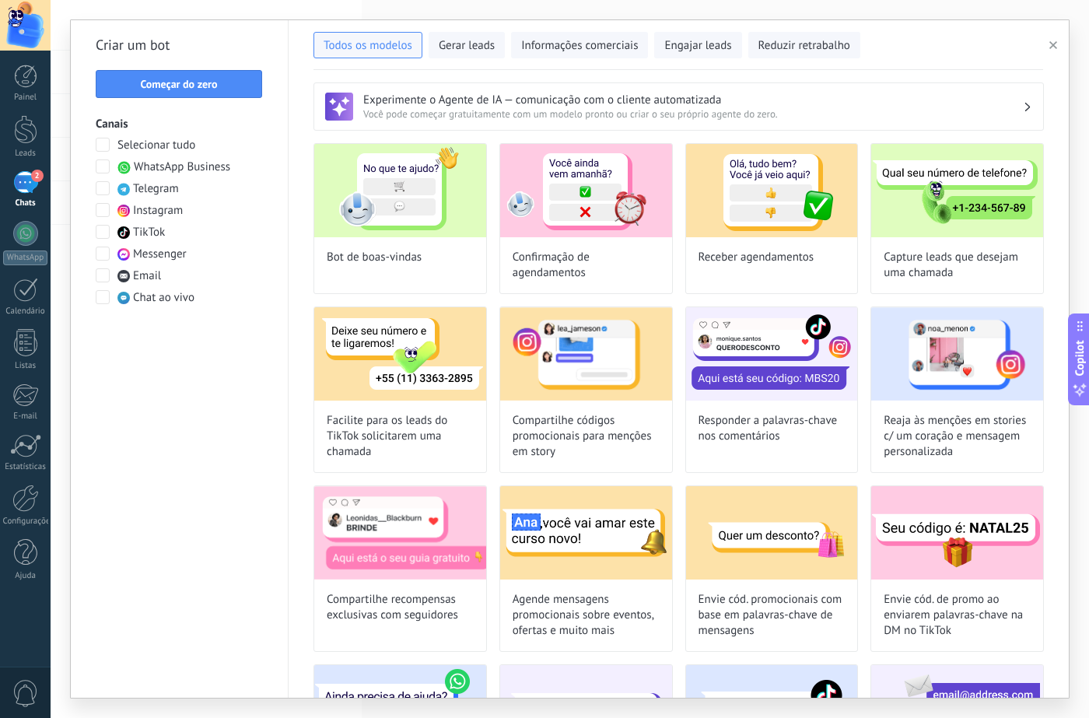
click at [234, 100] on div "Criar um bot Começar do zero Canais Selecionar tudo WhatsApp Business Telegram …" at bounding box center [180, 359] width 218 height 678
click at [234, 82] on span "Começar do zero" at bounding box center [178, 84] width 149 height 11
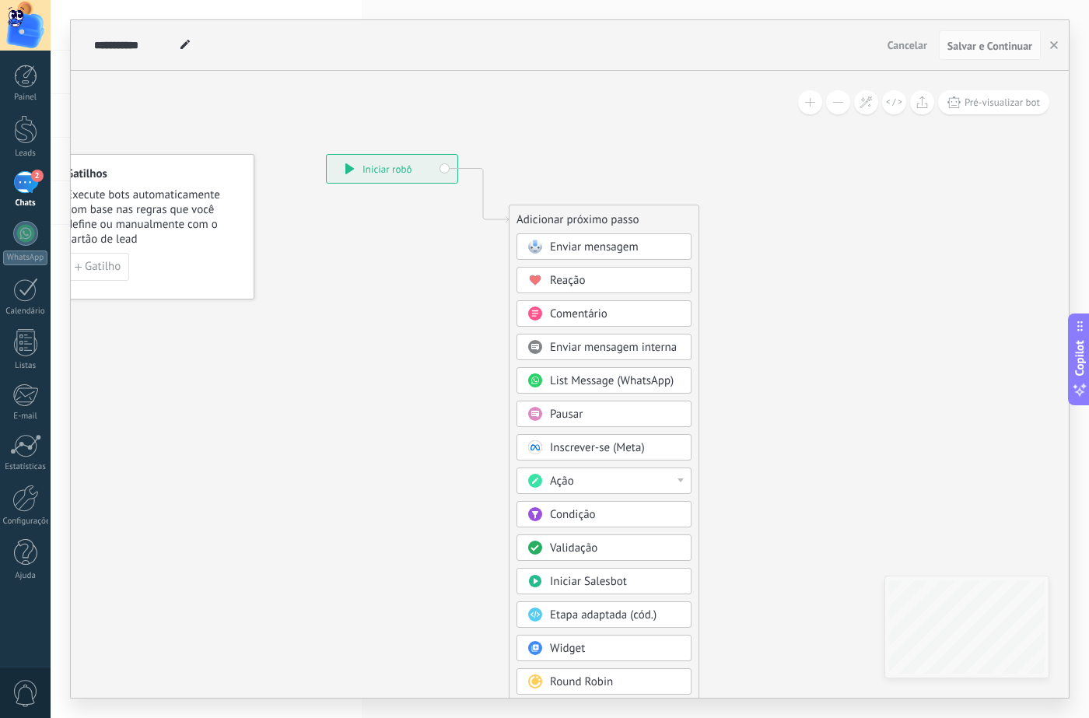
drag, startPoint x: 475, startPoint y: 272, endPoint x: 394, endPoint y: 236, distance: 88.5
click at [394, 236] on icon at bounding box center [459, 428] width 1045 height 1326
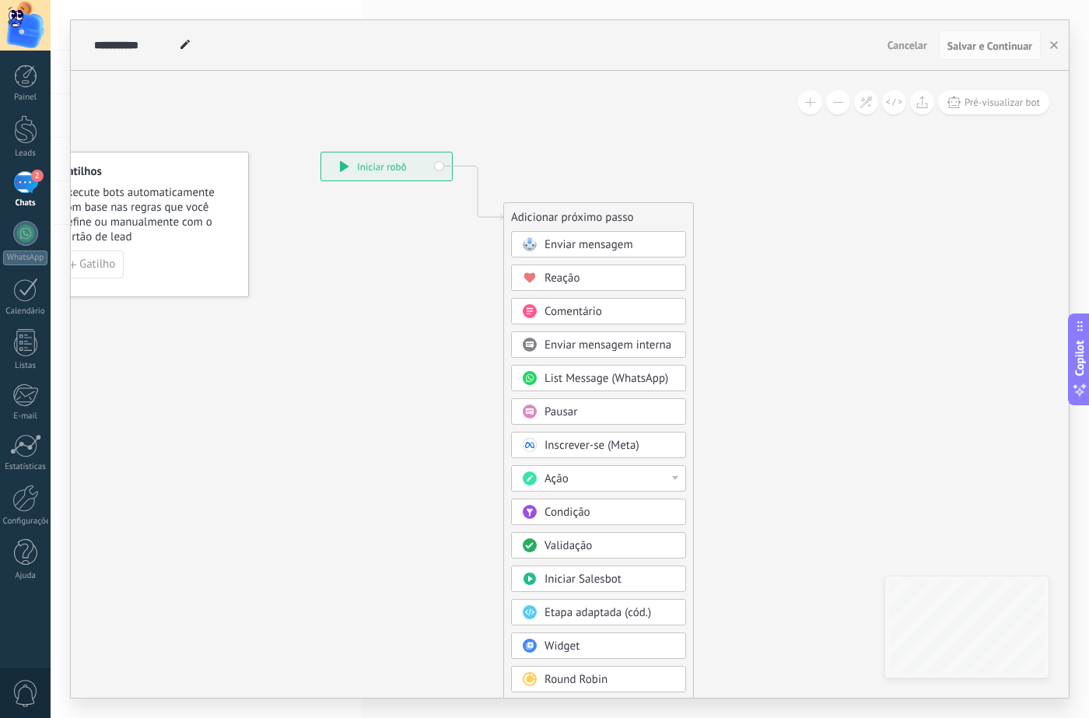
click at [608, 685] on div "Round Robin" at bounding box center [610, 680] width 131 height 16
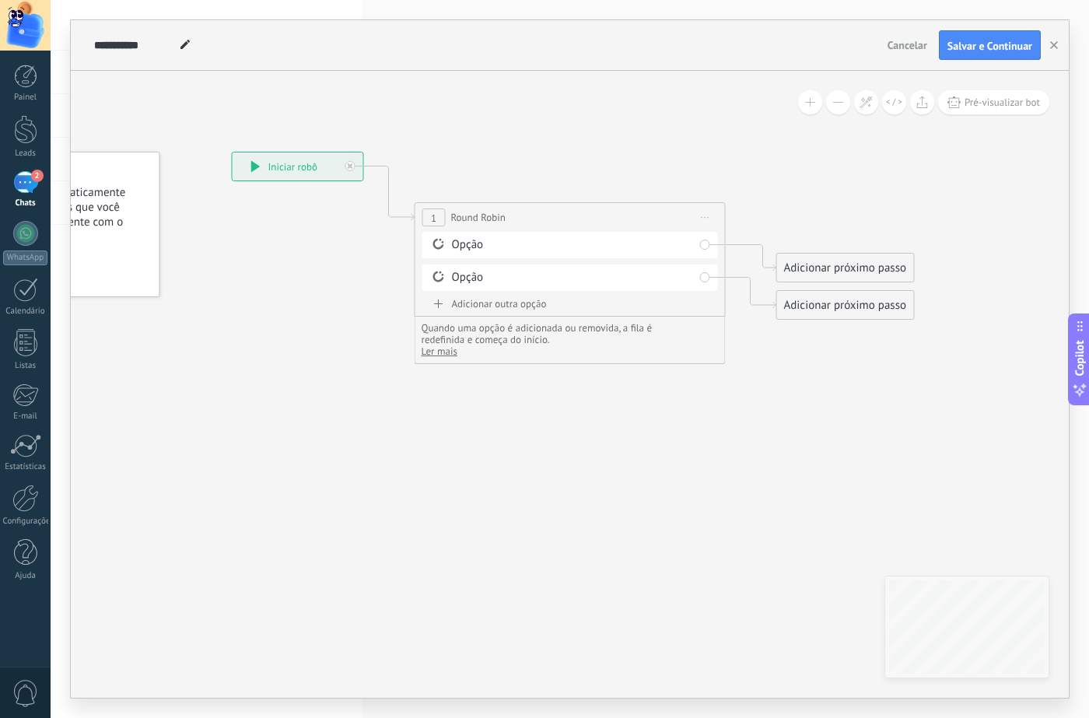
click at [447, 275] on span at bounding box center [438, 276] width 26 height 12
click at [702, 277] on div "Opção" at bounding box center [570, 277] width 296 height 26
click at [441, 209] on div "1" at bounding box center [433, 217] width 23 height 18
drag, startPoint x: 441, startPoint y: 214, endPoint x: 423, endPoint y: 240, distance: 31.9
click at [429, 233] on div "Opção" at bounding box center [570, 245] width 296 height 26
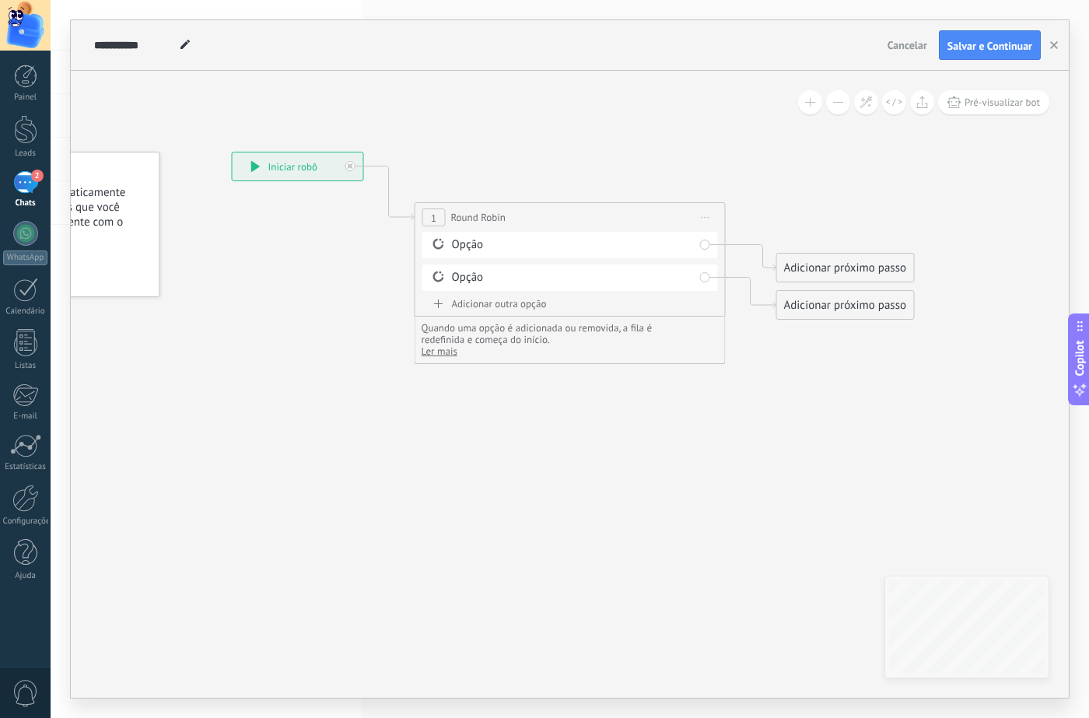
drag, startPoint x: 449, startPoint y: 341, endPoint x: 432, endPoint y: 373, distance: 36.5
click at [232, 152] on div "**********" at bounding box center [232, 152] width 0 height 0
drag, startPoint x: 526, startPoint y: 237, endPoint x: 688, endPoint y: 254, distance: 163.5
click at [509, 275] on div "Opção Opção" at bounding box center [570, 264] width 296 height 65
click at [713, 219] on span "Iniciar pré-visualização aqui [GEOGRAPHIC_DATA] Duplicar Excluir" at bounding box center [705, 217] width 25 height 23
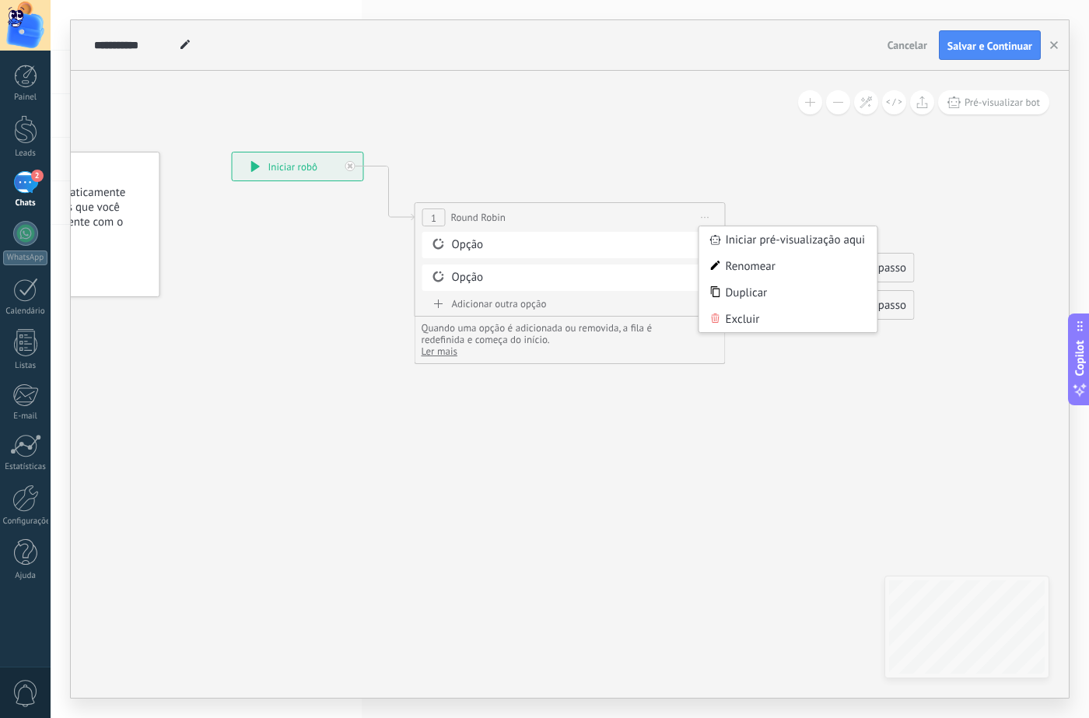
click at [748, 316] on div "Excluir" at bounding box center [788, 319] width 178 height 26
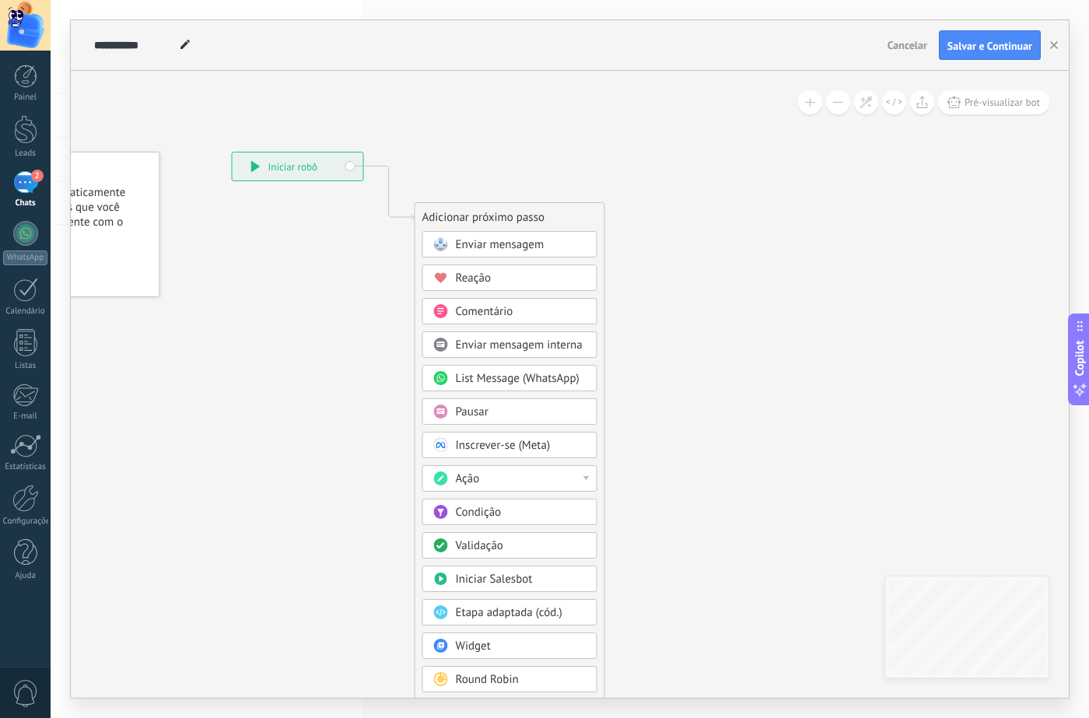
click at [725, 317] on icon at bounding box center [365, 426] width 1045 height 1326
